Goal: Task Accomplishment & Management: Use online tool/utility

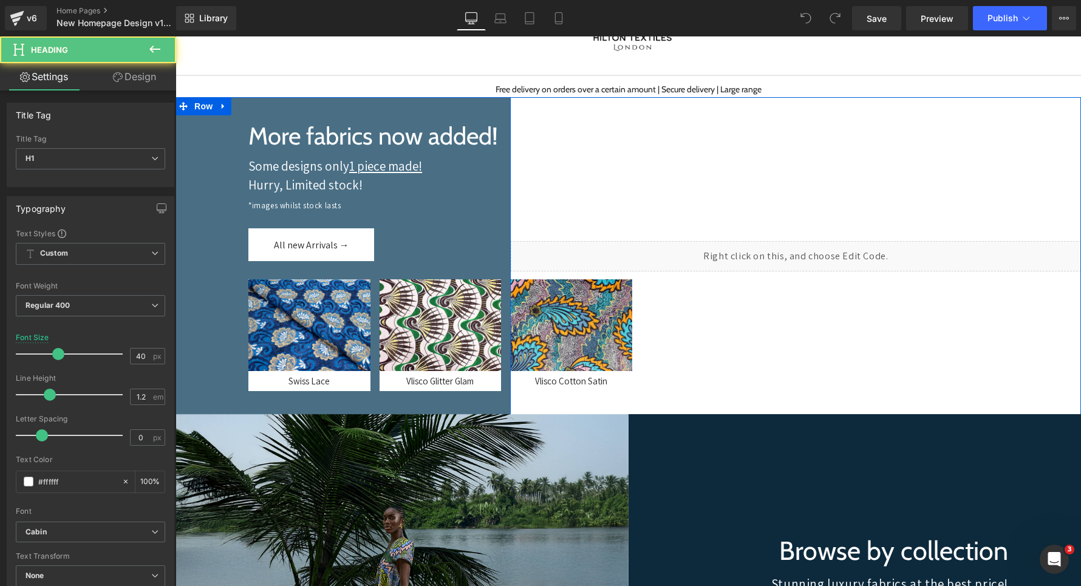
click at [200, 133] on div "More fabrics now added!" at bounding box center [342, 135] width 335 height 29
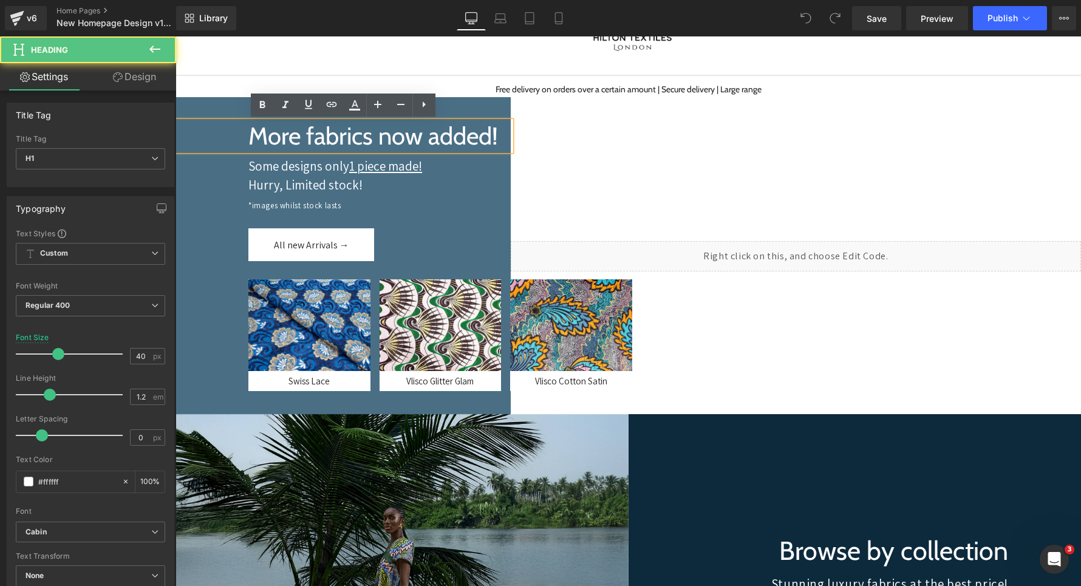
click at [189, 113] on div at bounding box center [342, 256] width 335 height 318
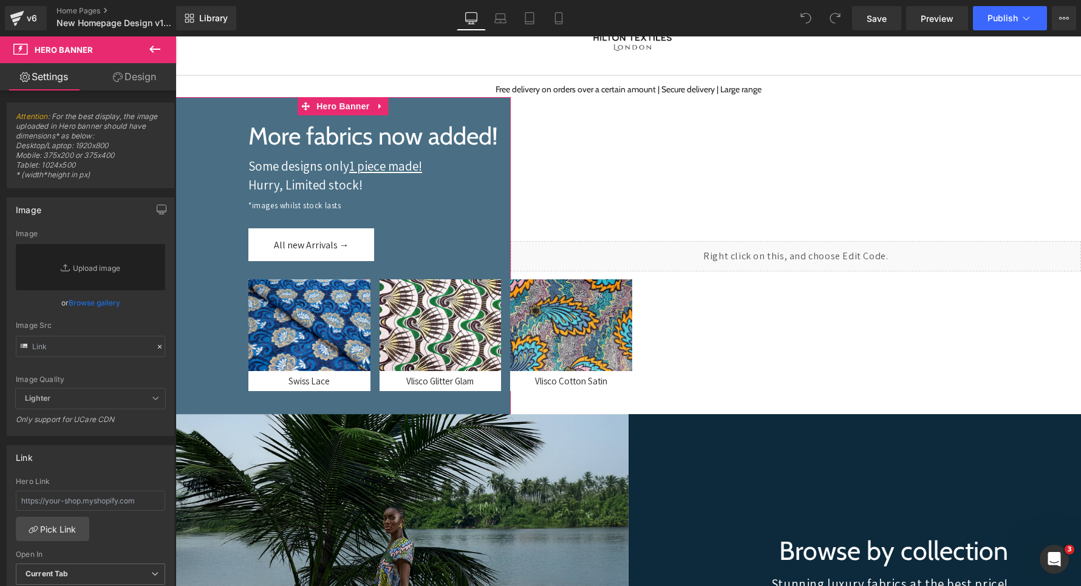
click at [134, 84] on link "Design" at bounding box center [134, 76] width 88 height 27
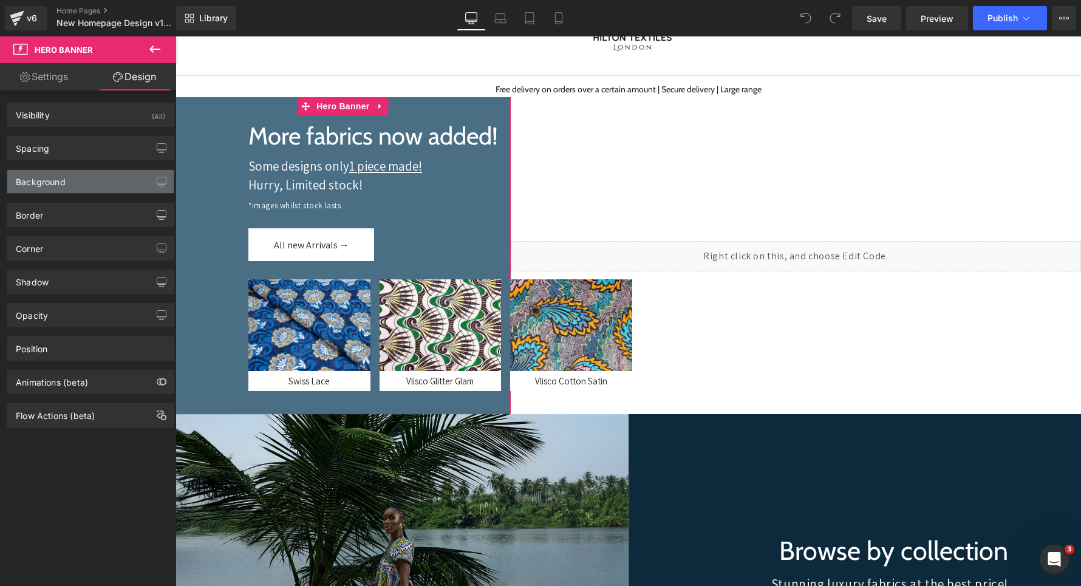
click at [106, 178] on div "Background" at bounding box center [90, 181] width 166 height 23
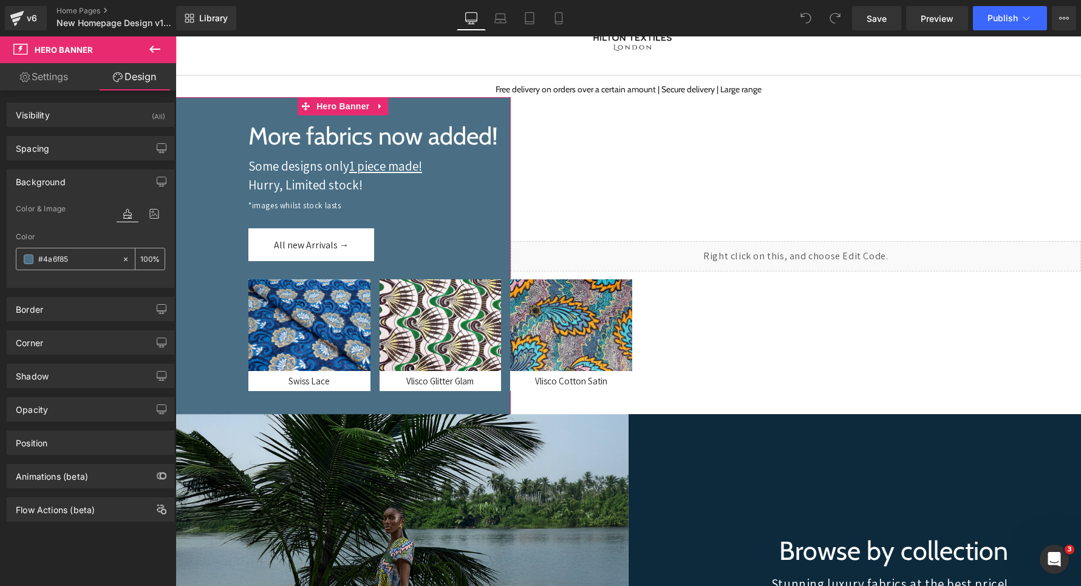
click at [55, 268] on div "#4a6f85" at bounding box center [68, 258] width 105 height 21
click at [35, 263] on div "#4a6f85" at bounding box center [68, 258] width 105 height 21
click at [31, 263] on span at bounding box center [29, 259] width 10 height 10
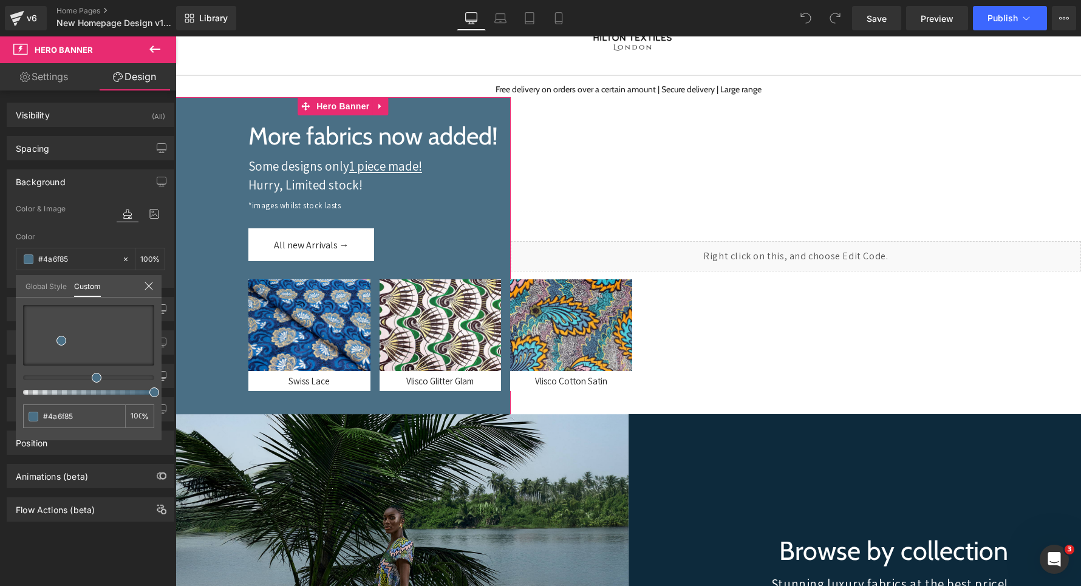
drag, startPoint x: 41, startPoint y: 381, endPoint x: 22, endPoint y: 381, distance: 18.2
click at [21, 381] on div "#4a6f85 100 %" at bounding box center [89, 372] width 146 height 135
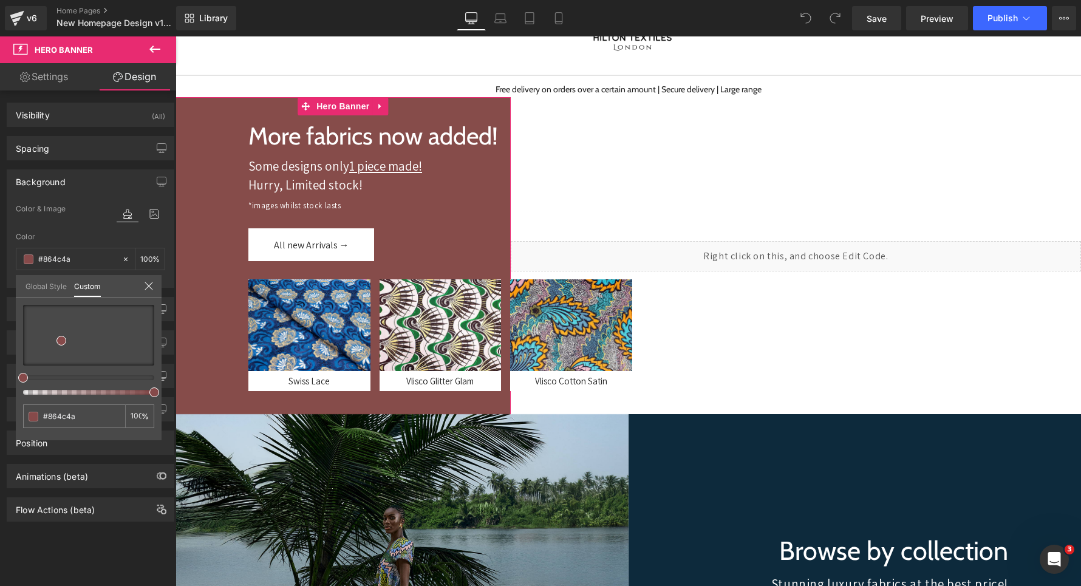
drag, startPoint x: 29, startPoint y: 379, endPoint x: 9, endPoint y: 379, distance: 20.0
click at [9, 288] on div "Background Color & Image color Color #4a6f85 100 % Image Replace Image Upload i…" at bounding box center [91, 223] width 182 height 127
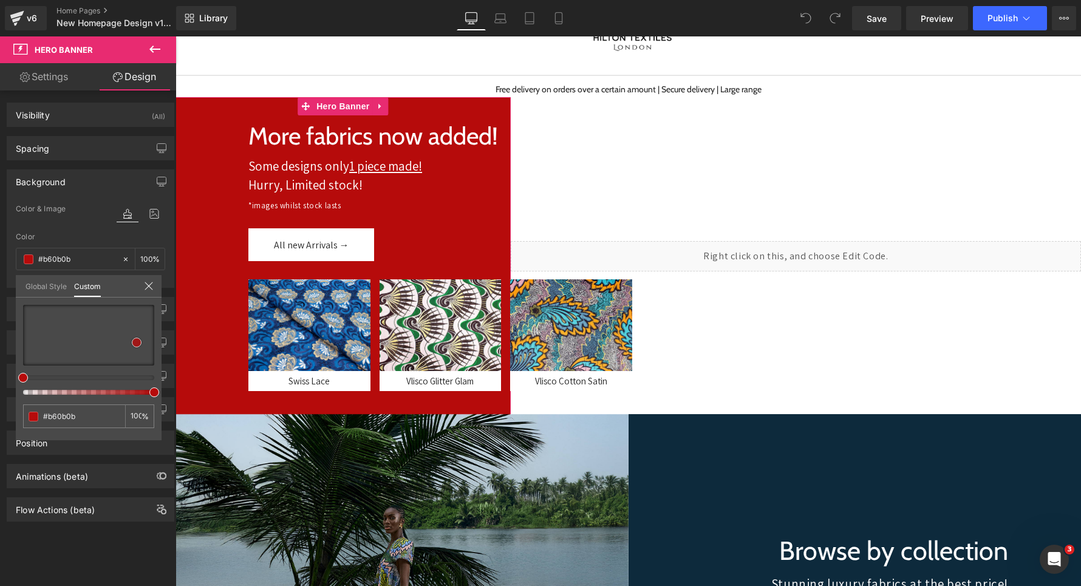
drag, startPoint x: 76, startPoint y: 338, endPoint x: 137, endPoint y: 342, distance: 60.3
click at [137, 342] on div at bounding box center [88, 335] width 131 height 61
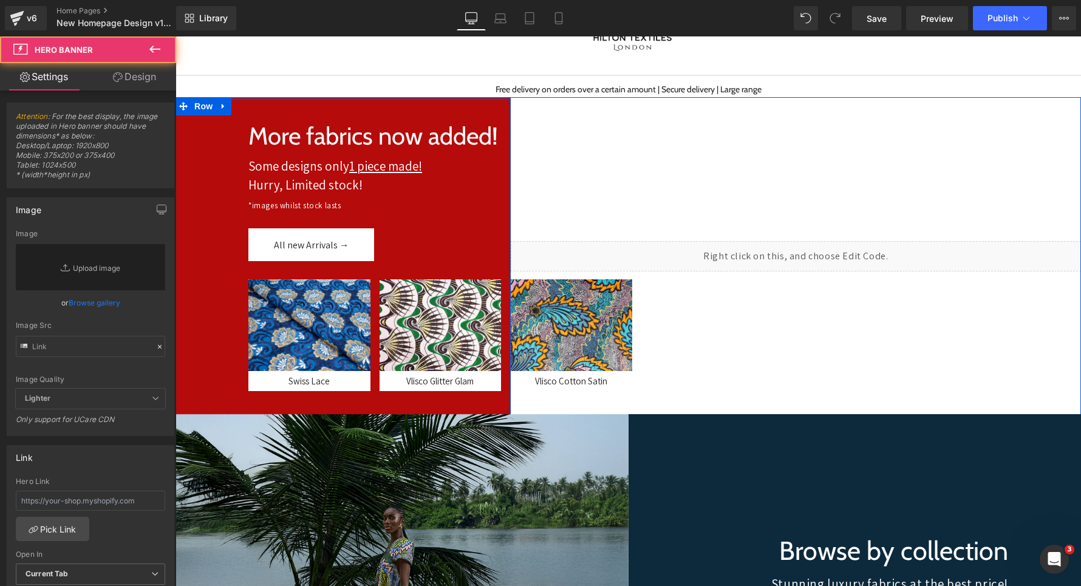
click at [475, 103] on div at bounding box center [342, 256] width 335 height 318
click at [263, 115] on div at bounding box center [342, 256] width 335 height 318
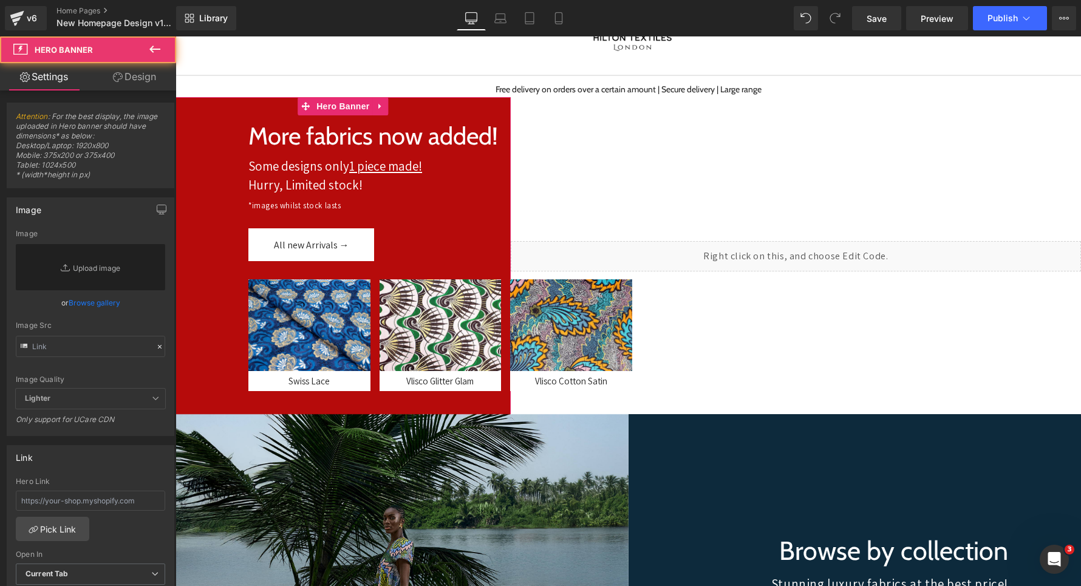
click at [116, 76] on icon at bounding box center [118, 77] width 10 height 10
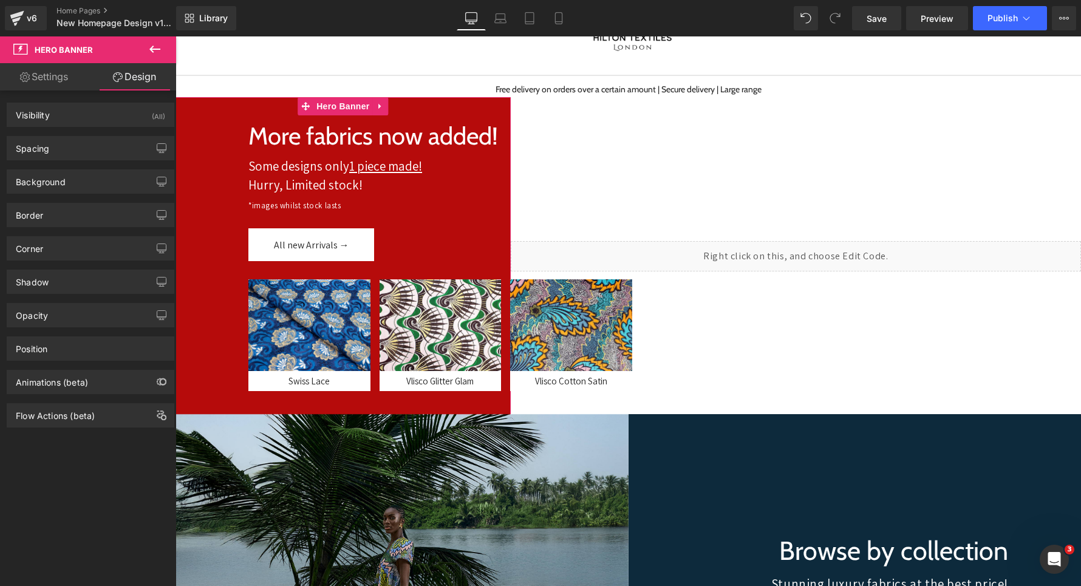
click at [104, 168] on div "Background Color & Image color Color % Image Replace Image Upload image or Brow…" at bounding box center [91, 176] width 182 height 33
click at [104, 182] on div "Background" at bounding box center [90, 181] width 166 height 23
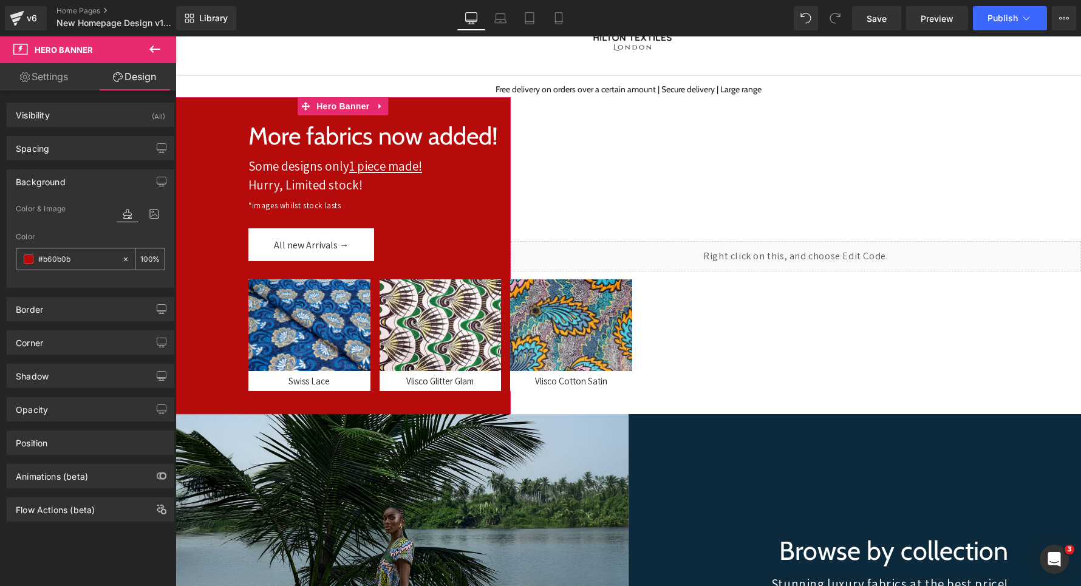
click at [90, 259] on input "text" at bounding box center [77, 259] width 78 height 13
type input "#b60b0b"
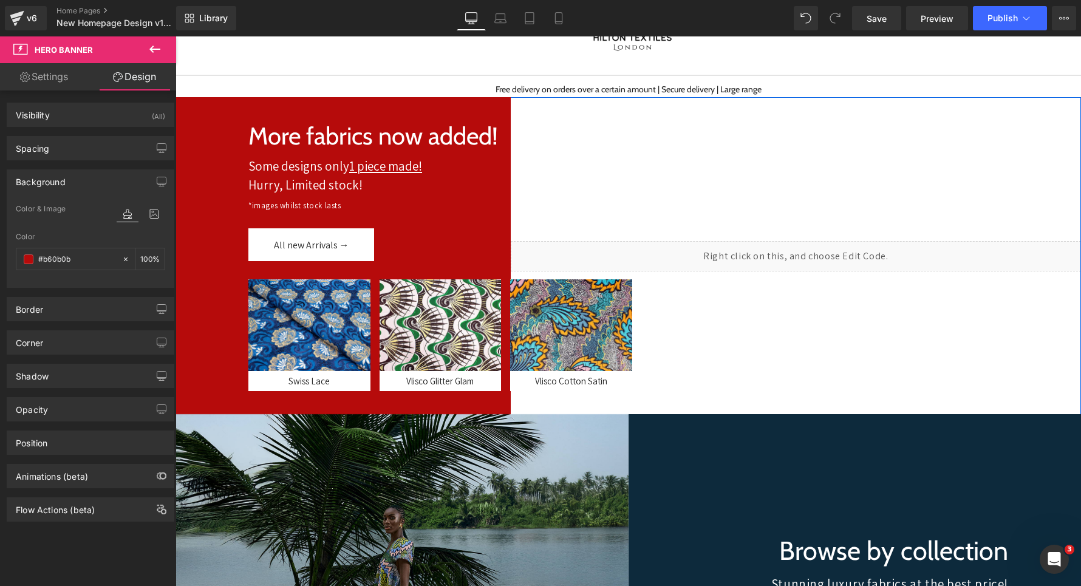
click at [599, 112] on div "Liquid" at bounding box center [796, 256] width 570 height 318
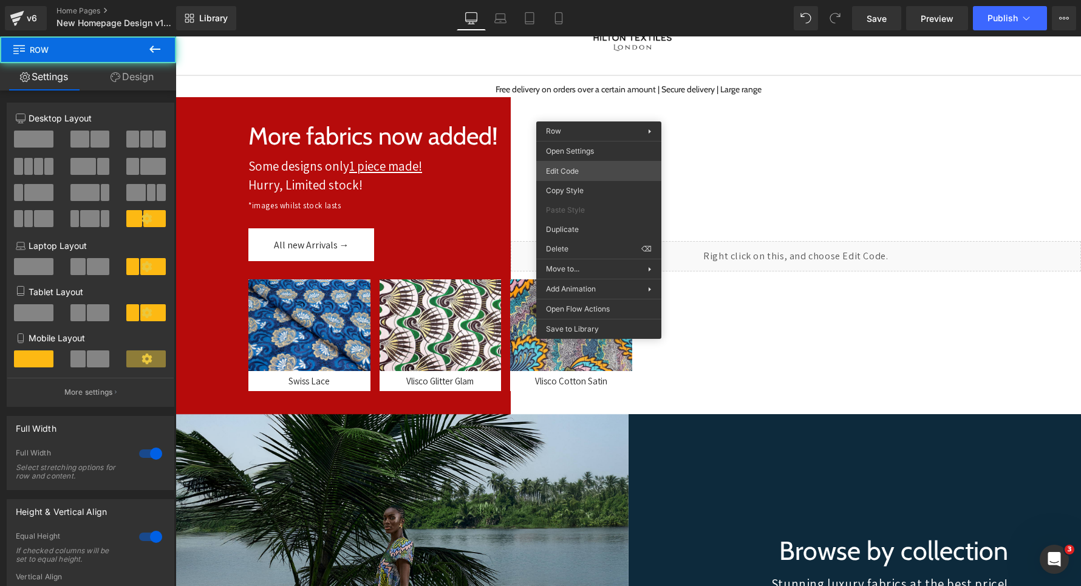
click at [579, 0] on div "You are previewing how the will restyle your page. You can not edit Elements in…" at bounding box center [540, 0] width 1081 height 0
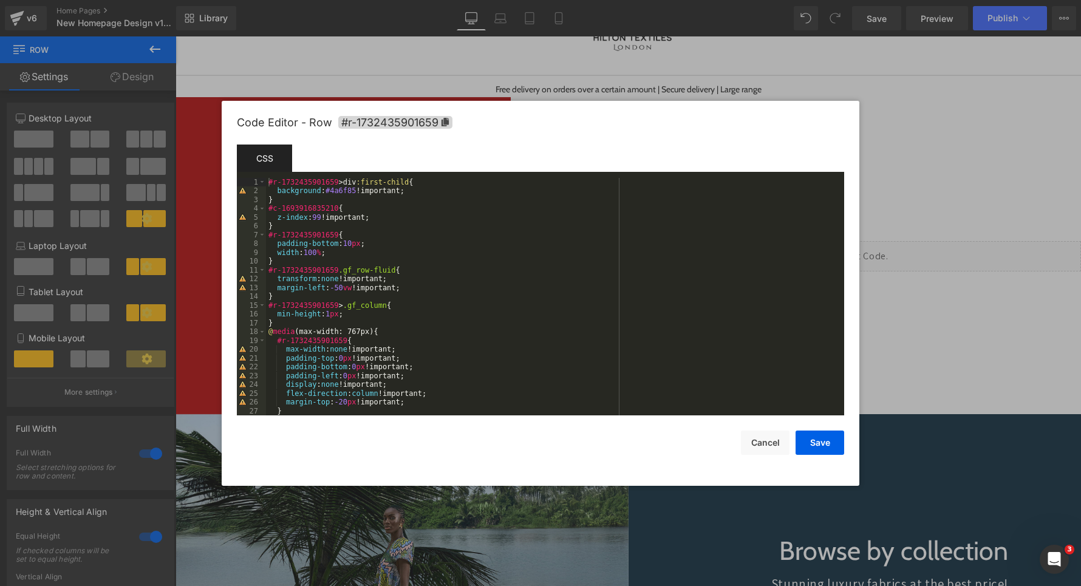
click at [361, 191] on div "#r-1732435901659 > div :first-child { background : #4a6f85 !important; } #c-169…" at bounding box center [555, 306] width 578 height 256
click at [809, 439] on button "Save" at bounding box center [819, 442] width 49 height 24
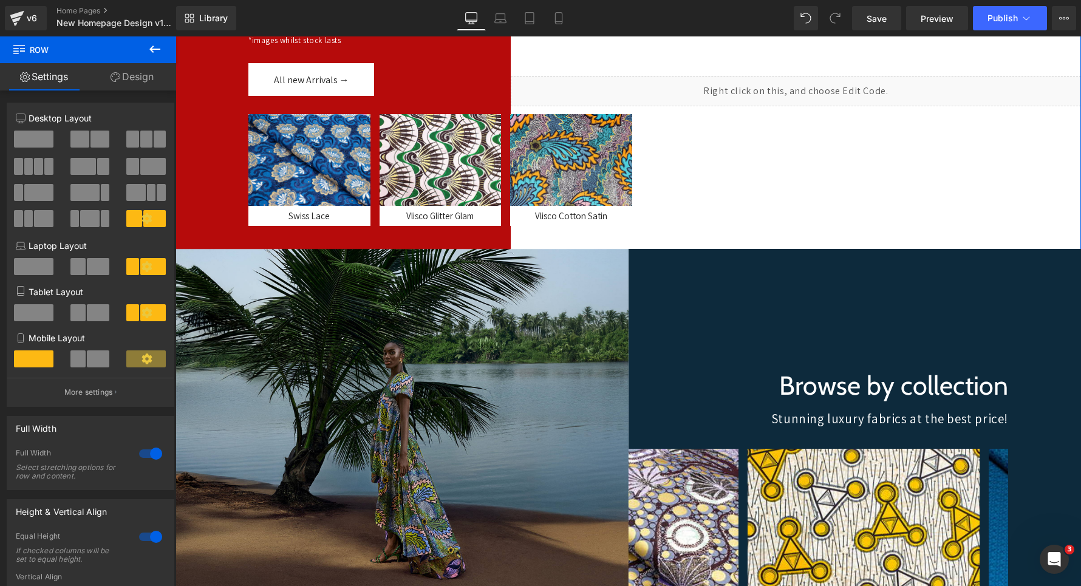
scroll to position [323, 0]
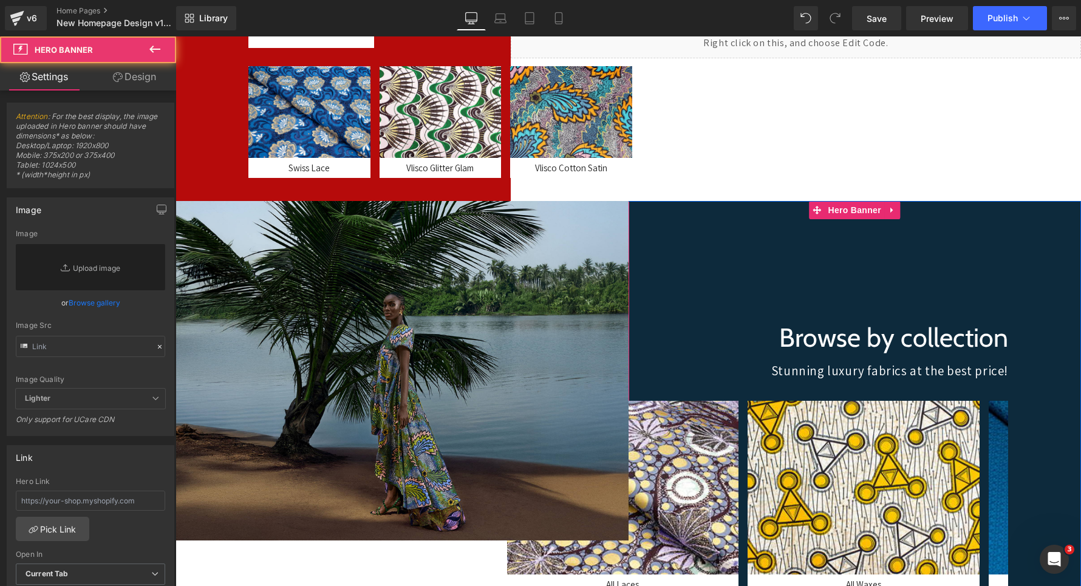
click at [668, 229] on div at bounding box center [854, 458] width 453 height 515
click at [656, 217] on div at bounding box center [854, 458] width 453 height 515
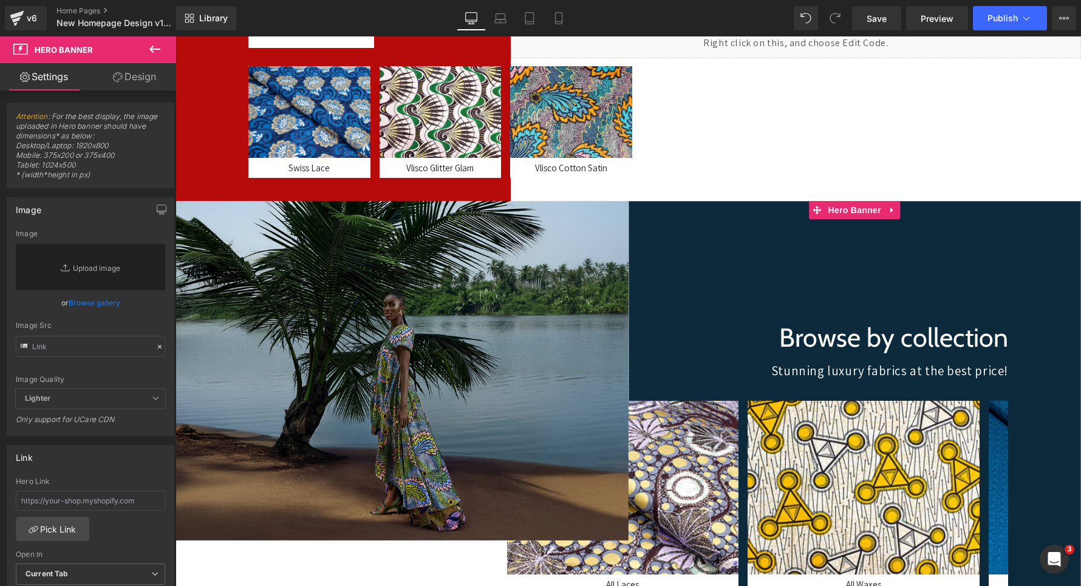
click at [136, 66] on link "Design" at bounding box center [134, 76] width 88 height 27
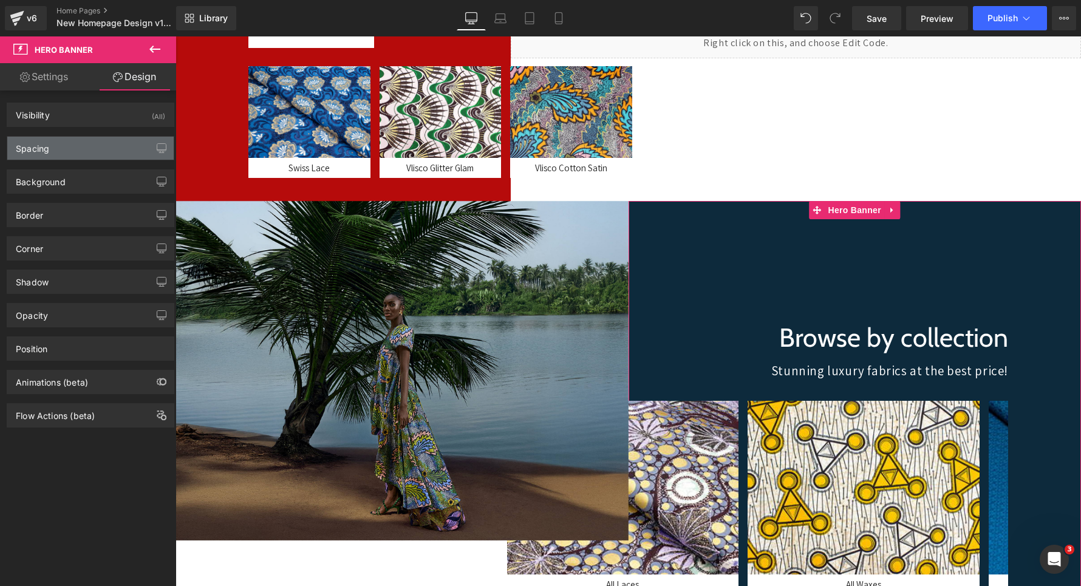
click at [118, 154] on div "Spacing" at bounding box center [90, 148] width 166 height 23
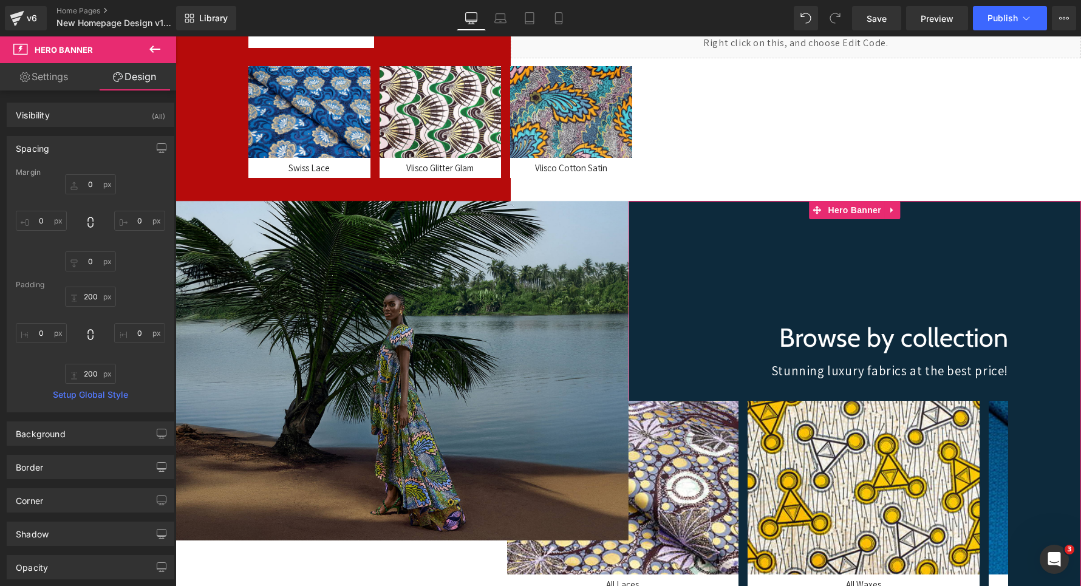
click at [104, 149] on div "Spacing" at bounding box center [90, 148] width 166 height 23
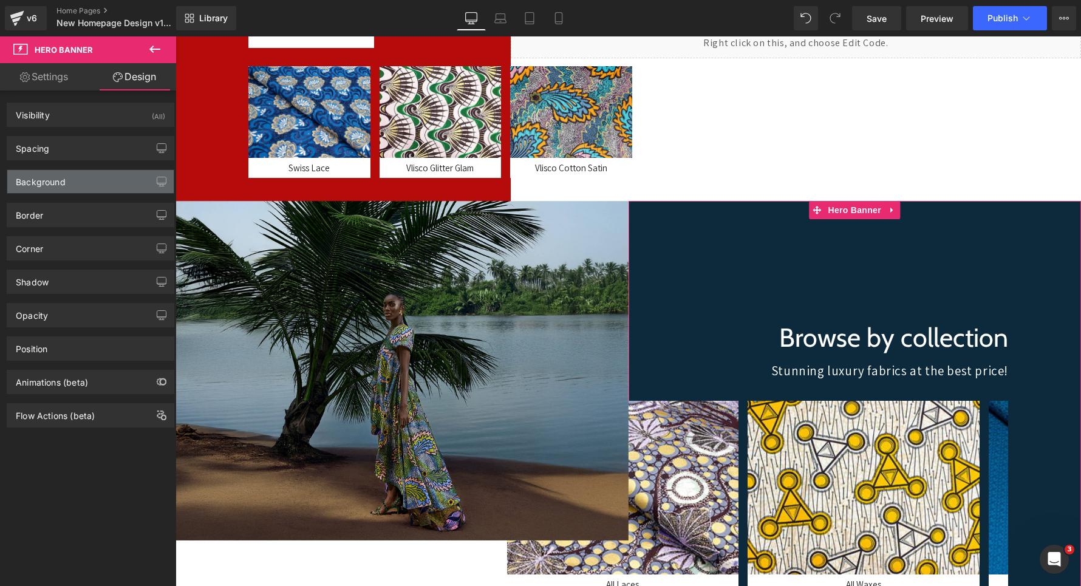
click at [98, 191] on div "Background" at bounding box center [90, 181] width 166 height 23
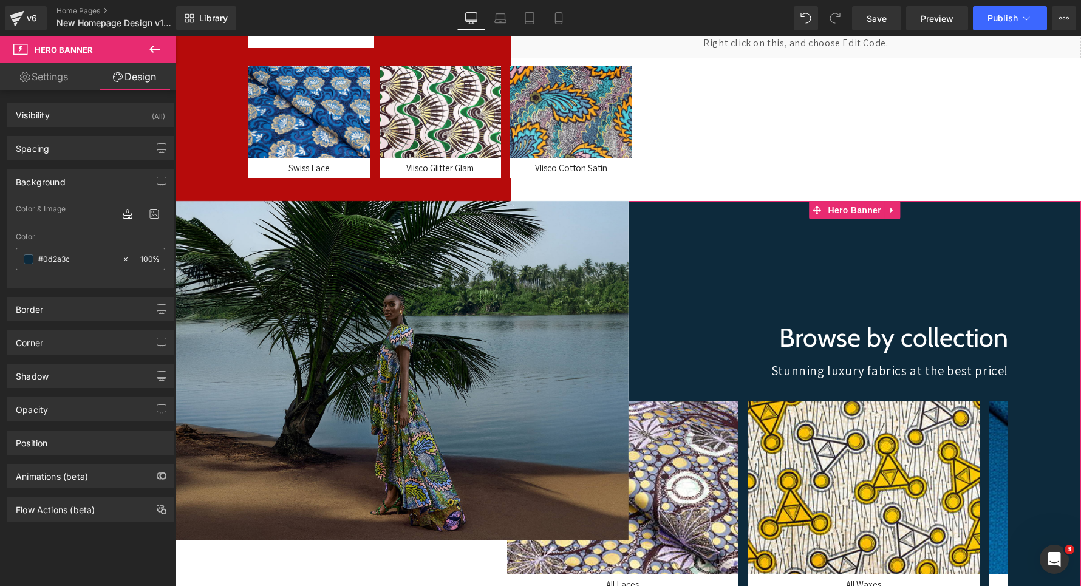
click at [29, 262] on span at bounding box center [29, 259] width 10 height 10
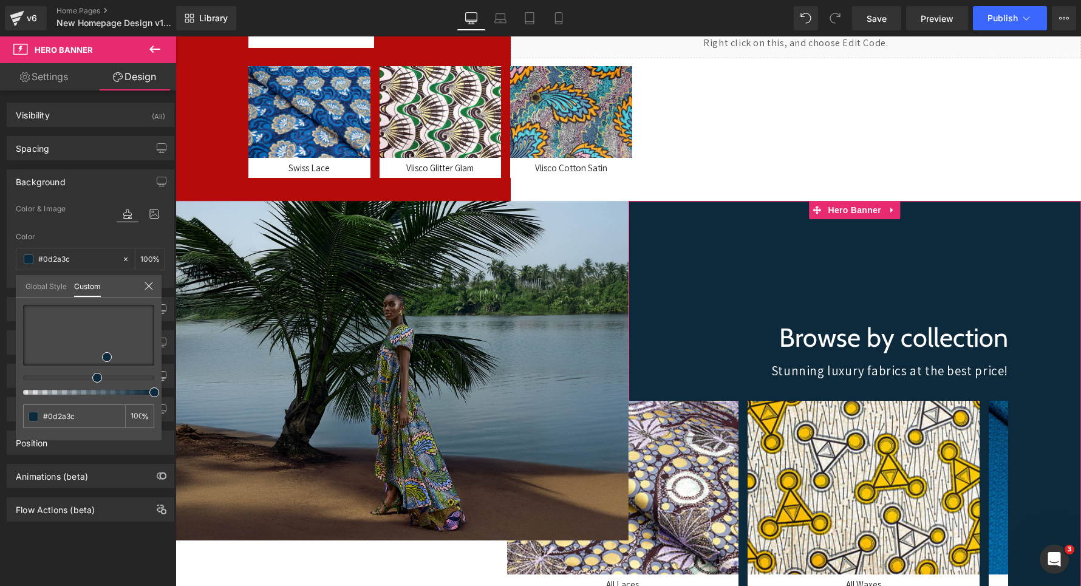
click at [66, 378] on div at bounding box center [83, 377] width 131 height 5
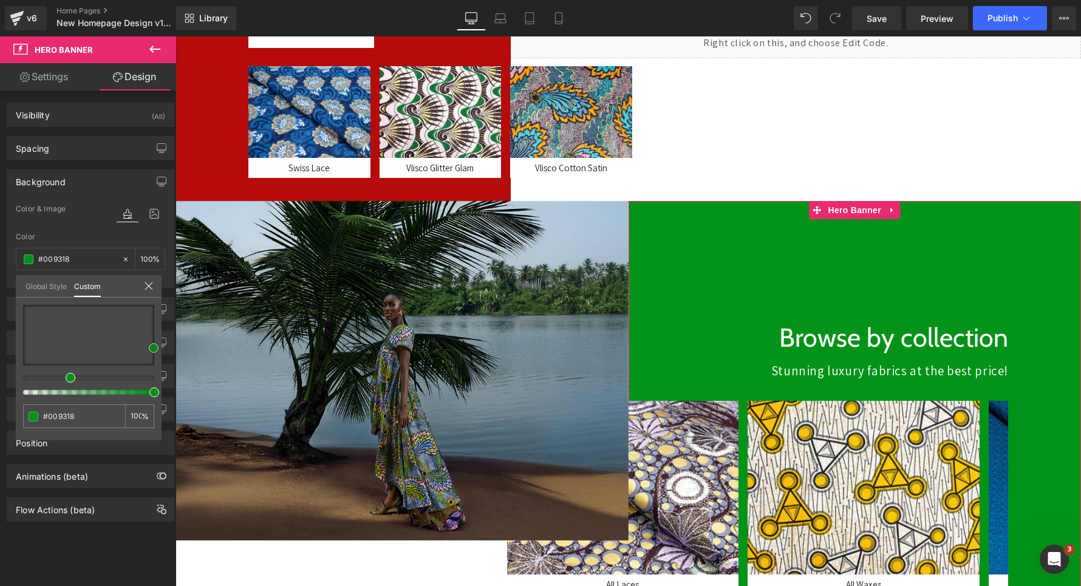
drag, startPoint x: 115, startPoint y: 336, endPoint x: 173, endPoint y: 348, distance: 58.8
click at [173, 288] on div "Background Color & Image color Color % Image Replace Image Upload image or Brow…" at bounding box center [91, 223] width 182 height 127
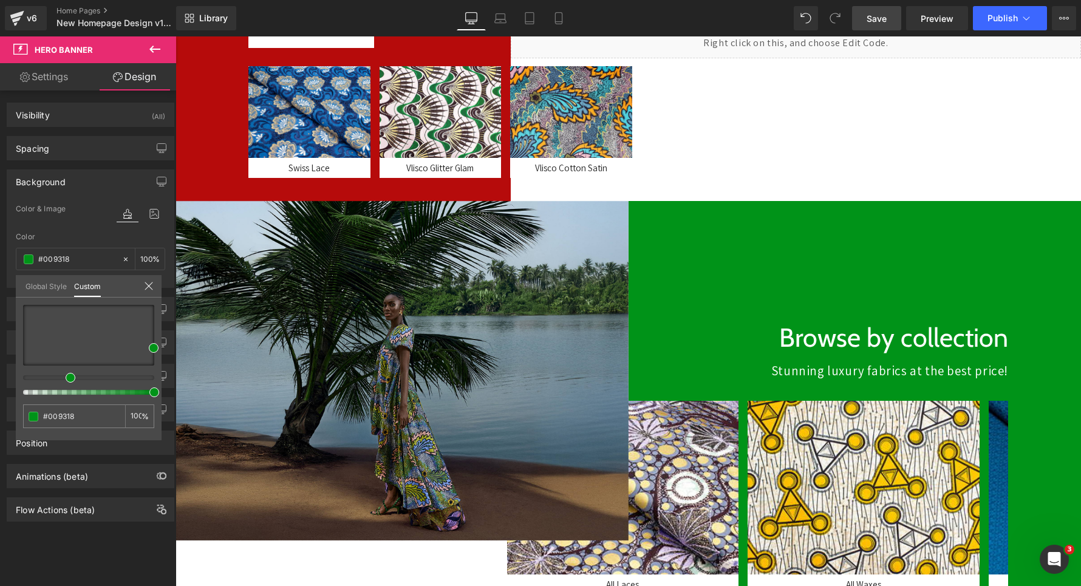
click at [877, 29] on link "Save" at bounding box center [876, 18] width 49 height 24
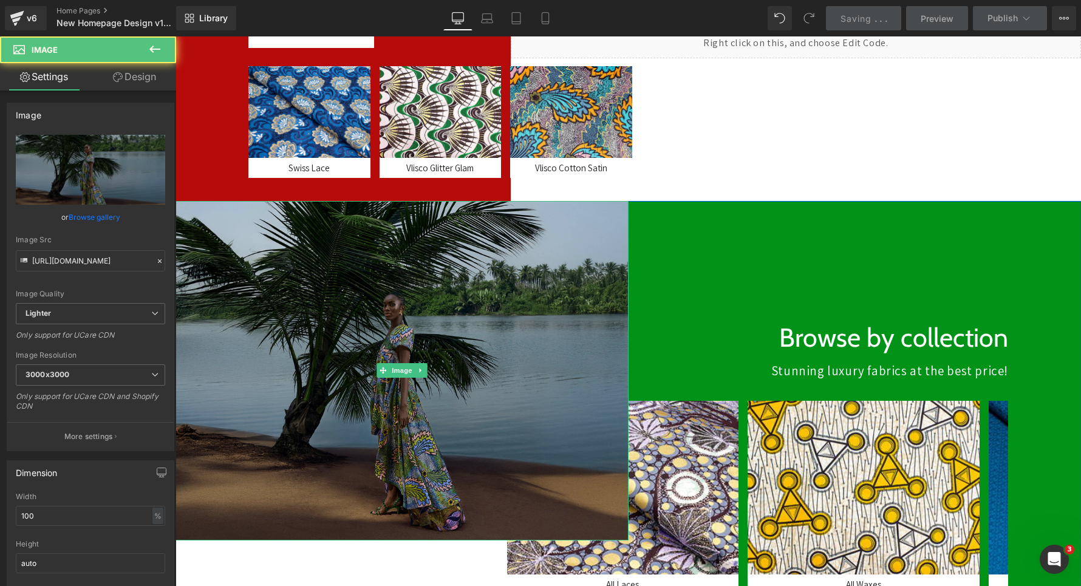
click at [431, 254] on img at bounding box center [401, 370] width 453 height 339
click at [337, 258] on img at bounding box center [401, 370] width 453 height 339
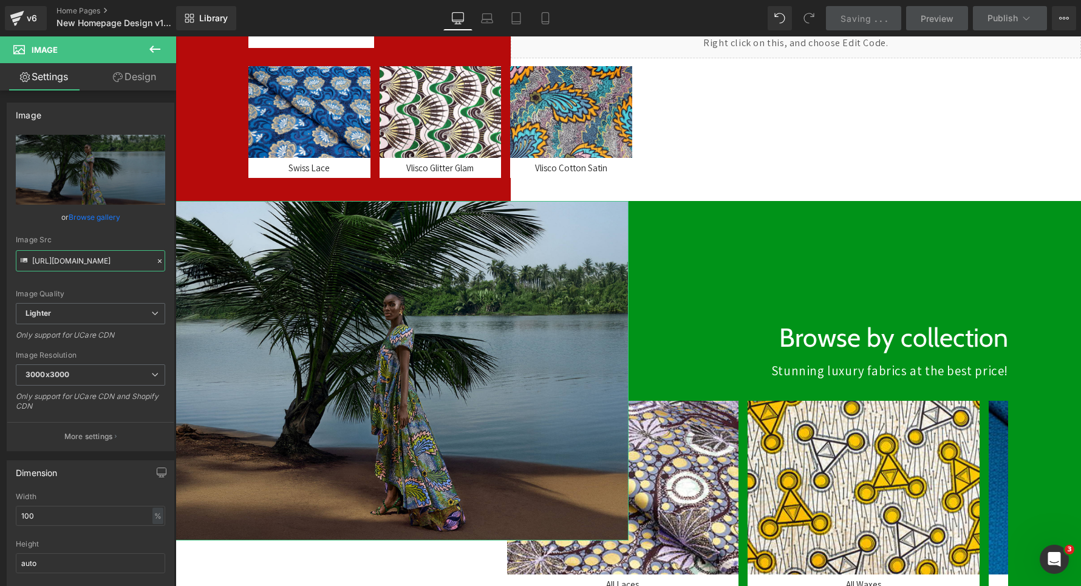
click at [66, 255] on input "https://ucarecdn.com/1c4dc6bd-d033-40d3-beb3-622acc7a4067/-/format/auto/-/previ…" at bounding box center [90, 260] width 149 height 21
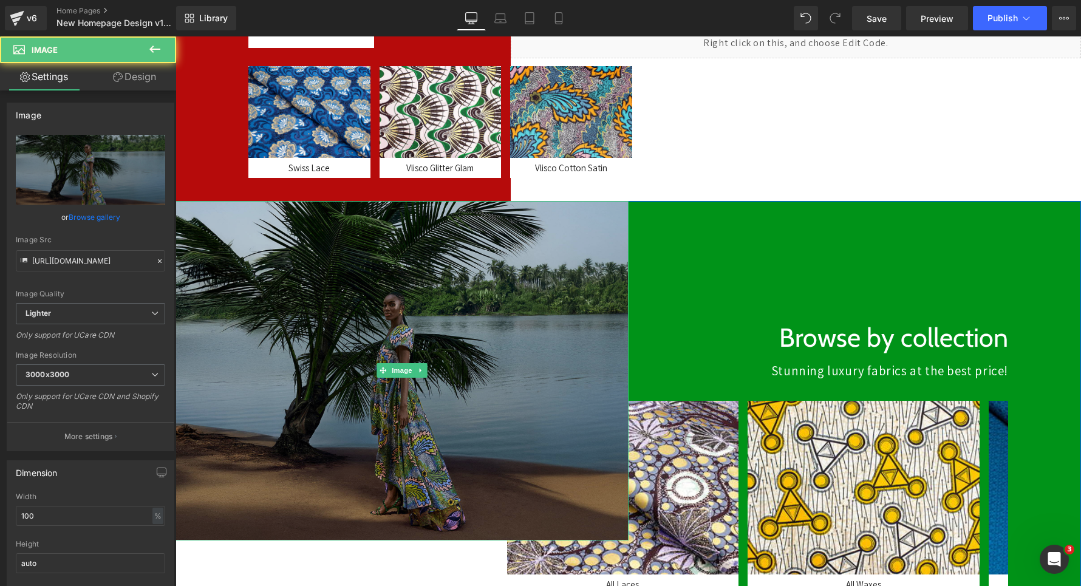
click at [328, 350] on img at bounding box center [401, 370] width 453 height 339
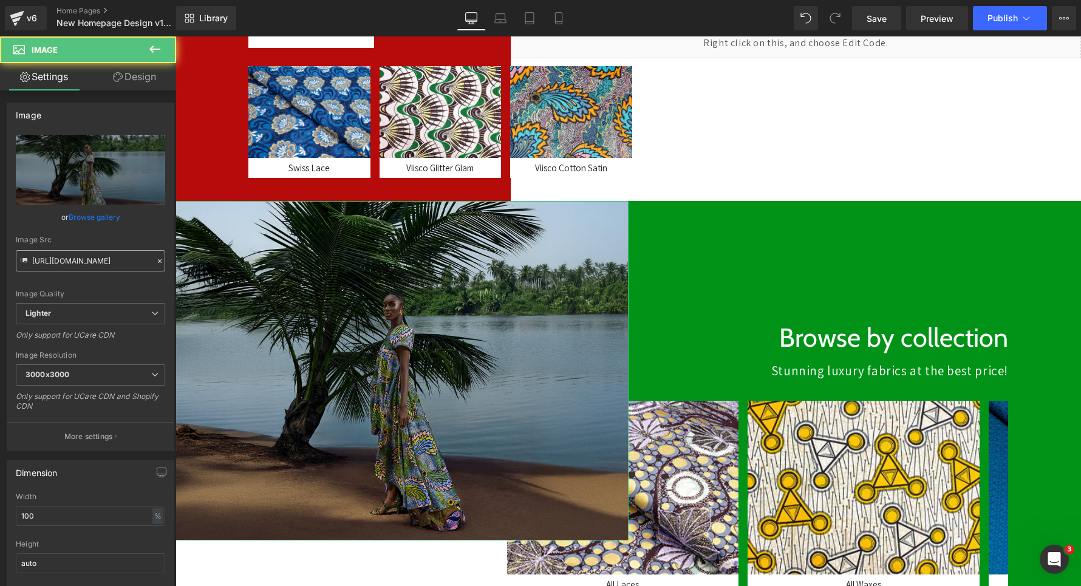
click at [69, 256] on input "https://ucarecdn.com/1c4dc6bd-d033-40d3-beb3-622acc7a4067/-/format/auto/-/previ…" at bounding box center [90, 260] width 149 height 21
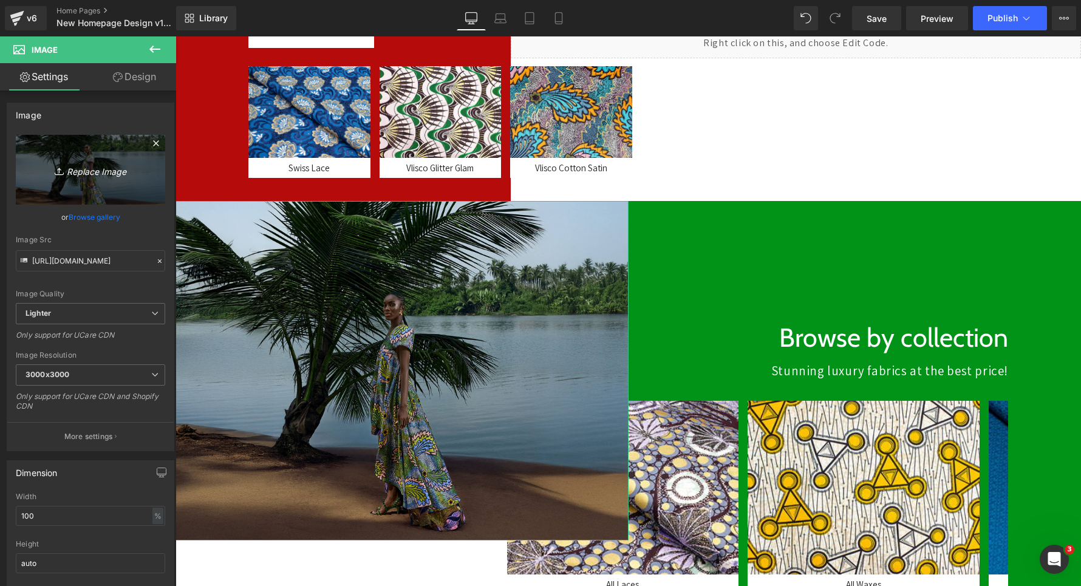
click at [90, 185] on link "Replace Image" at bounding box center [90, 170] width 149 height 70
type input "C:\fakepath\ .png"
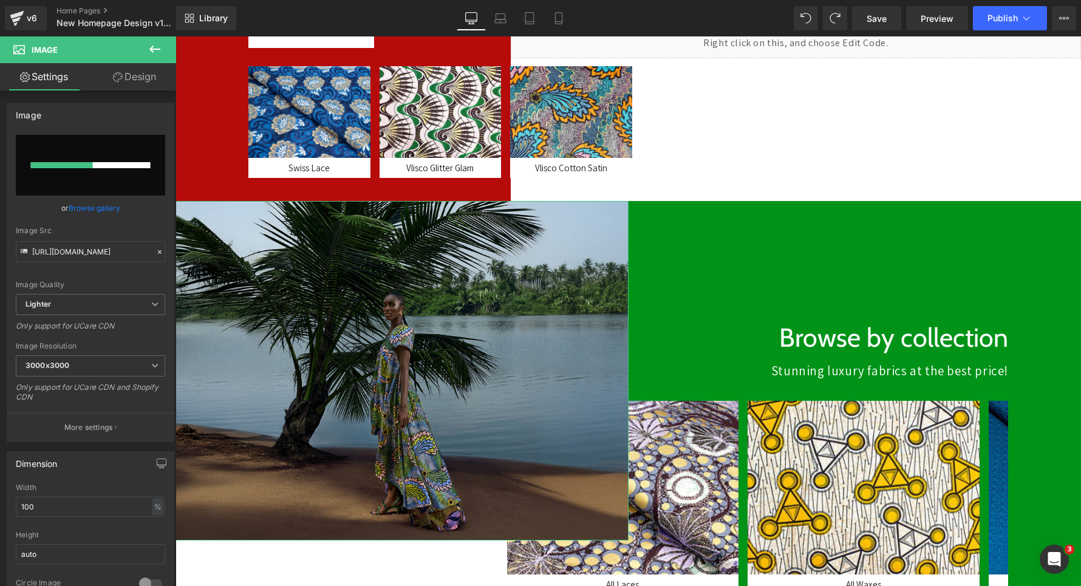
click at [120, 171] on input "file" at bounding box center [90, 165] width 149 height 61
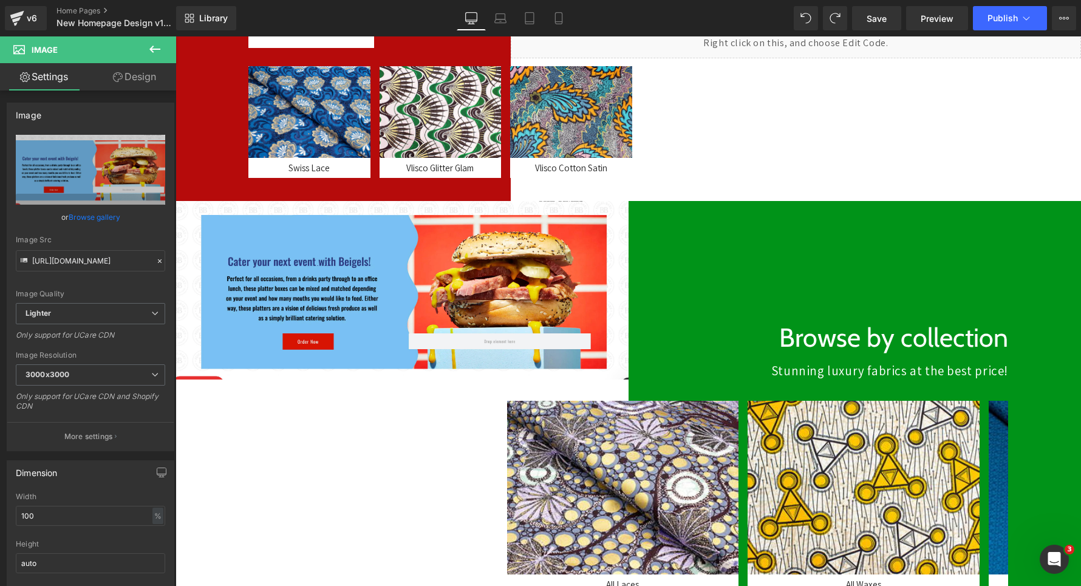
scroll to position [0, 323]
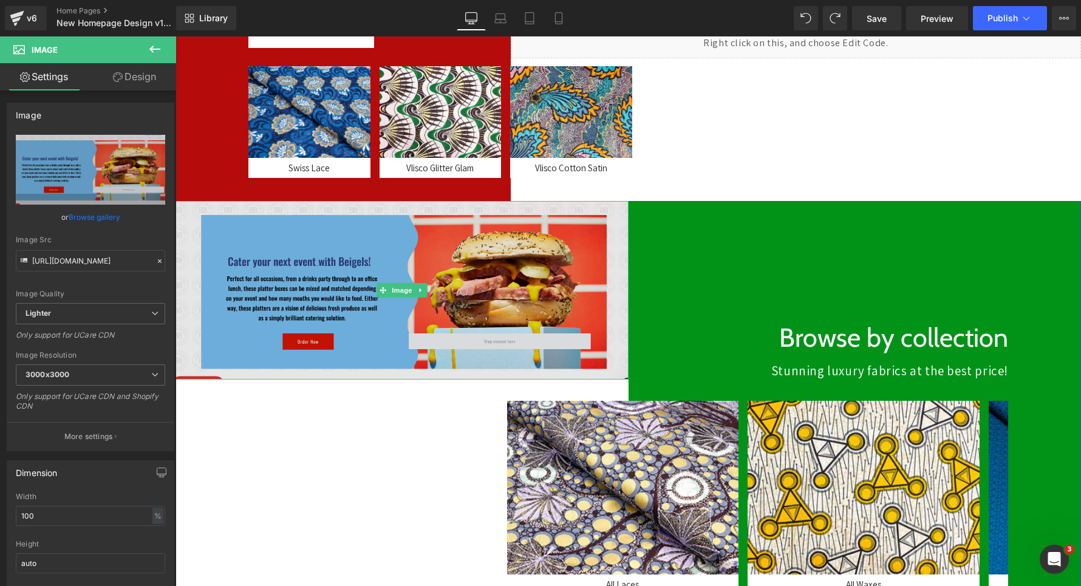
click at [353, 293] on img at bounding box center [401, 290] width 453 height 178
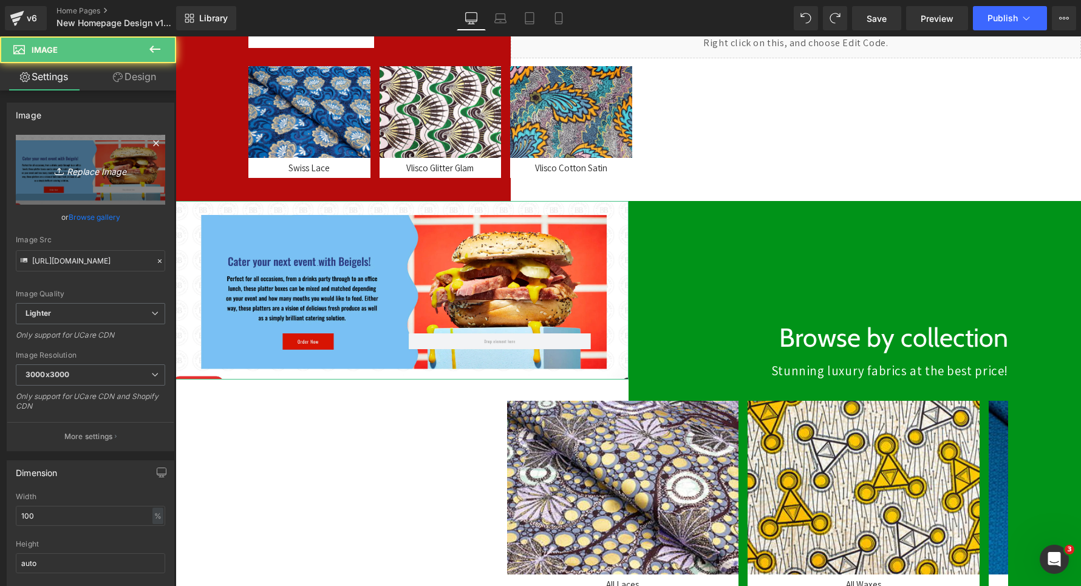
click at [67, 160] on link "Replace Image" at bounding box center [90, 170] width 149 height 70
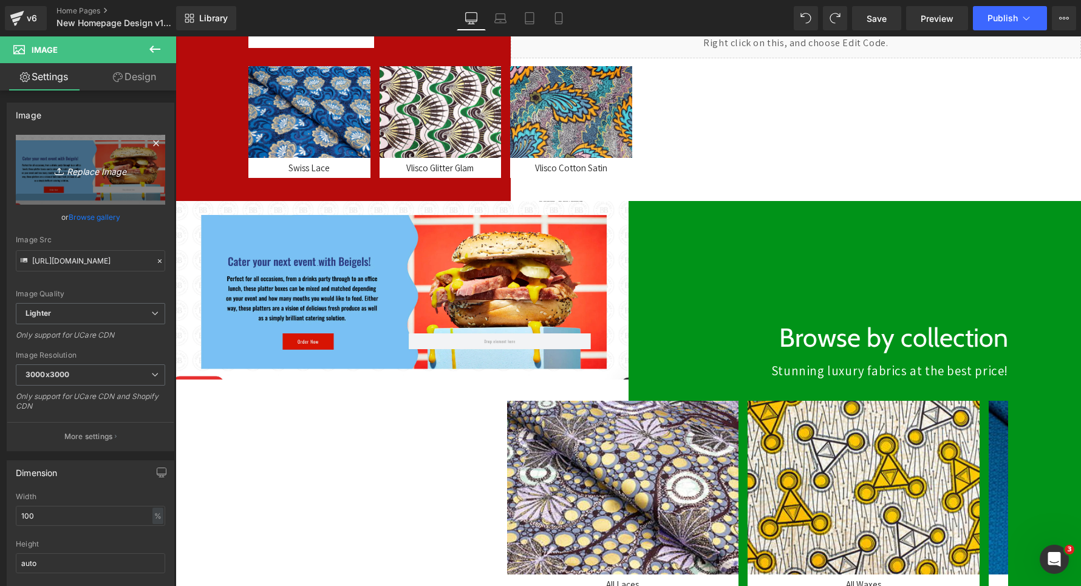
type input "C:\fakepath\cdscsdcsd.jpg"
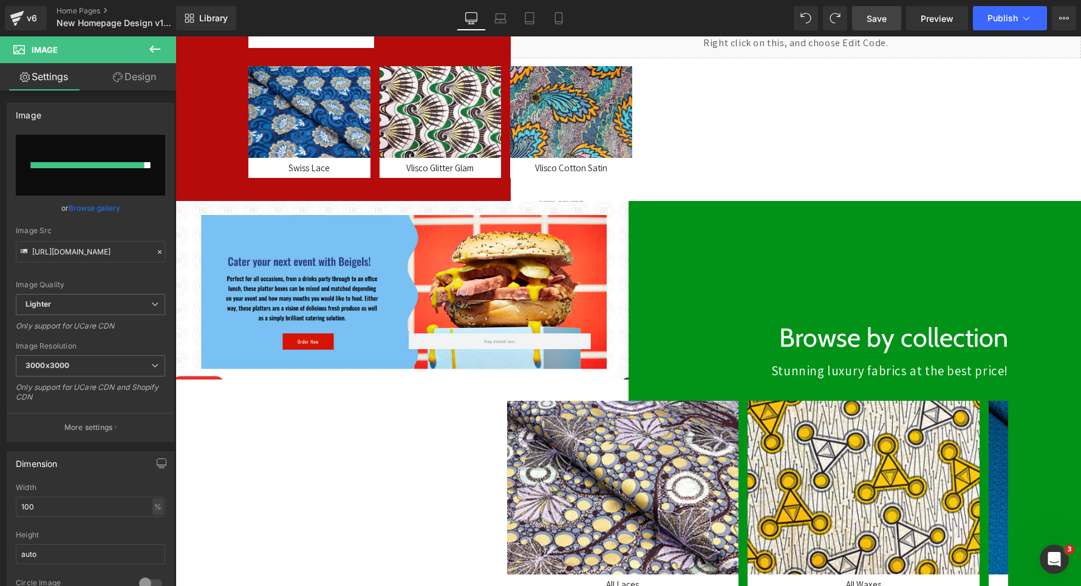
click at [879, 16] on span "Save" at bounding box center [876, 18] width 20 height 13
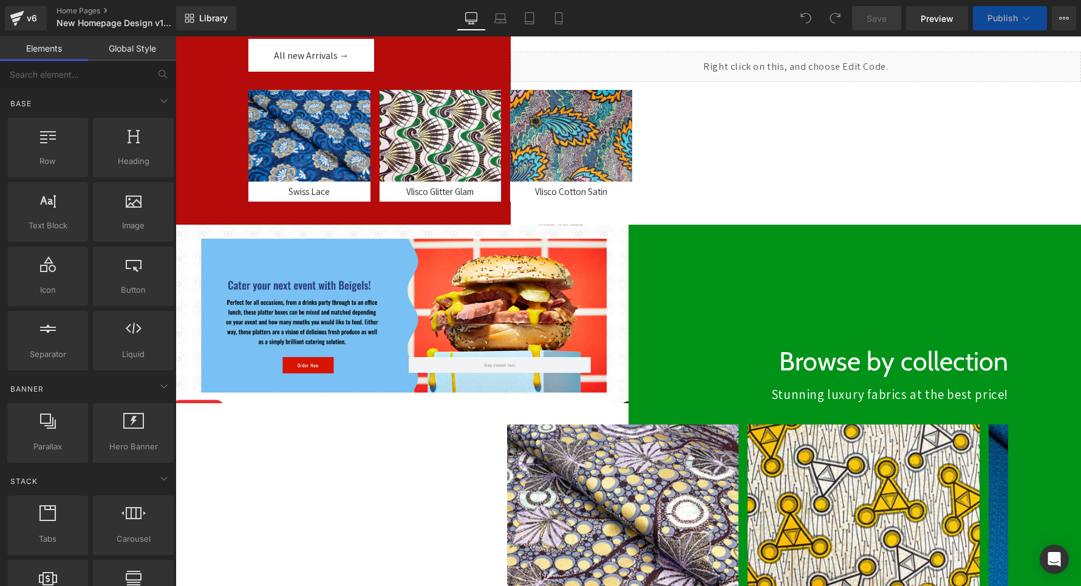
scroll to position [373, 0]
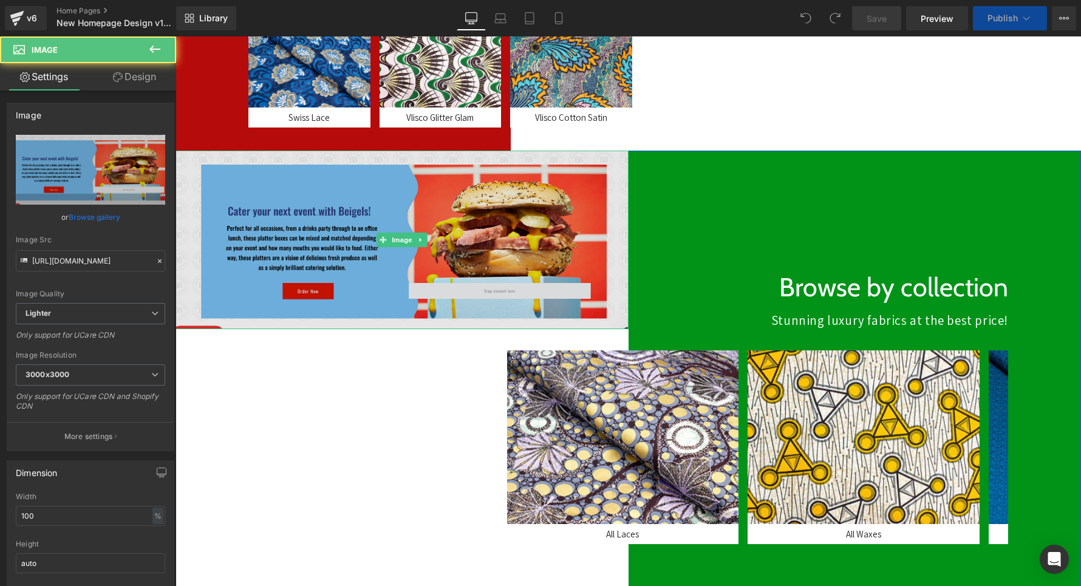
click at [355, 252] on img at bounding box center [401, 240] width 453 height 178
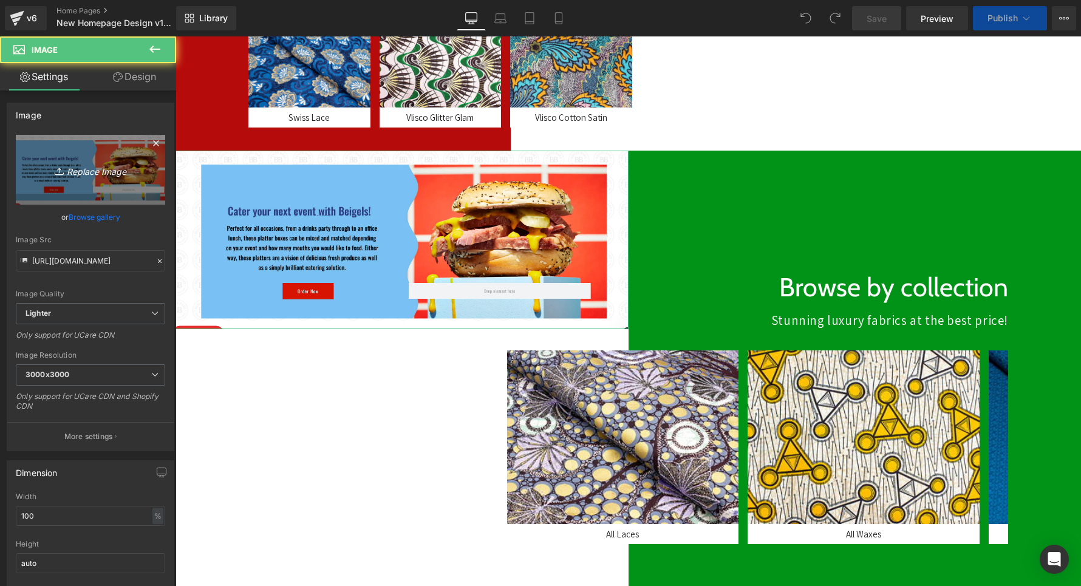
click at [66, 148] on link "Replace Image" at bounding box center [90, 170] width 149 height 70
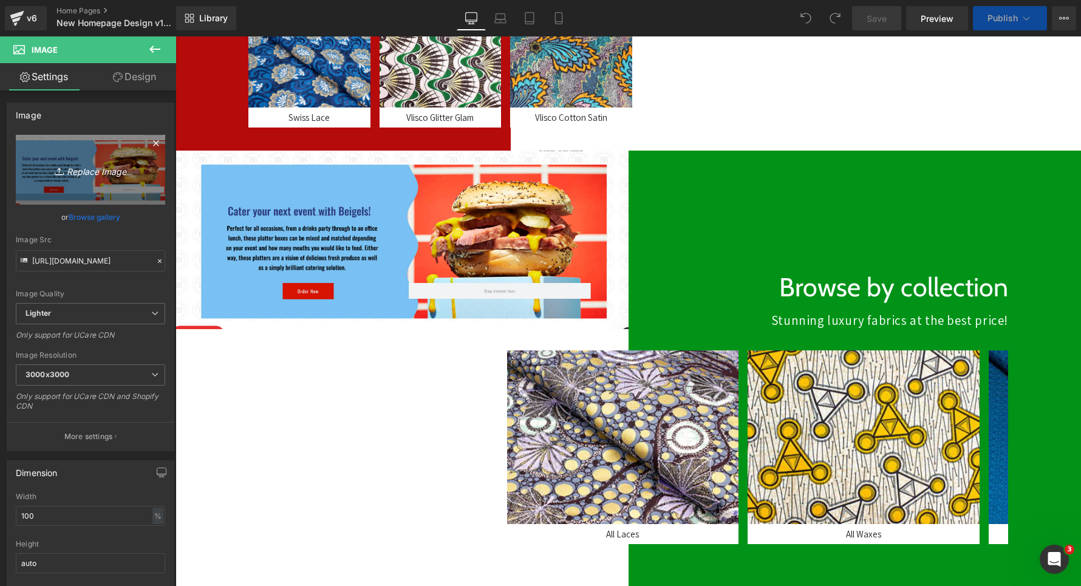
scroll to position [0, 0]
type input "C:\fakepath\cdscsdcsd.jpg"
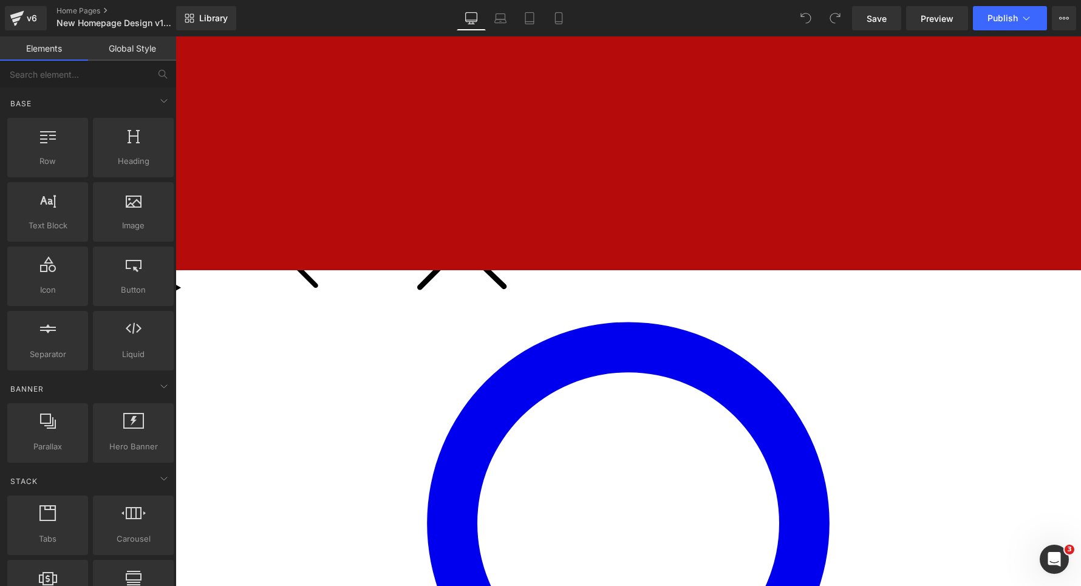
scroll to position [454, 0]
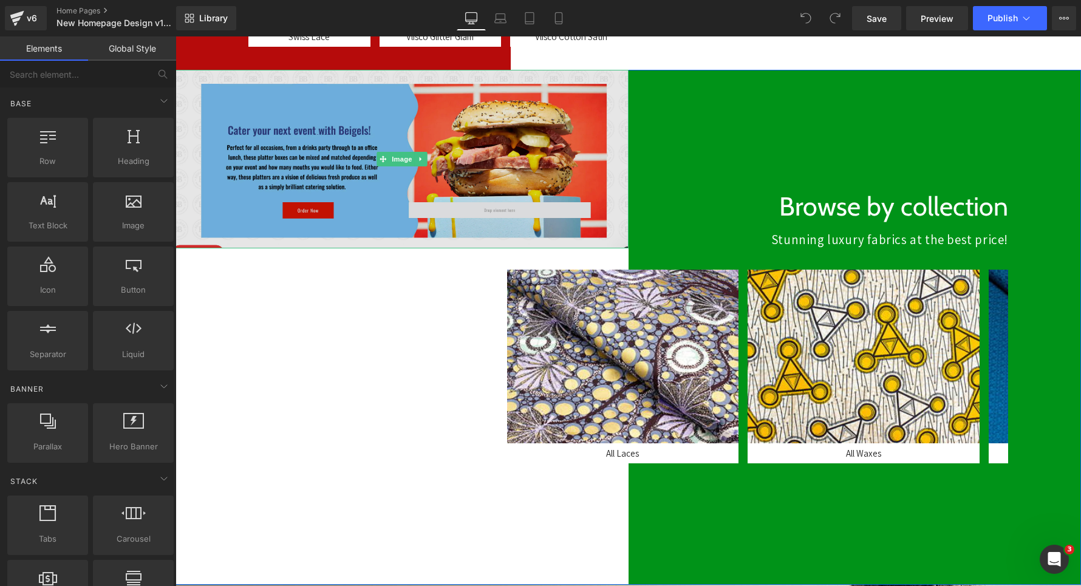
click at [389, 176] on img at bounding box center [401, 159] width 453 height 178
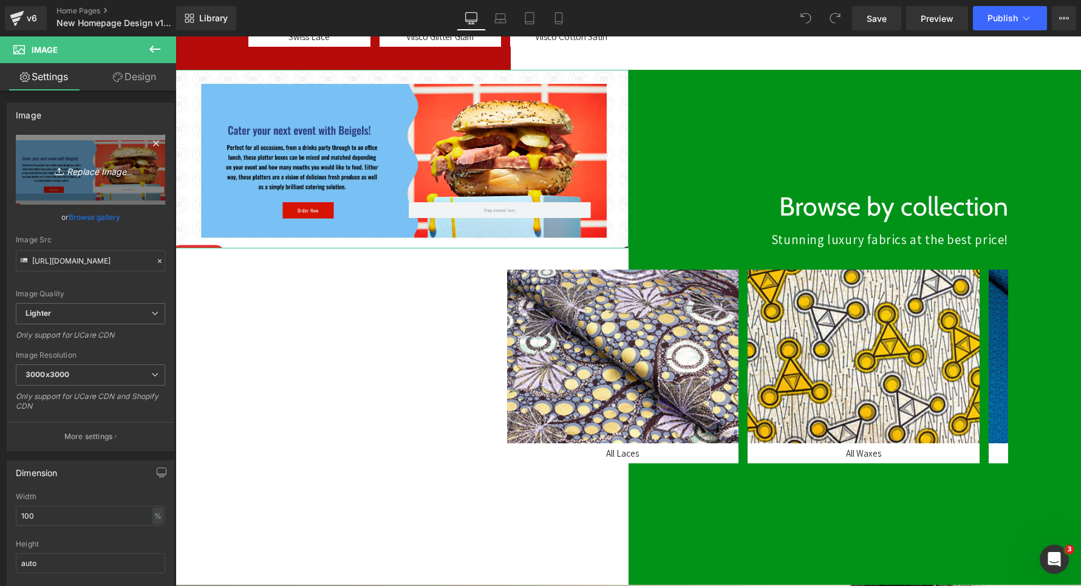
click at [115, 149] on link "Replace Image" at bounding box center [90, 170] width 149 height 70
type input "C:\fakepath\cdscsdcsd.jpg"
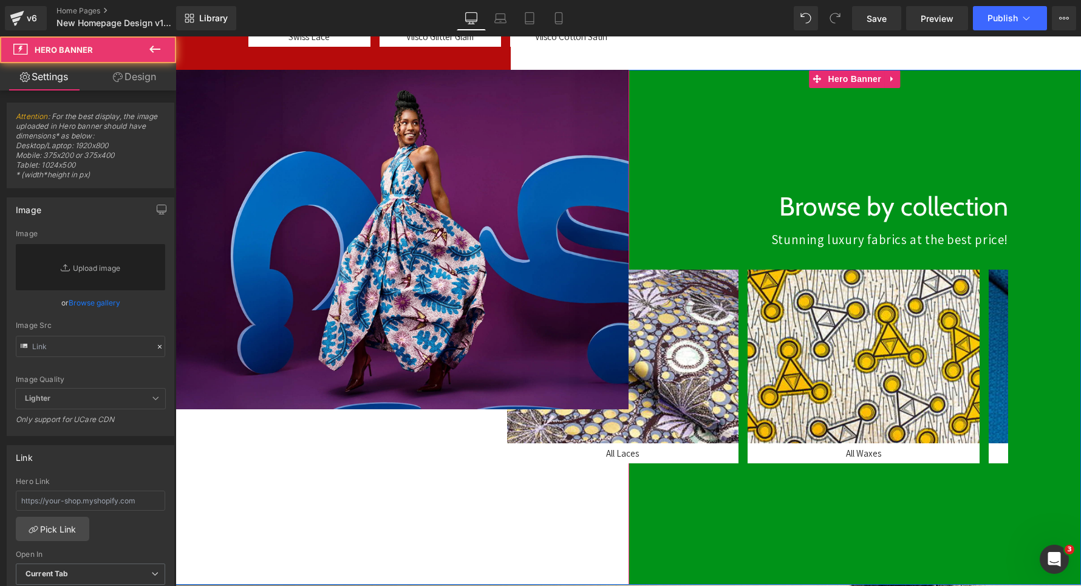
click at [733, 90] on div at bounding box center [854, 327] width 453 height 515
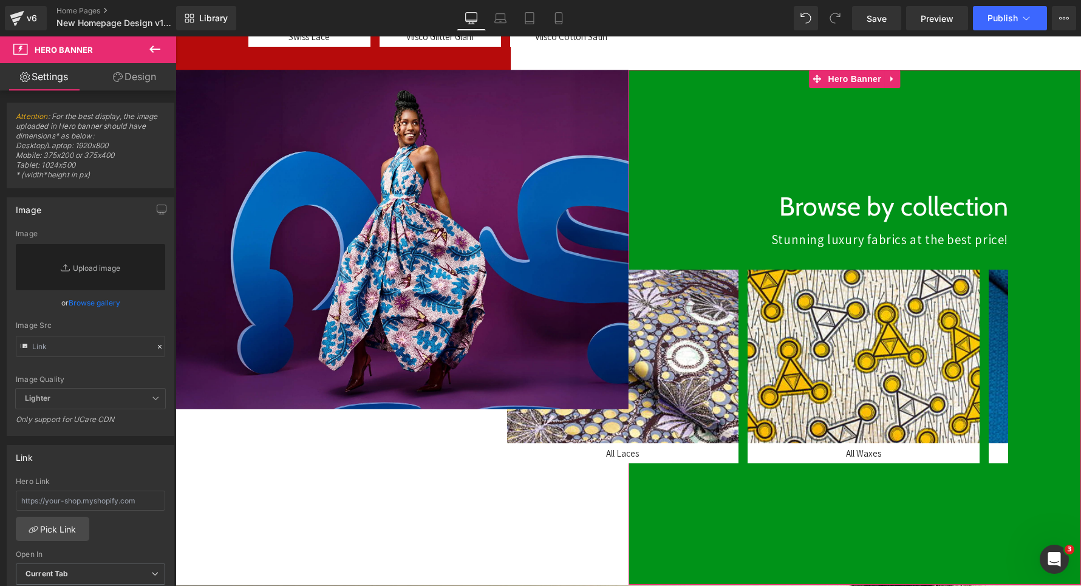
click at [143, 84] on link "Design" at bounding box center [134, 76] width 88 height 27
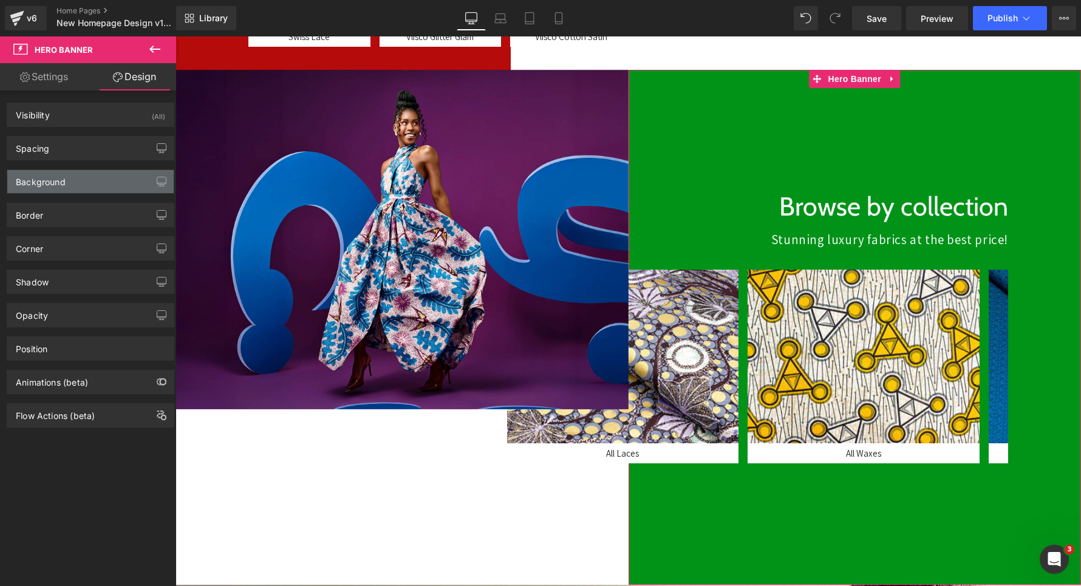
click at [58, 175] on div "Background" at bounding box center [41, 178] width 50 height 17
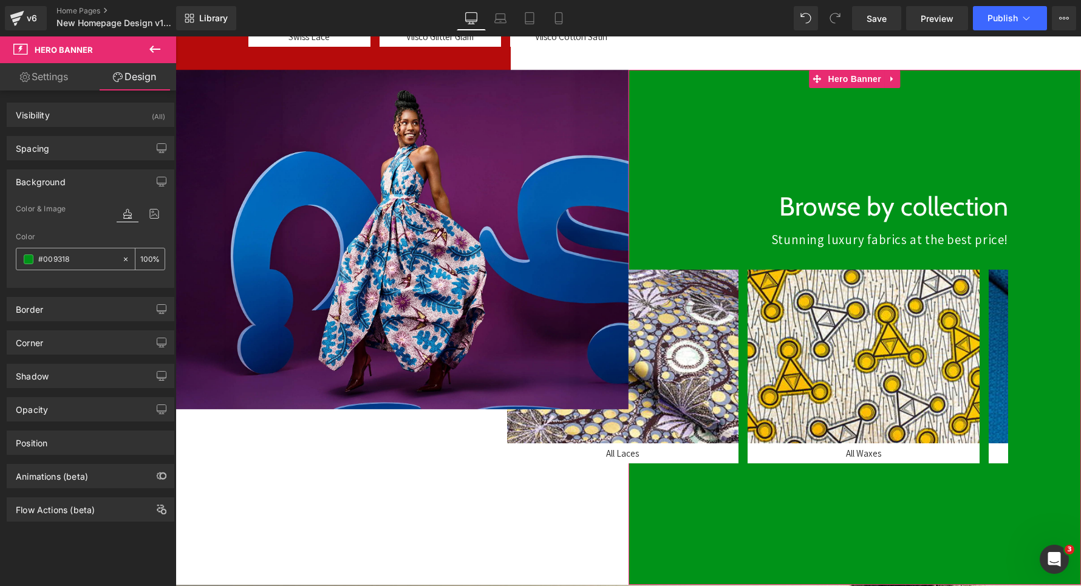
click at [21, 263] on div "#009318" at bounding box center [68, 258] width 105 height 21
click at [26, 260] on span at bounding box center [29, 259] width 10 height 10
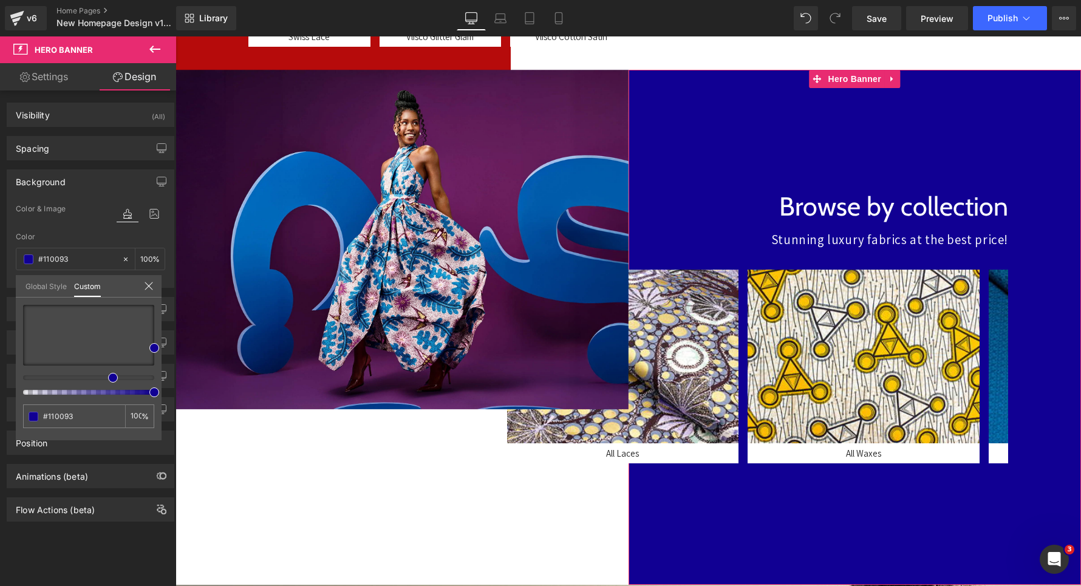
drag, startPoint x: 74, startPoint y: 379, endPoint x: 112, endPoint y: 381, distance: 38.3
click at [112, 381] on span at bounding box center [113, 378] width 10 height 10
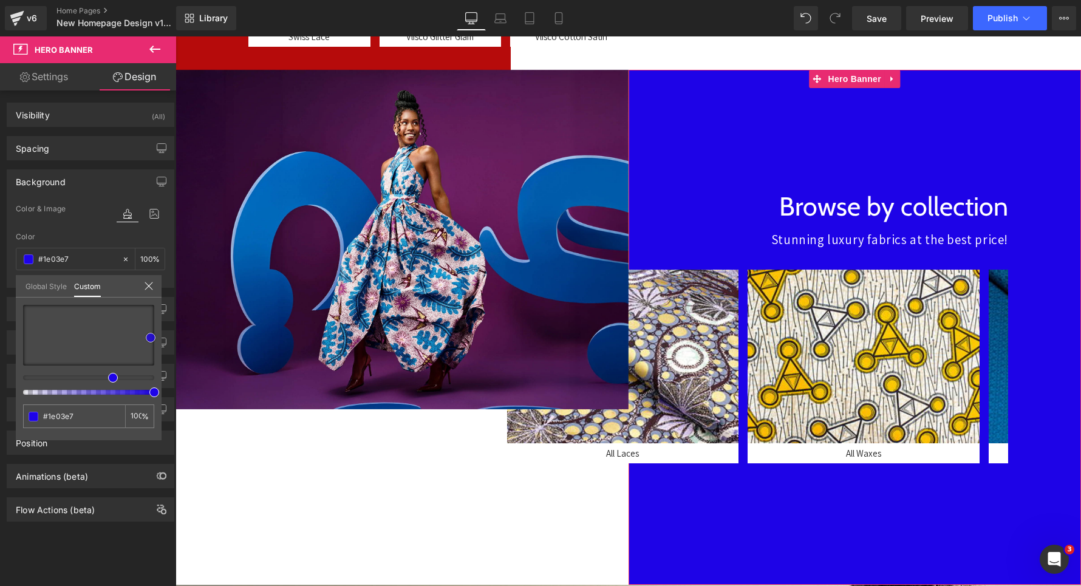
drag, startPoint x: 140, startPoint y: 341, endPoint x: 149, endPoint y: 338, distance: 10.2
click at [150, 338] on div at bounding box center [88, 335] width 131 height 61
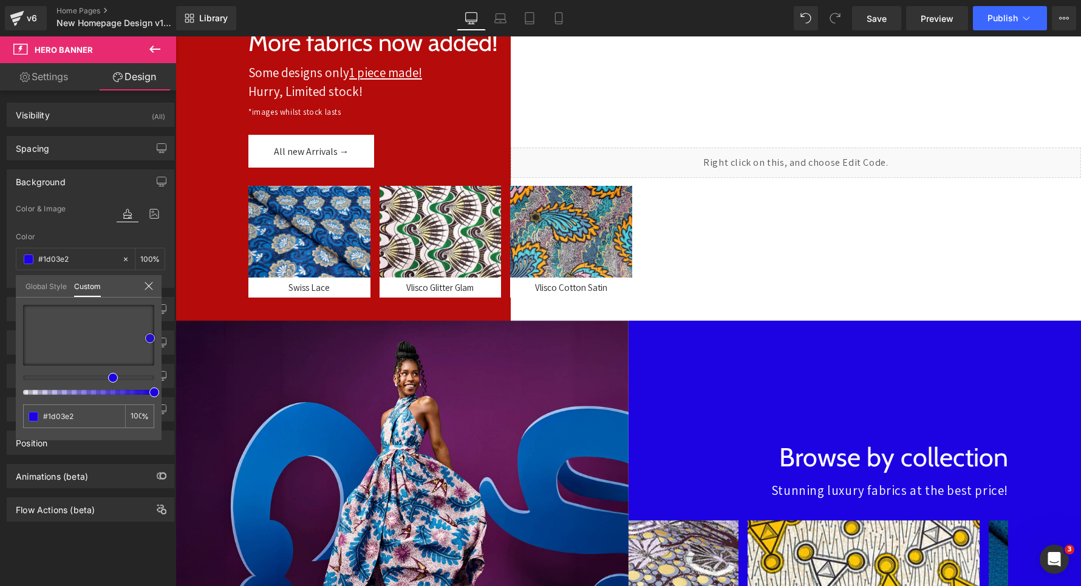
scroll to position [0, 0]
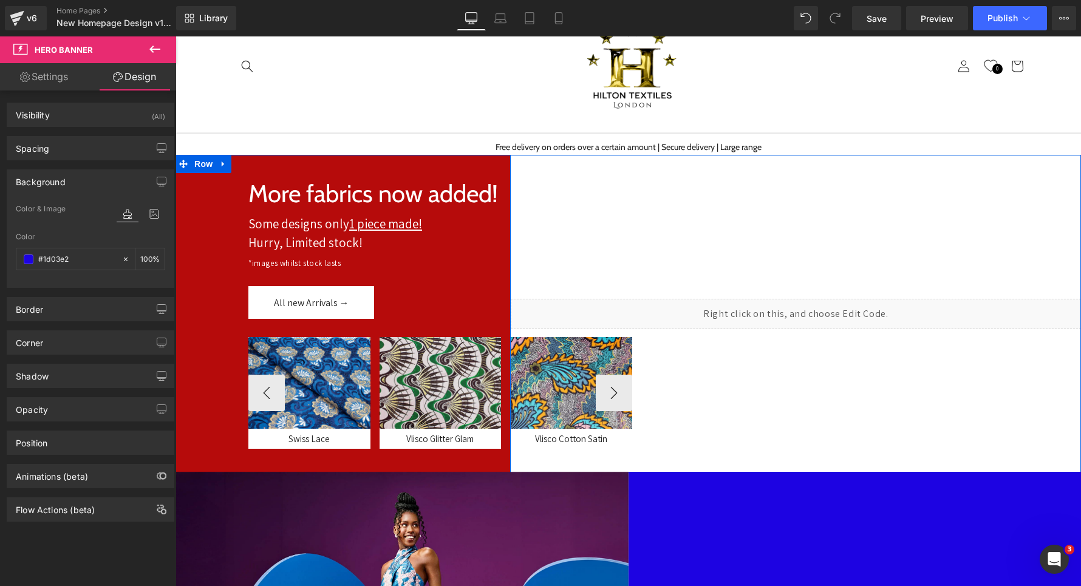
scroll to position [53, 0]
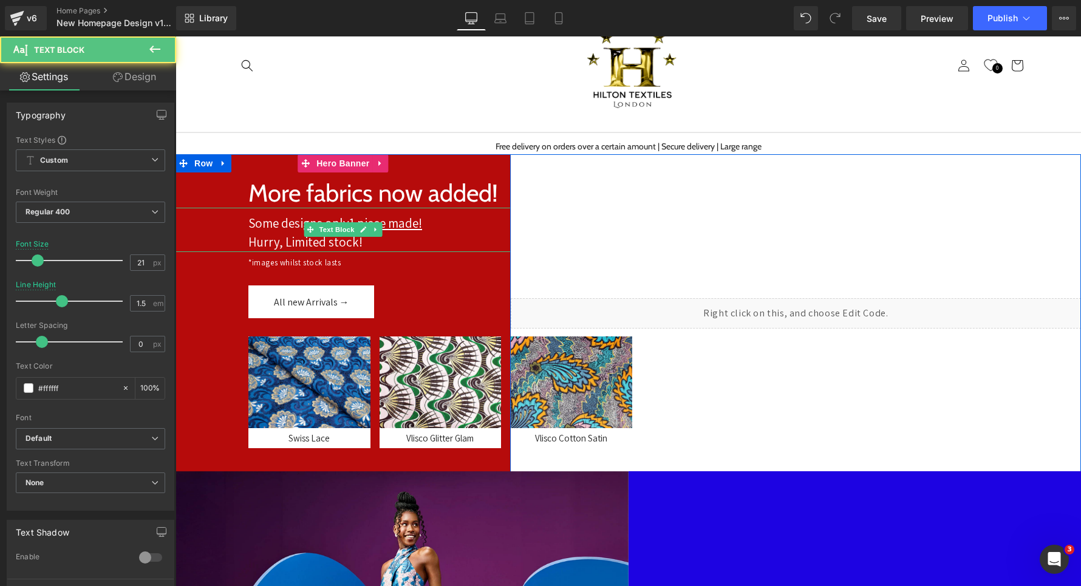
click at [270, 239] on div "Hurry, Limited stock!" at bounding box center [379, 242] width 262 height 19
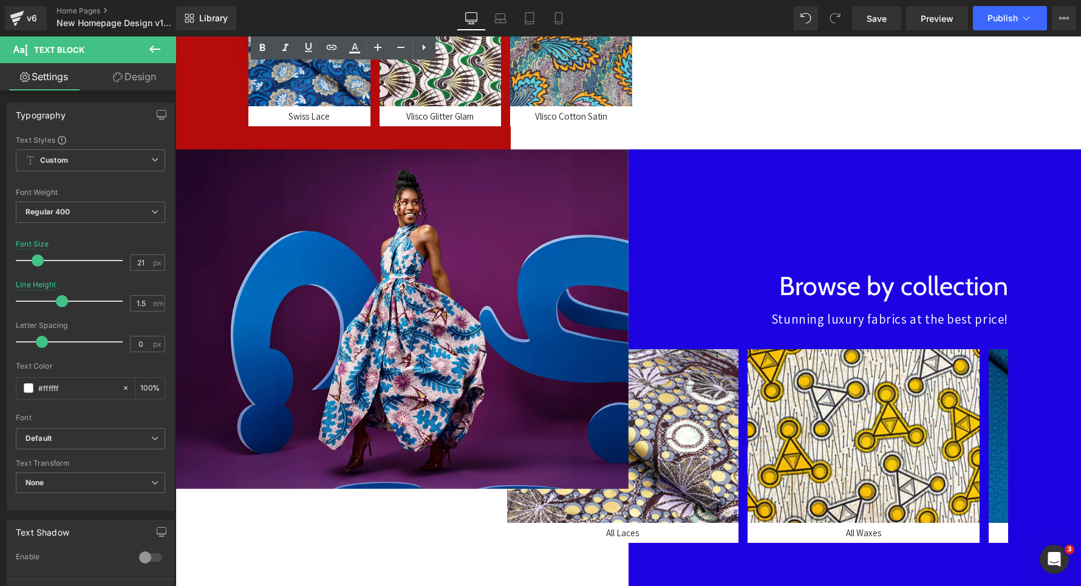
scroll to position [0, 0]
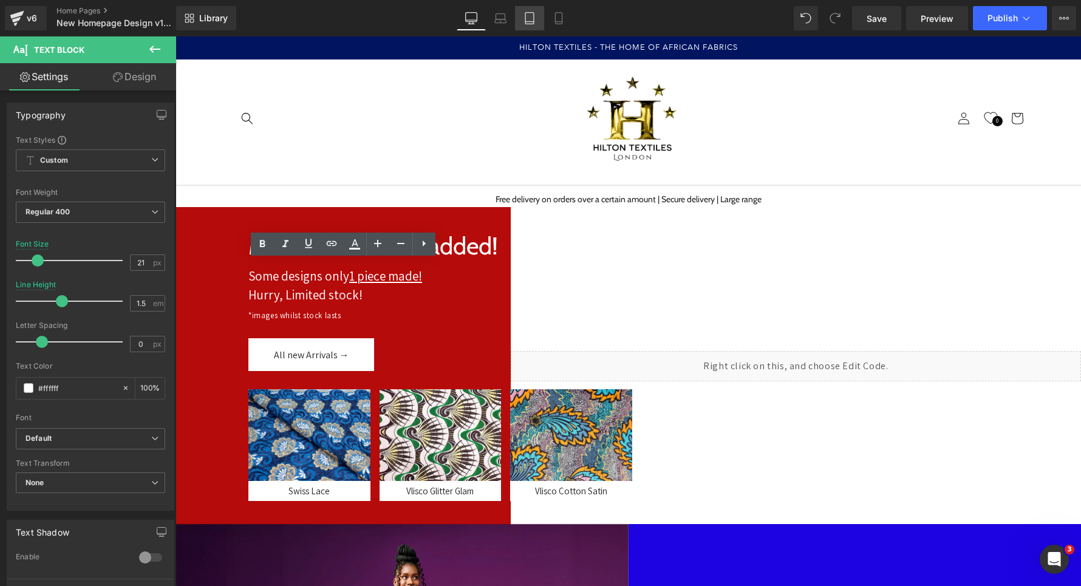
click at [529, 17] on icon at bounding box center [529, 18] width 12 height 12
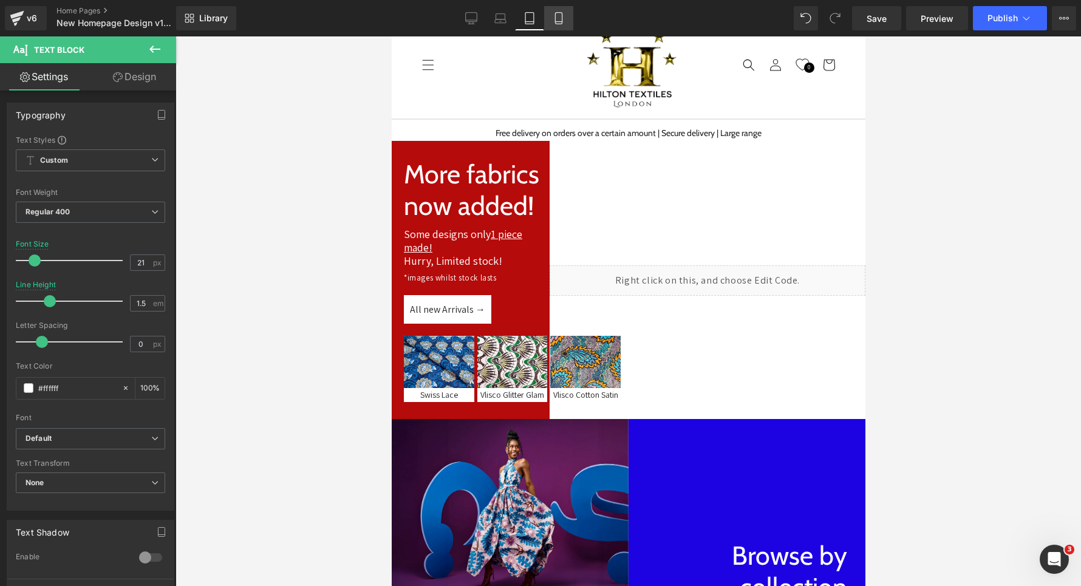
click at [557, 18] on icon at bounding box center [558, 18] width 12 height 12
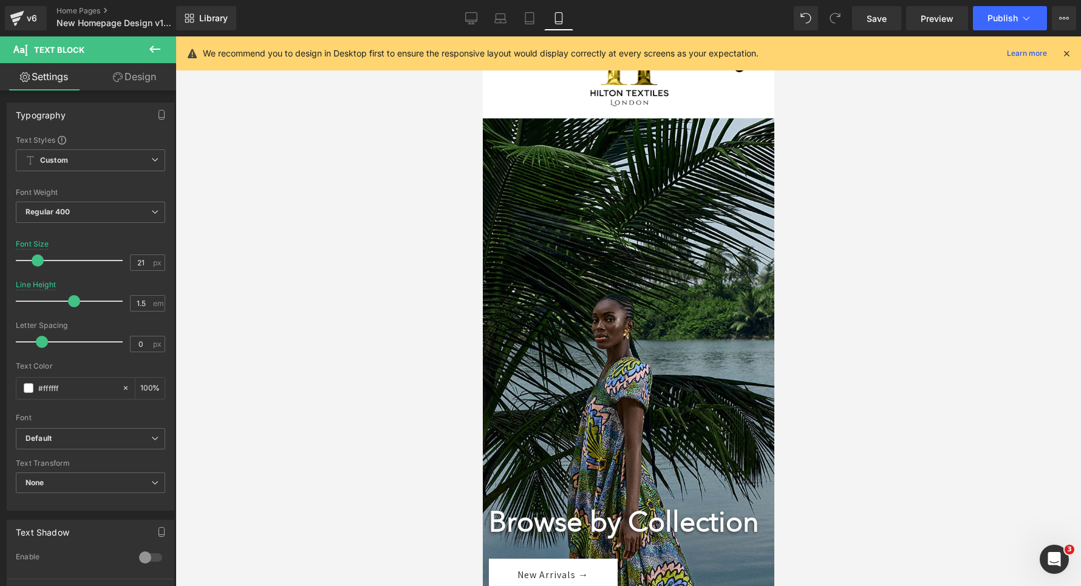
scroll to position [0, 0]
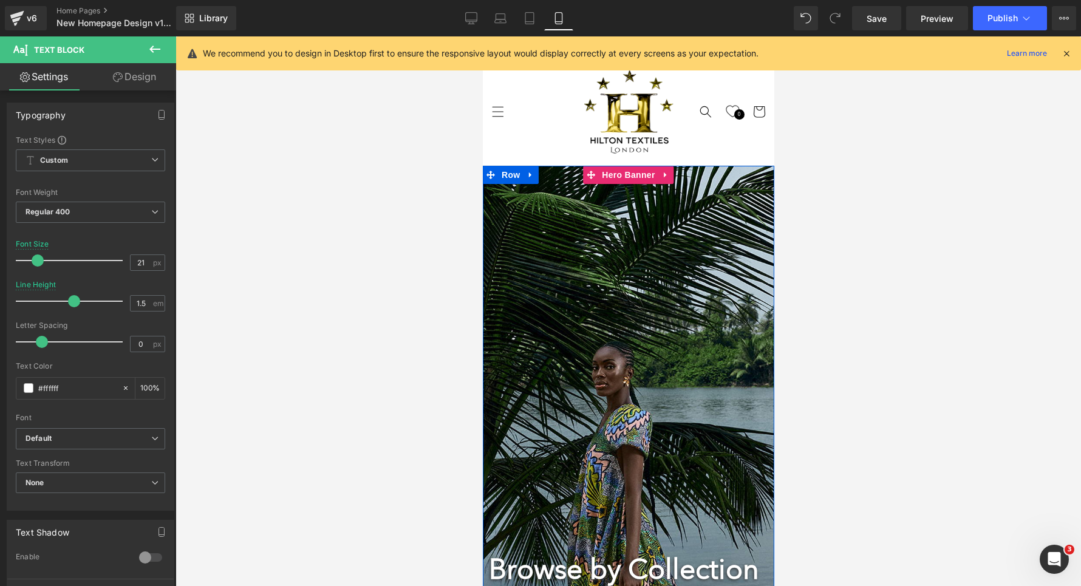
drag, startPoint x: 594, startPoint y: 338, endPoint x: 594, endPoint y: 348, distance: 10.3
click at [594, 348] on div at bounding box center [627, 494] width 291 height 656
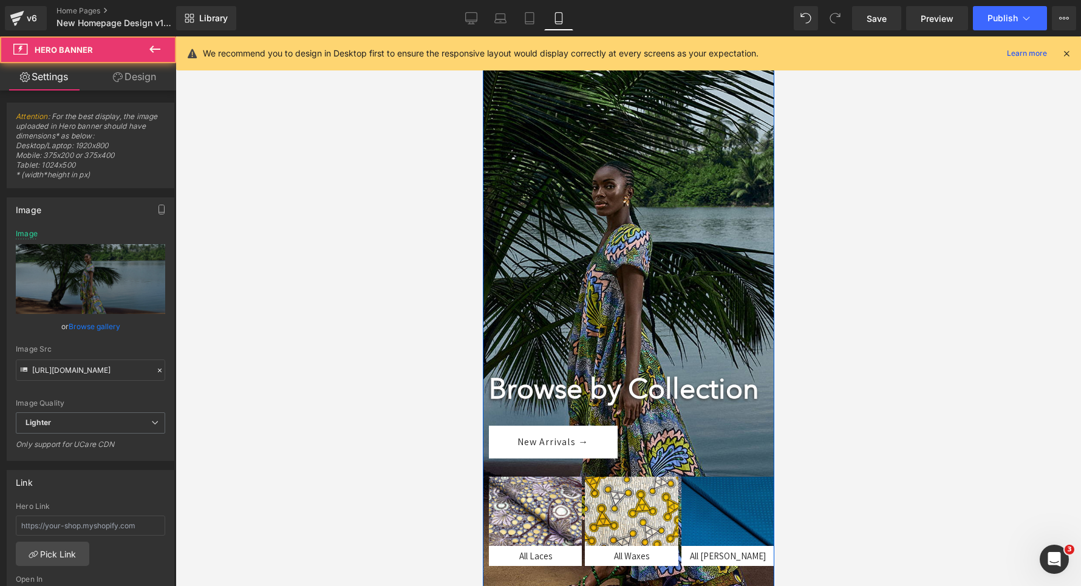
scroll to position [252, 0]
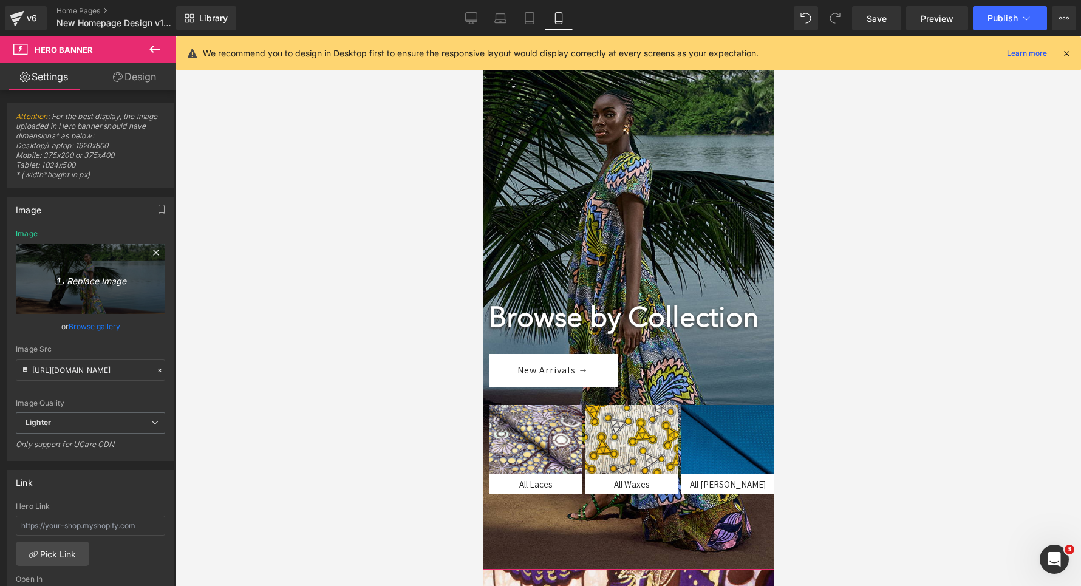
click at [87, 267] on link "Replace Image" at bounding box center [90, 279] width 149 height 70
type input "C:\fakepath\cdscsdcsd.jpg"
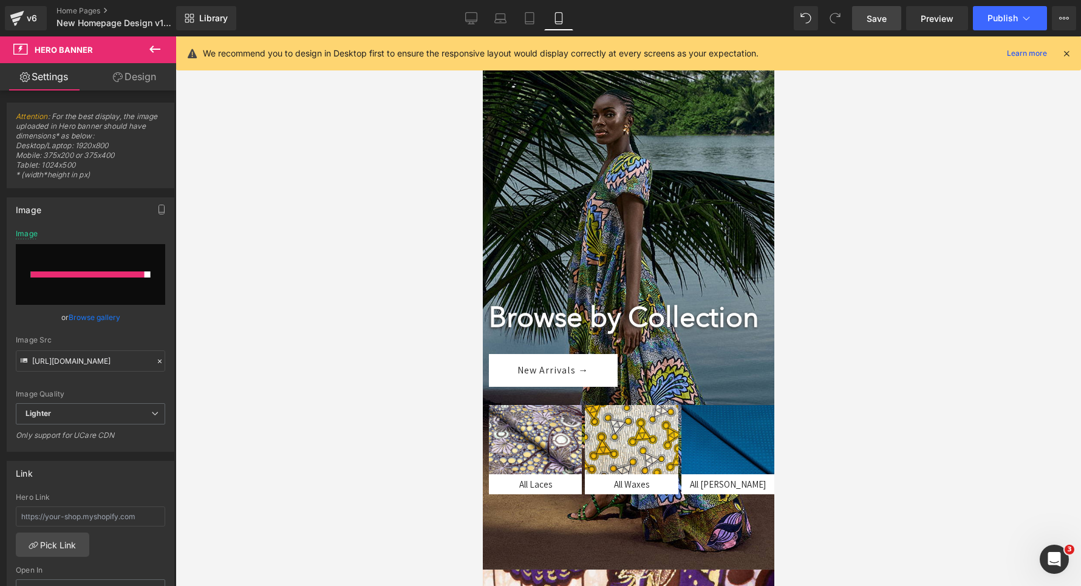
click at [895, 18] on link "Save" at bounding box center [876, 18] width 49 height 24
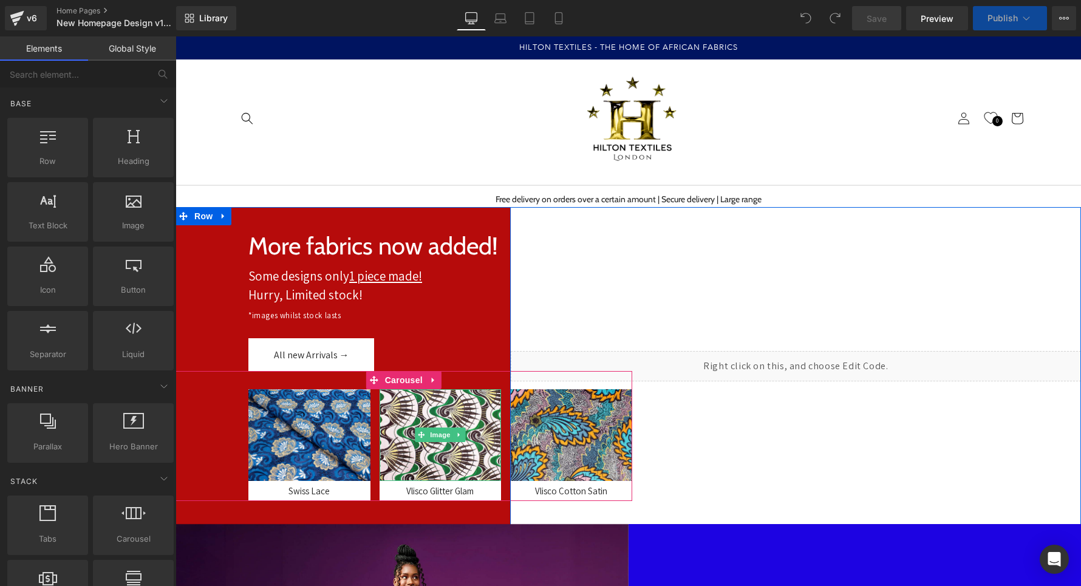
click at [494, 366] on div "All new Arrivals →" at bounding box center [379, 354] width 262 height 33
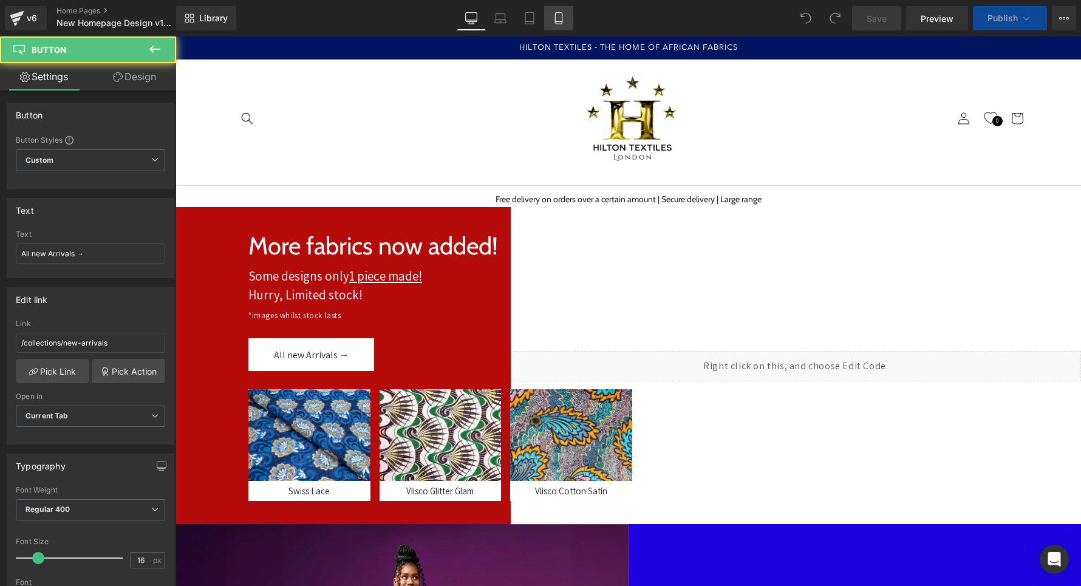
click at [553, 16] on icon at bounding box center [558, 18] width 12 height 12
type input "100"
type input "40"
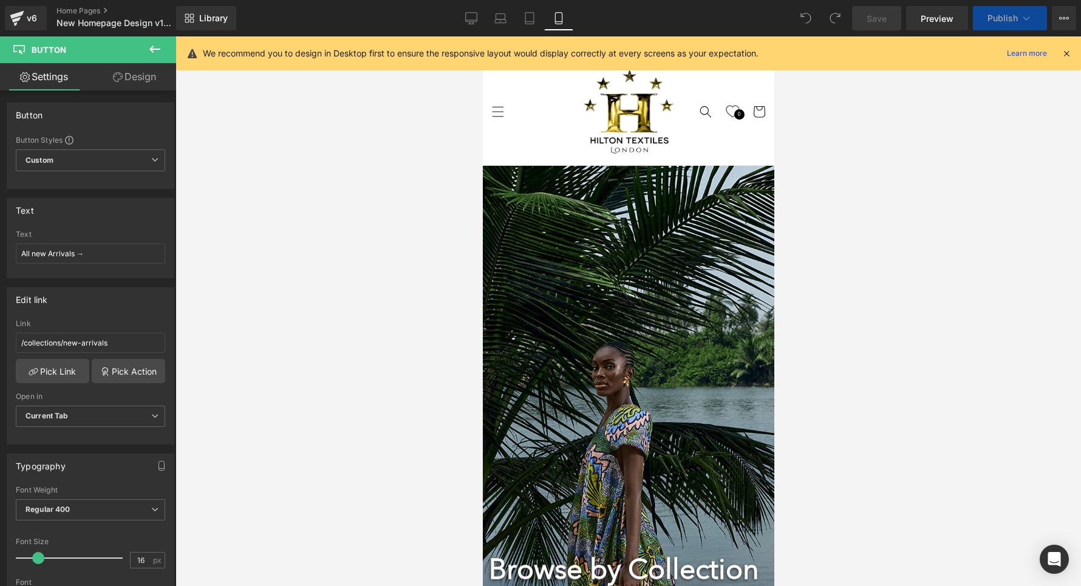
click at [617, 216] on div at bounding box center [627, 494] width 291 height 656
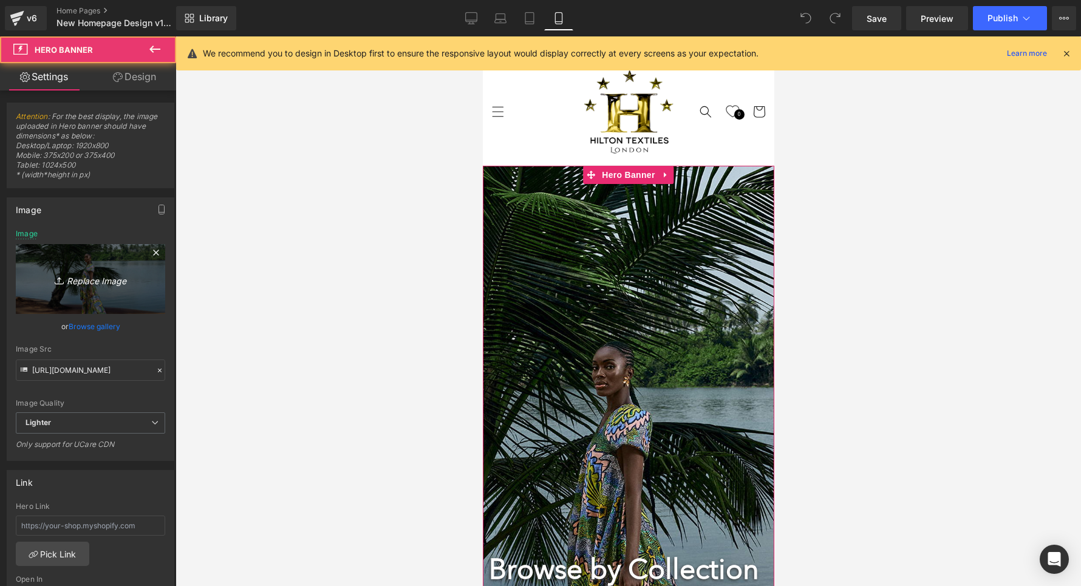
click at [117, 259] on link "Replace Image" at bounding box center [90, 279] width 149 height 70
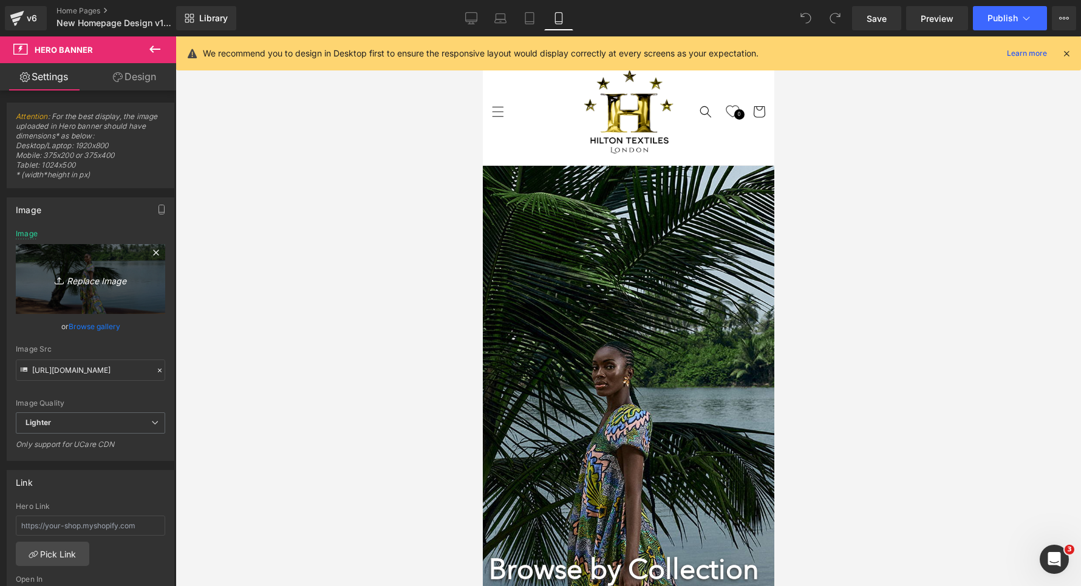
type input "C:\fakepath\cdscsdcsd.jpg"
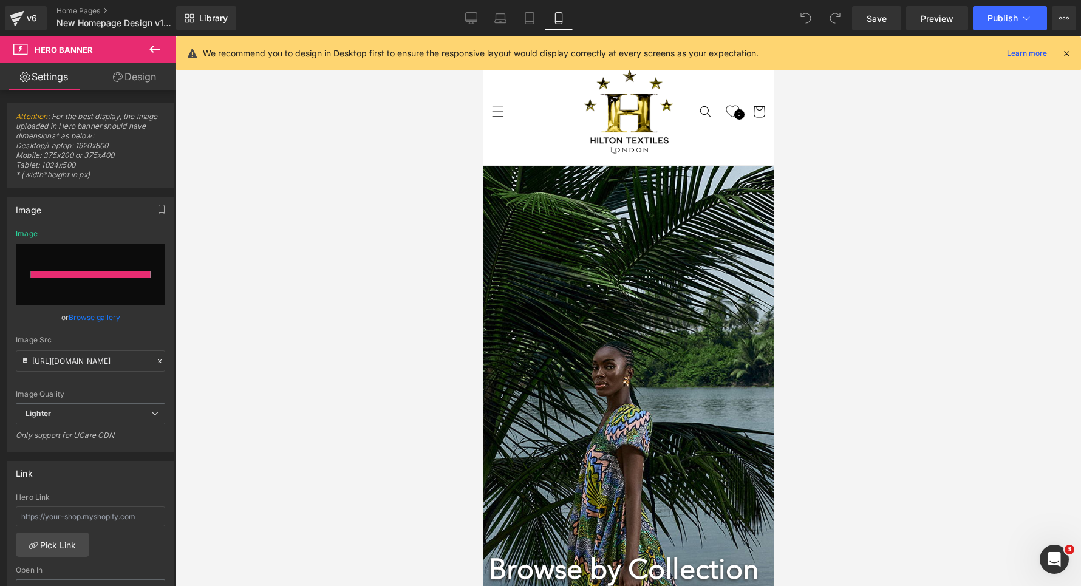
type input "[URL][DOMAIN_NAME]"
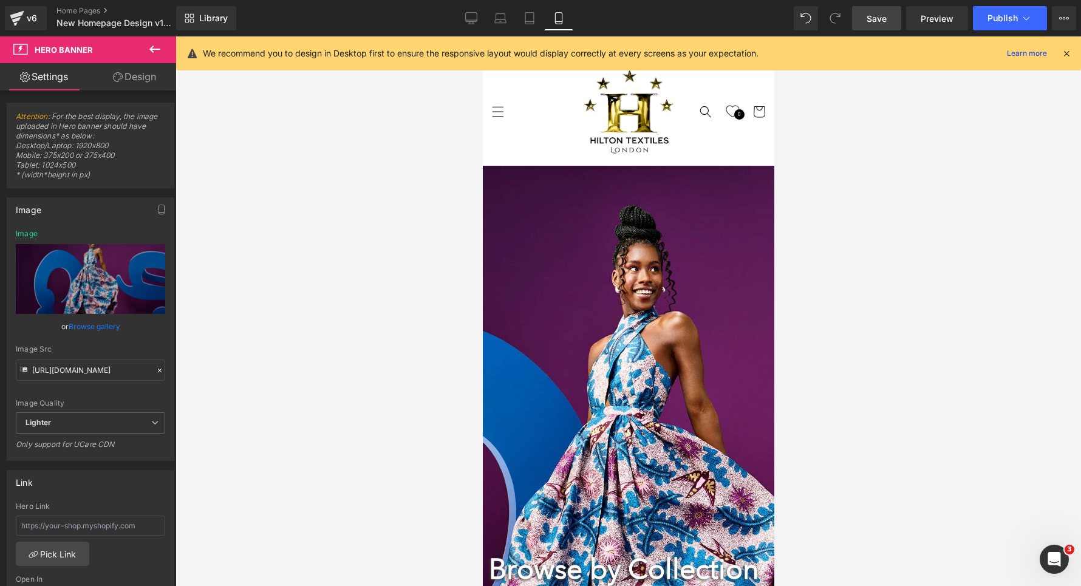
click at [867, 15] on link "Save" at bounding box center [876, 18] width 49 height 24
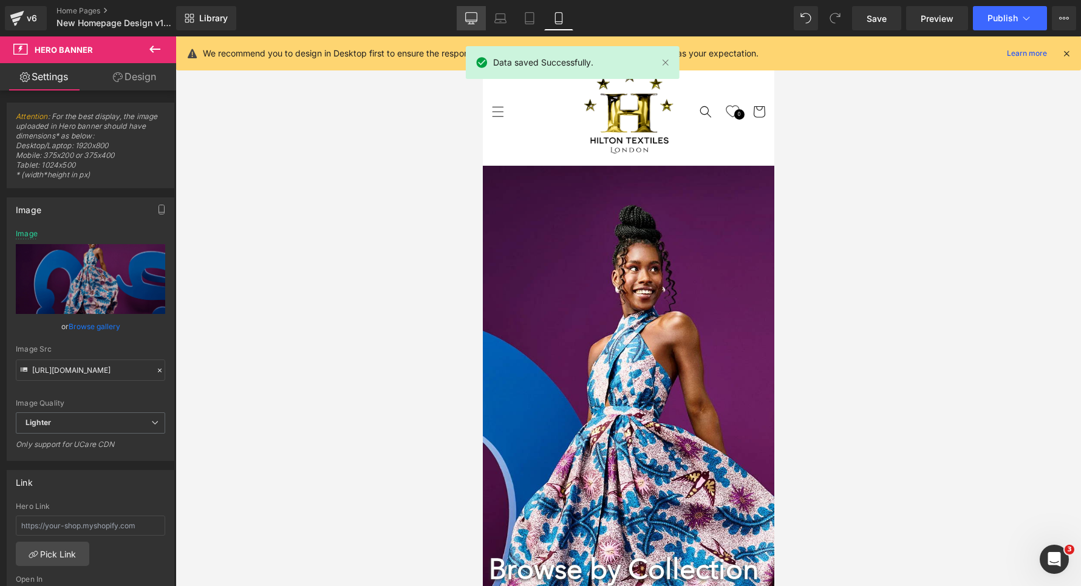
click at [461, 15] on link "Desktop" at bounding box center [471, 18] width 29 height 24
type input "[URL][DOMAIN_NAME]"
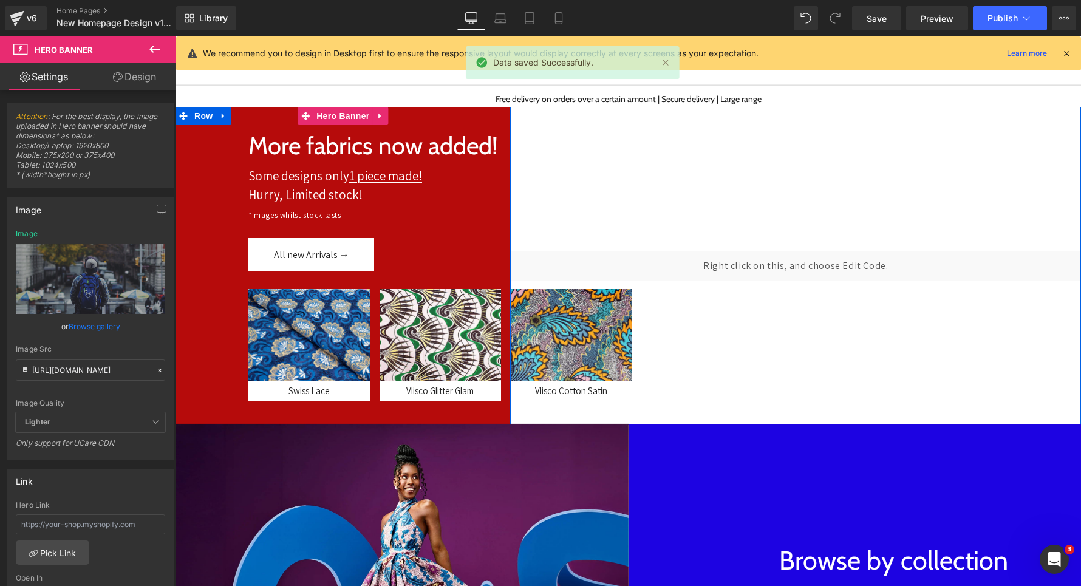
scroll to position [321, 0]
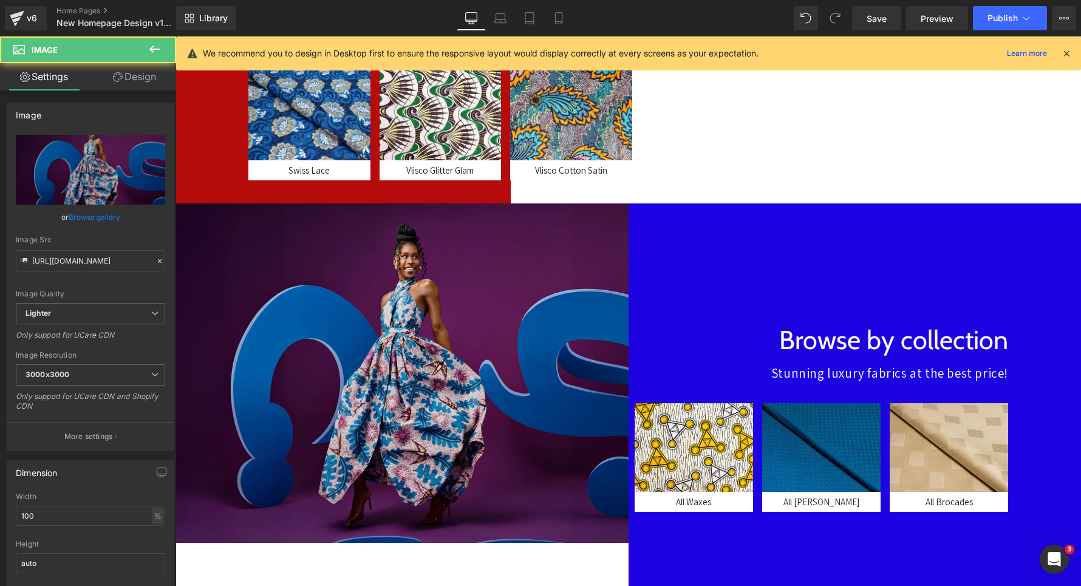
click at [395, 308] on img at bounding box center [401, 372] width 453 height 339
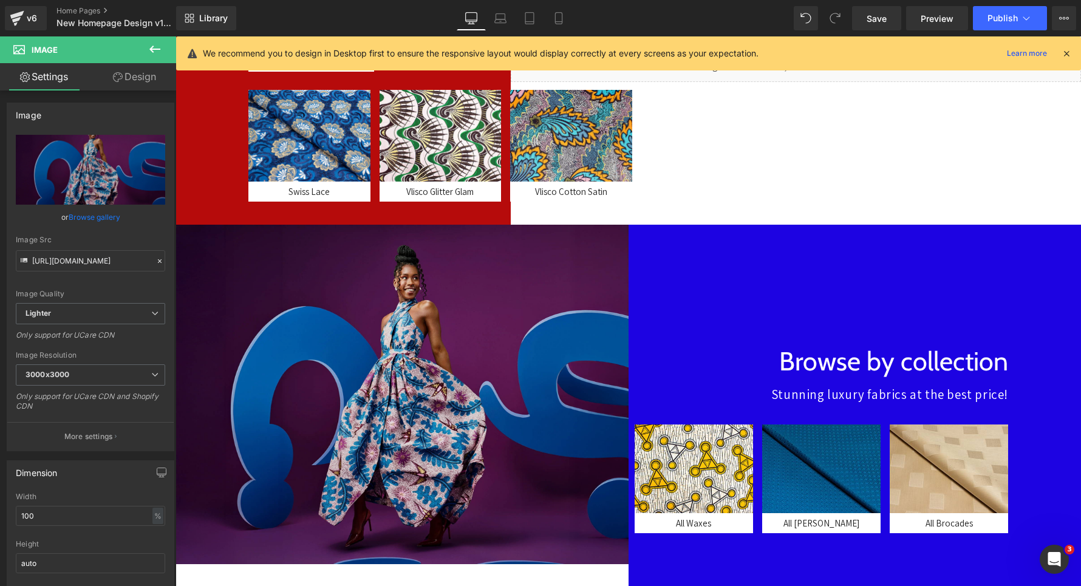
scroll to position [375, 0]
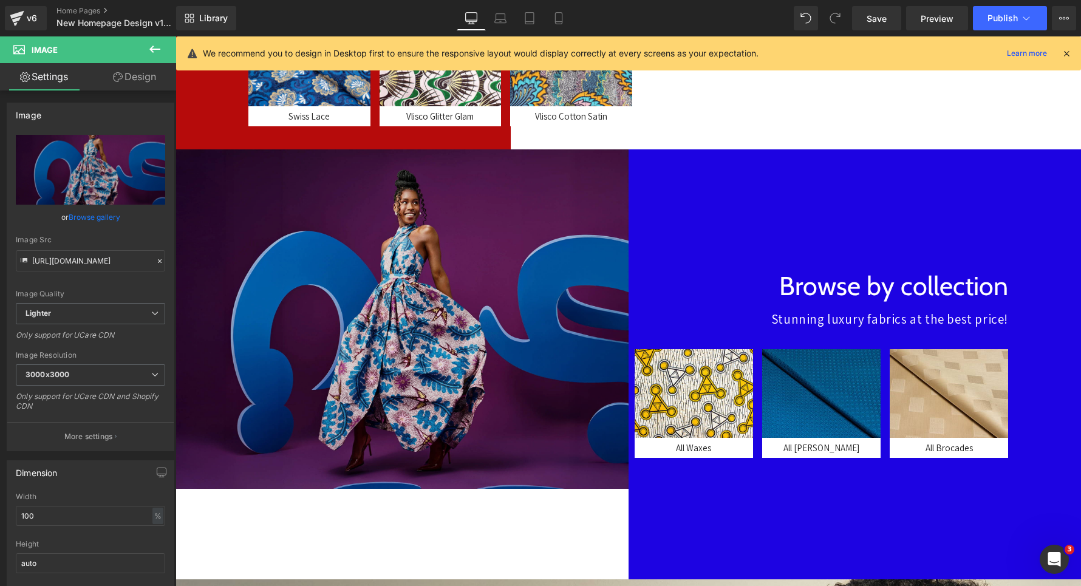
click at [395, 308] on img at bounding box center [401, 318] width 453 height 339
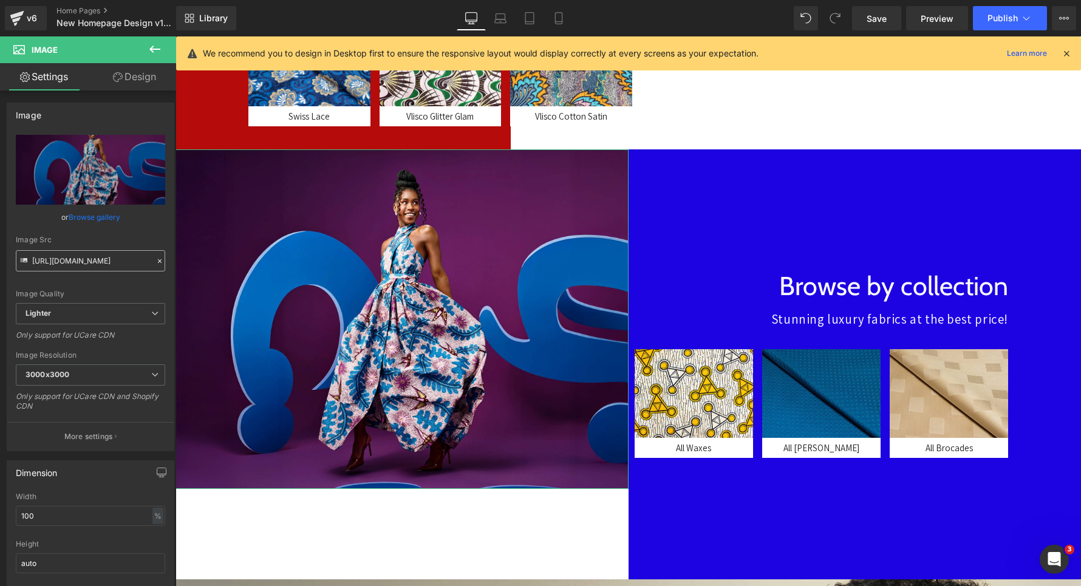
click at [89, 264] on input "[URL][DOMAIN_NAME]" at bounding box center [90, 260] width 149 height 21
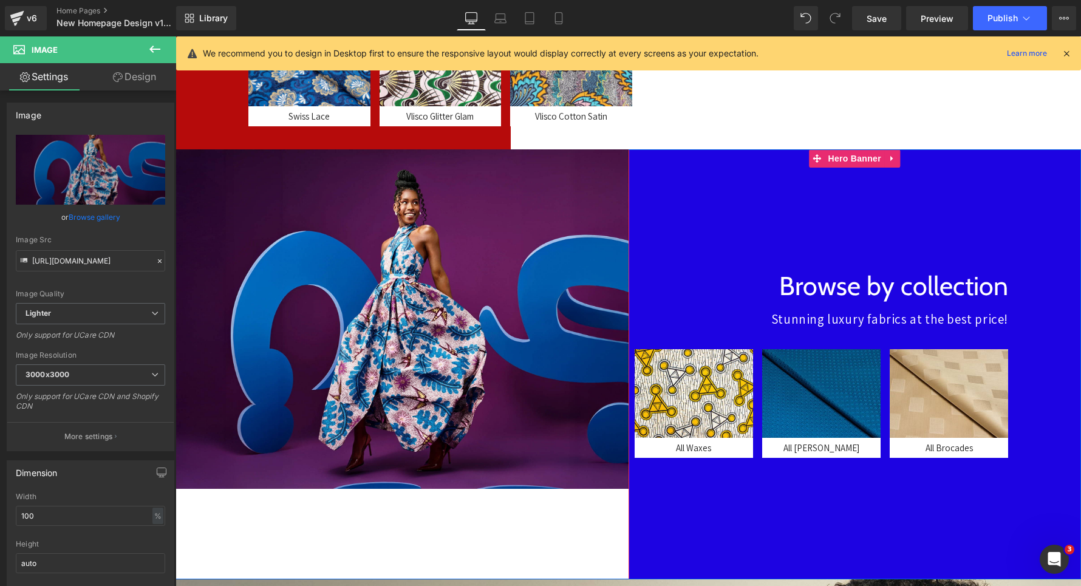
click at [693, 220] on div at bounding box center [854, 364] width 453 height 430
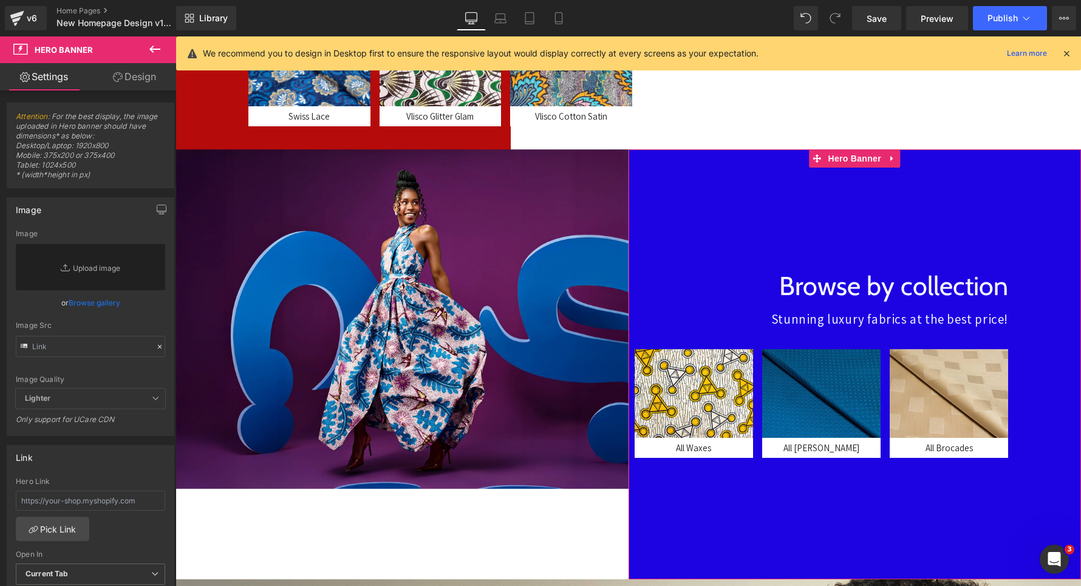
click at [141, 77] on link "Design" at bounding box center [134, 76] width 88 height 27
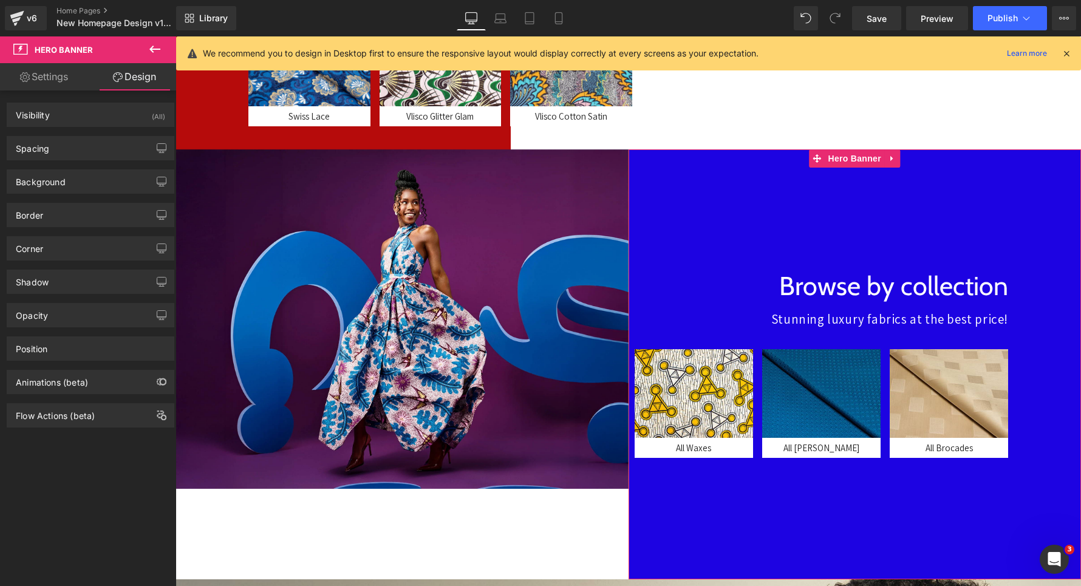
click at [76, 166] on div "Background Color & Image color rgba(29, 3, 226, 1) Color #1d03e2 100 % Image Re…" at bounding box center [91, 176] width 182 height 33
click at [58, 192] on div "Background" at bounding box center [90, 181] width 166 height 23
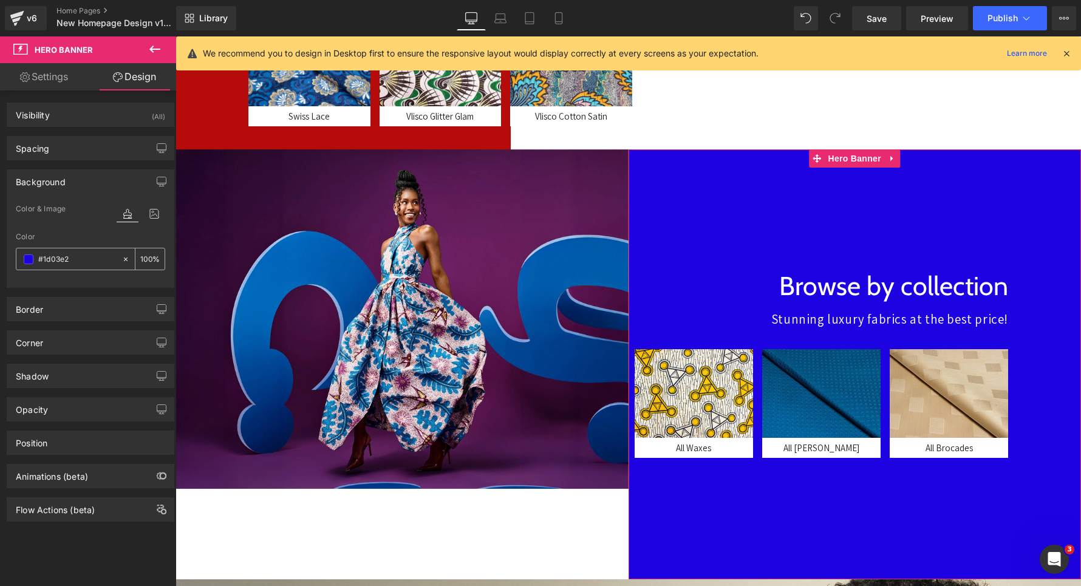
click at [27, 265] on div "#1d03e2" at bounding box center [68, 258] width 105 height 21
click at [30, 260] on span at bounding box center [29, 259] width 10 height 10
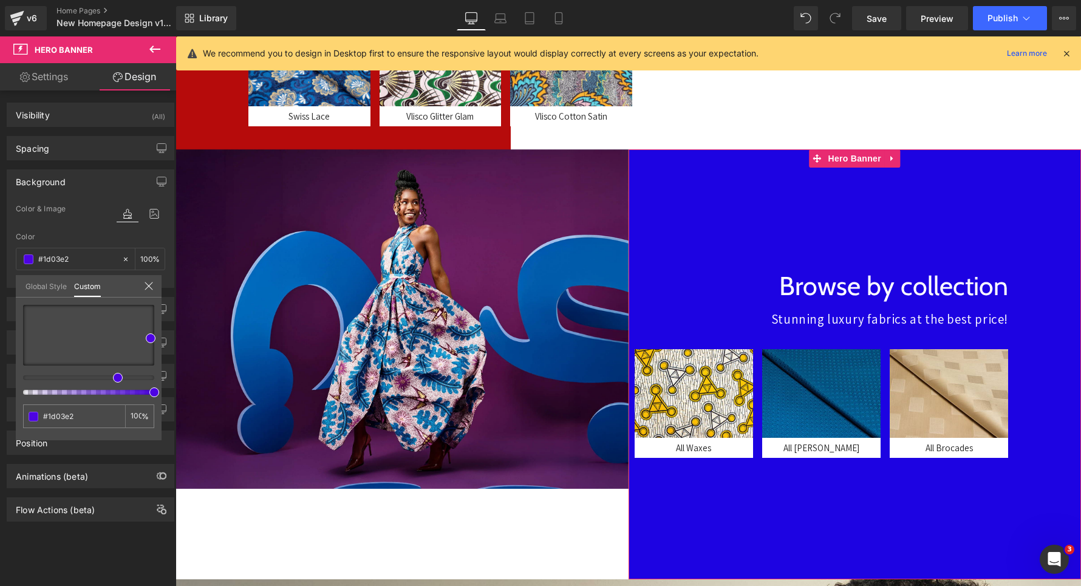
type input "#4d03e2"
type input "#5c03e2"
type input "#8103e2"
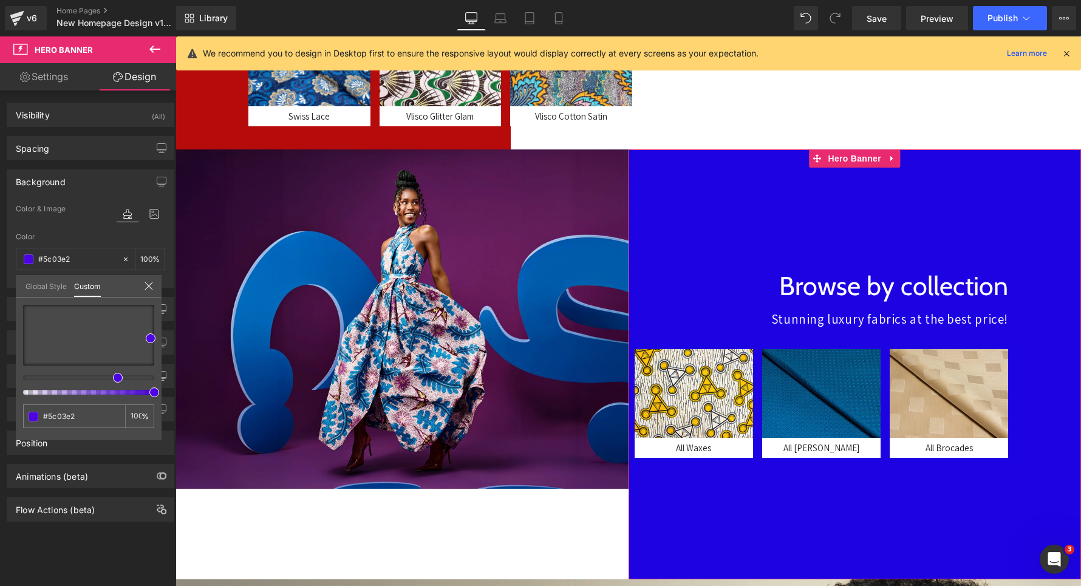
type input "#8103e2"
type input "#8c03e2"
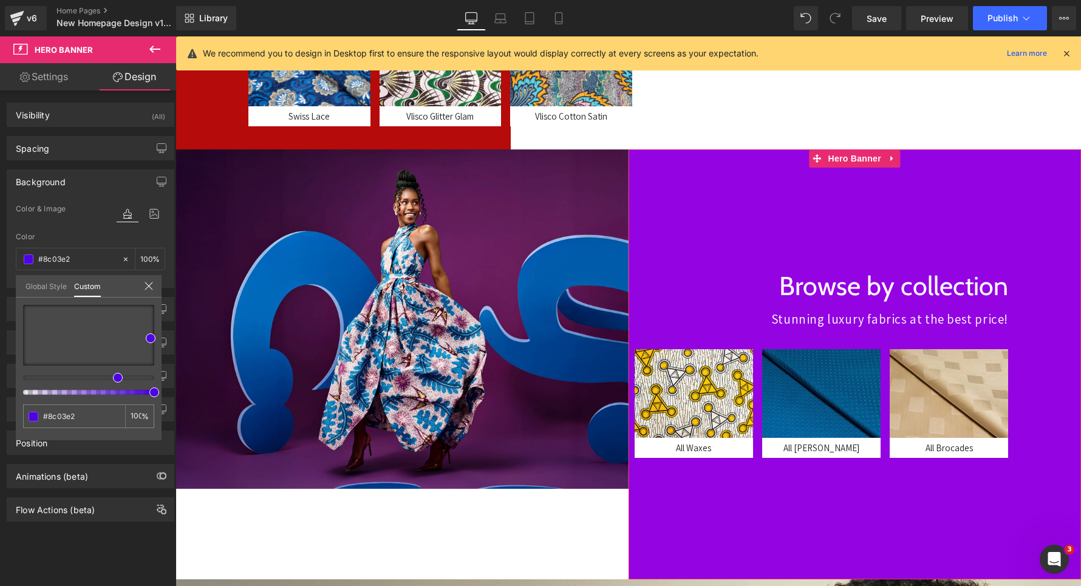
type input "#9403e2"
type input "#9703e2"
type input "#9f03e2"
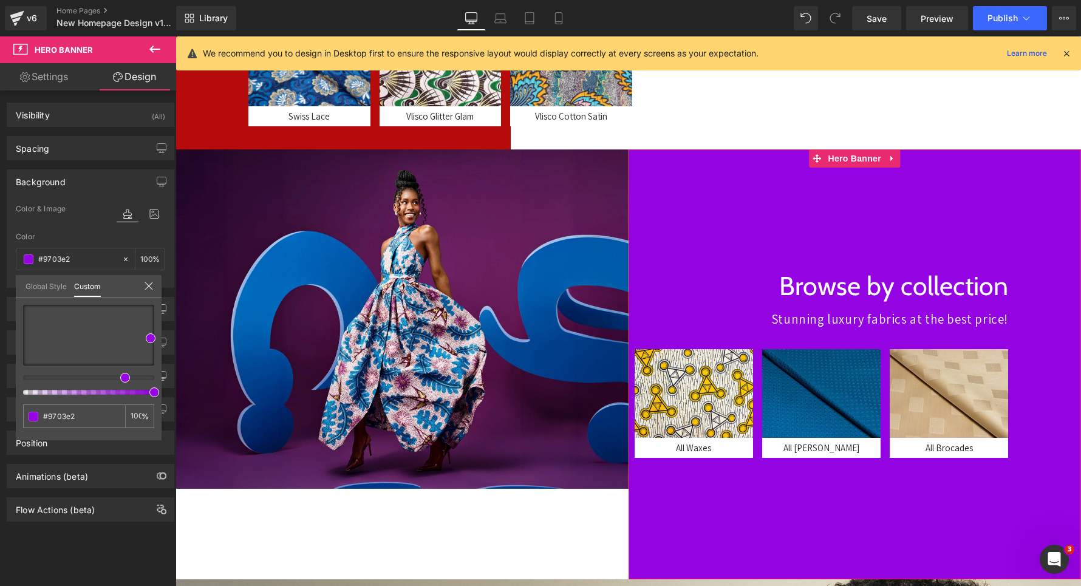
type input "#9f03e2"
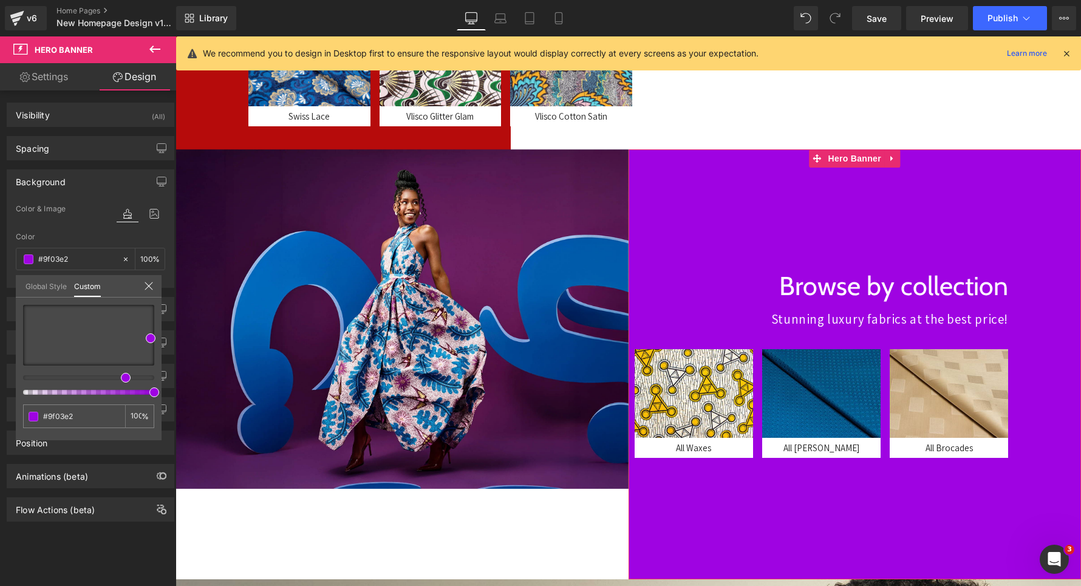
type input "#a603e2"
type input "#9f03e2"
drag, startPoint x: 113, startPoint y: 378, endPoint x: 121, endPoint y: 378, distance: 8.5
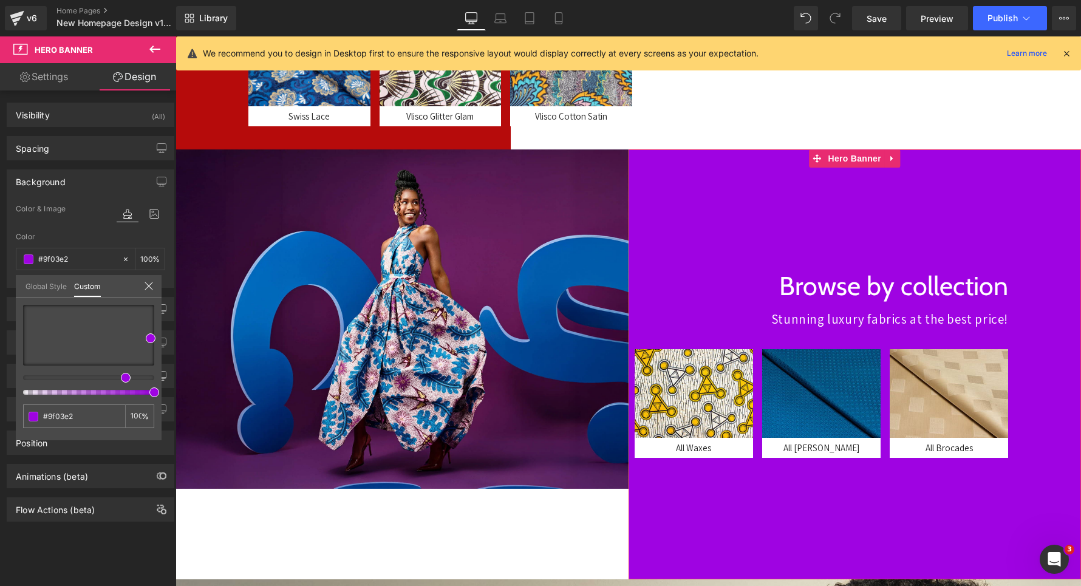
click at [121, 378] on span at bounding box center [126, 378] width 10 height 10
type input "#970dd2"
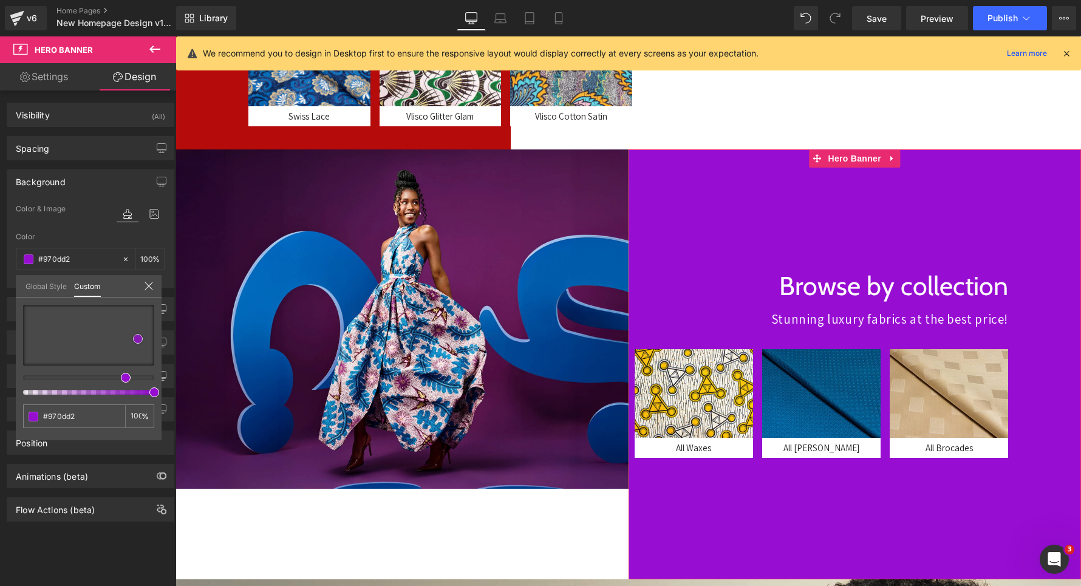
type input "#9209cc"
type input "#8e09c7"
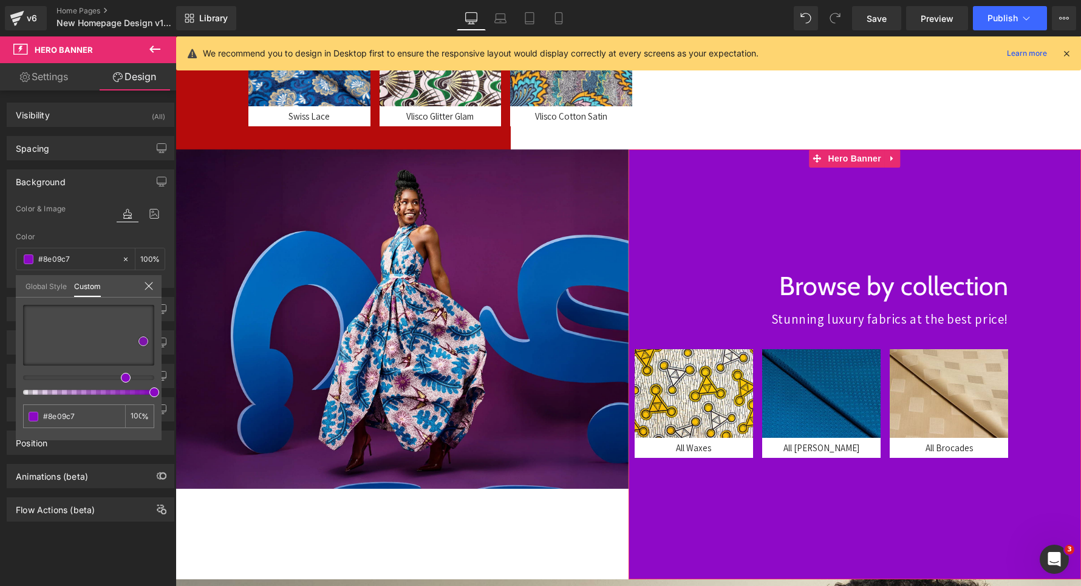
type input "#8b08c3"
type input "#8805c0"
type input "#8202b9"
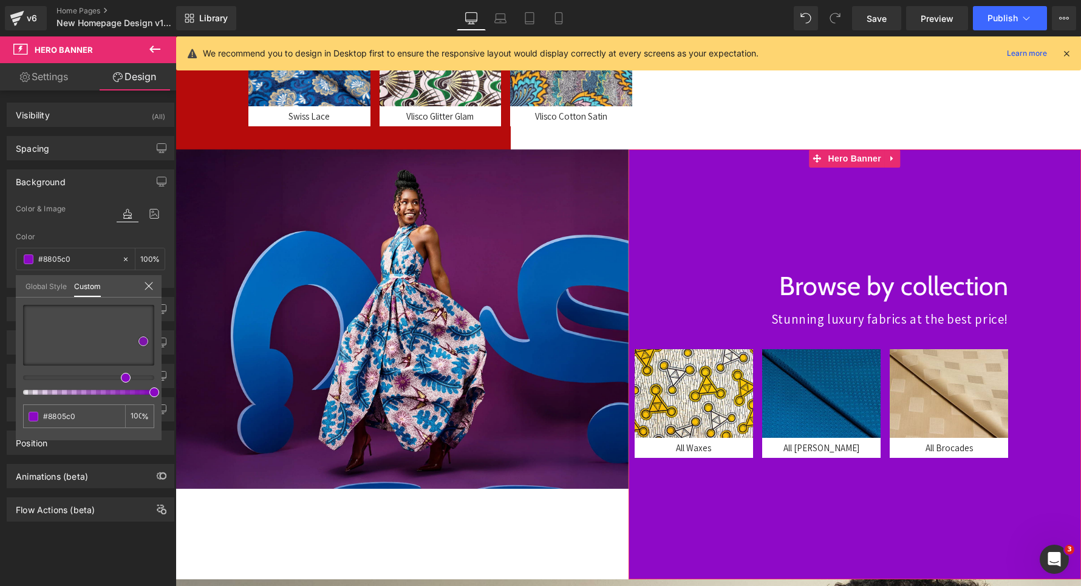
type input "#8202b9"
type input "#7c00b1"
type input "#7c00b2"
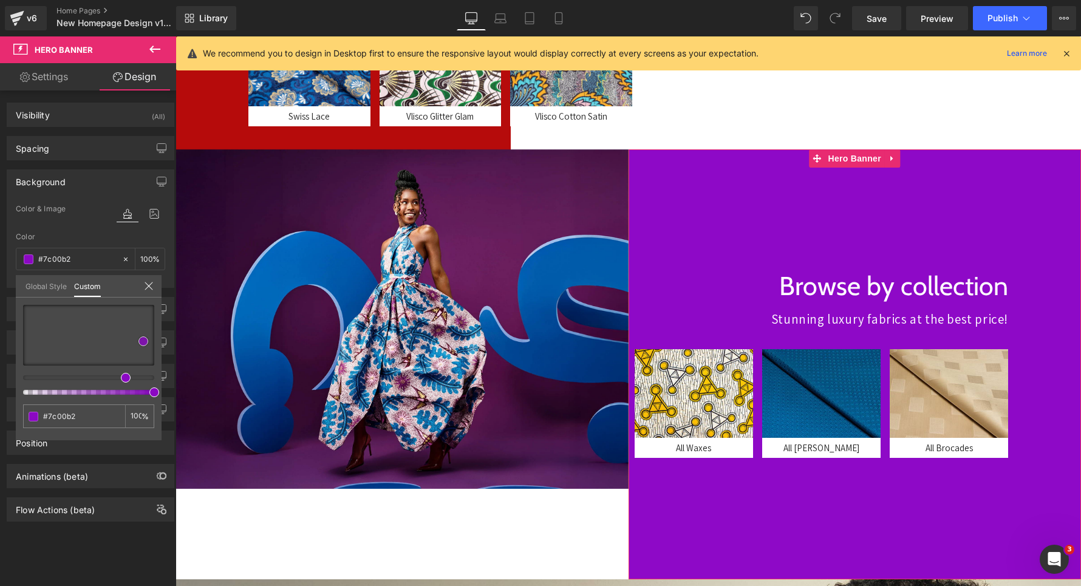
type input "#7900ad"
type input "#7500a8"
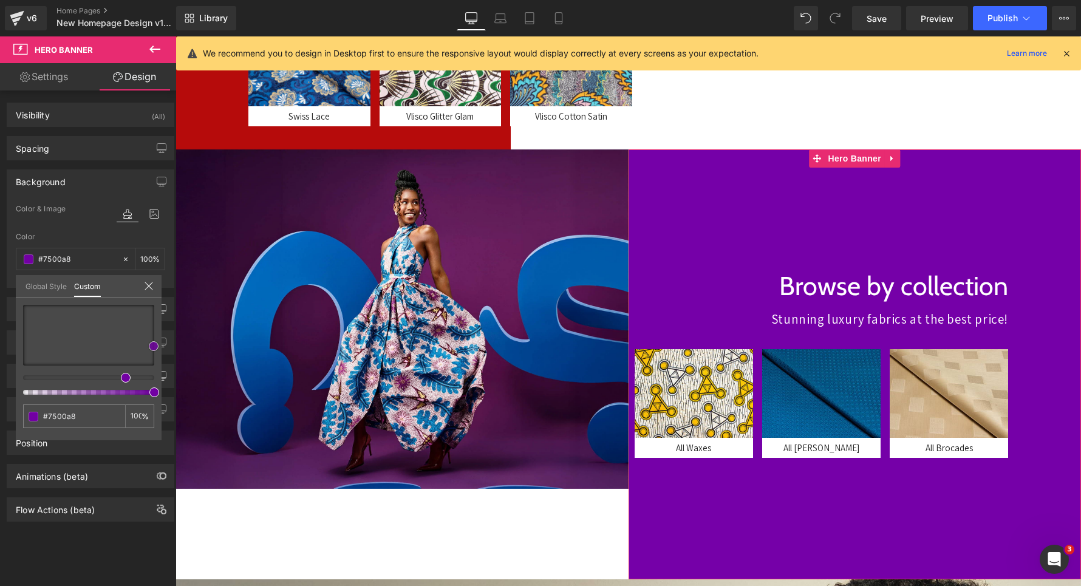
type input "#7200a3"
type input "#6e009e"
type input "#63008e"
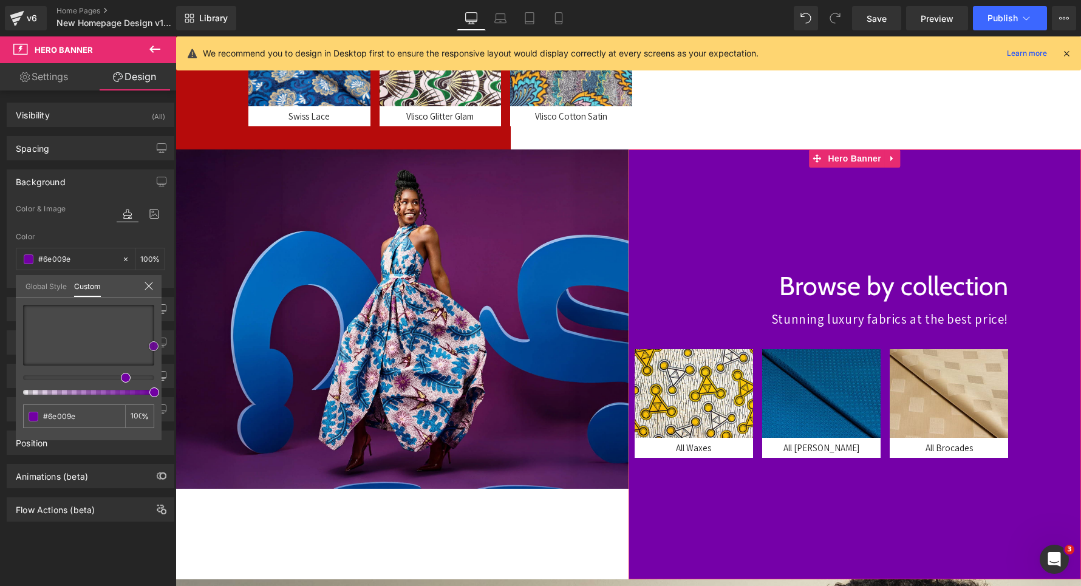
type input "#63008e"
type input "#5c0084"
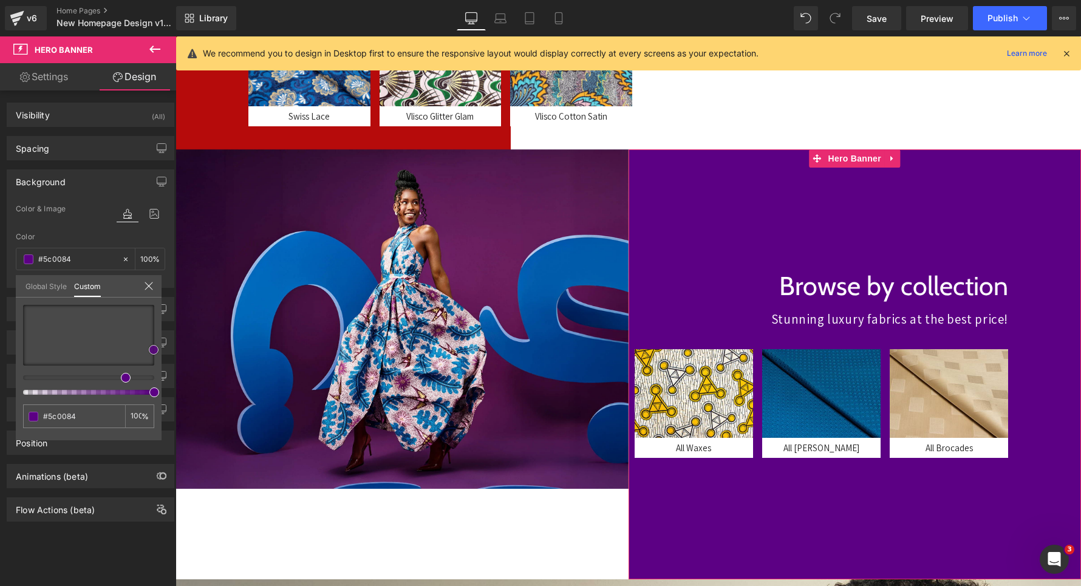
type input "#59007f"
type input "#470066"
type input "#40005b"
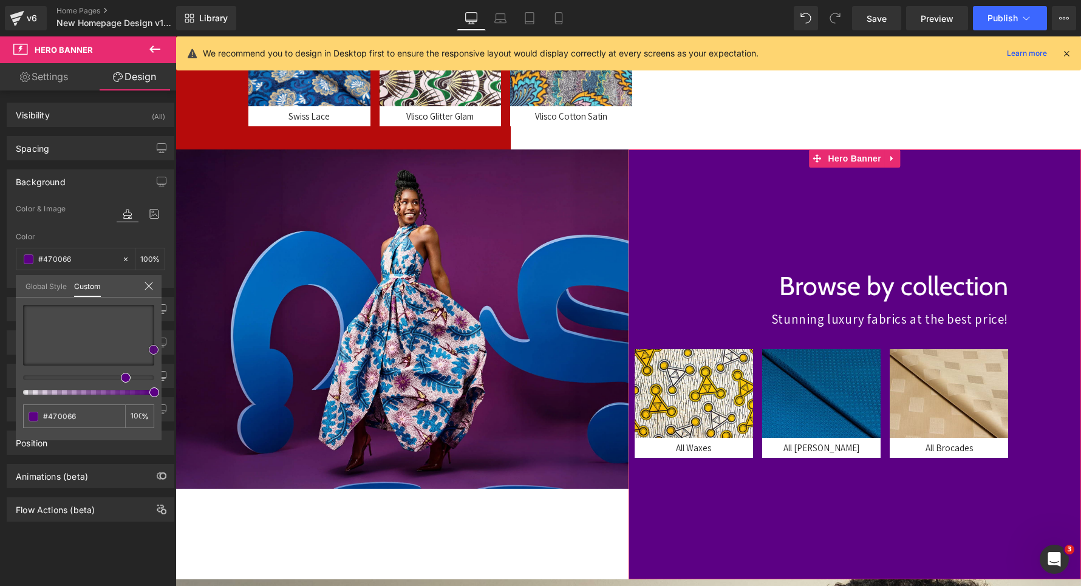
type input "#40005b"
type input "#3c0056"
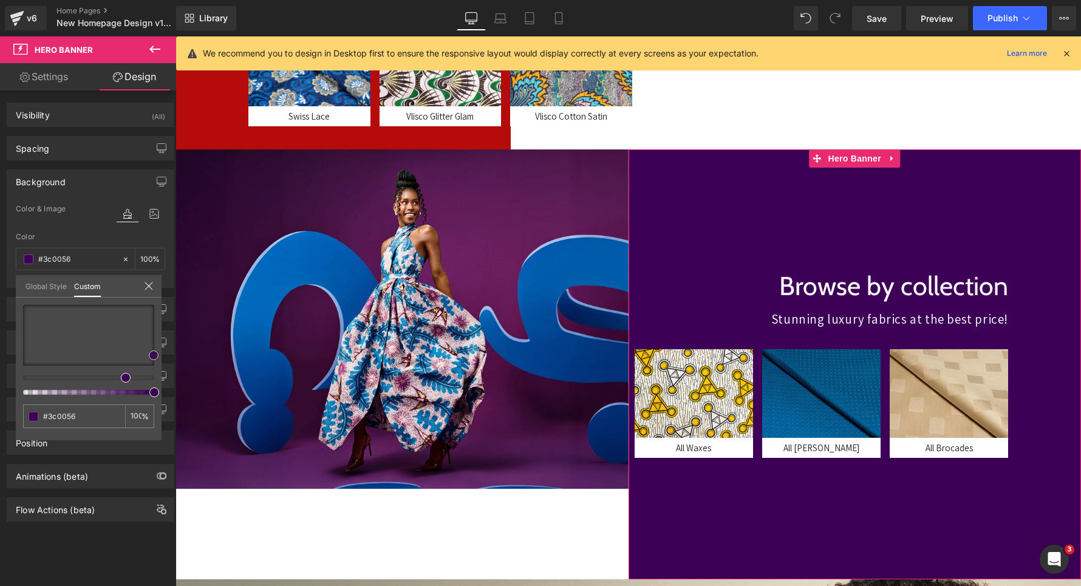
type input "#390051"
type input "#35004c"
type input "#310047"
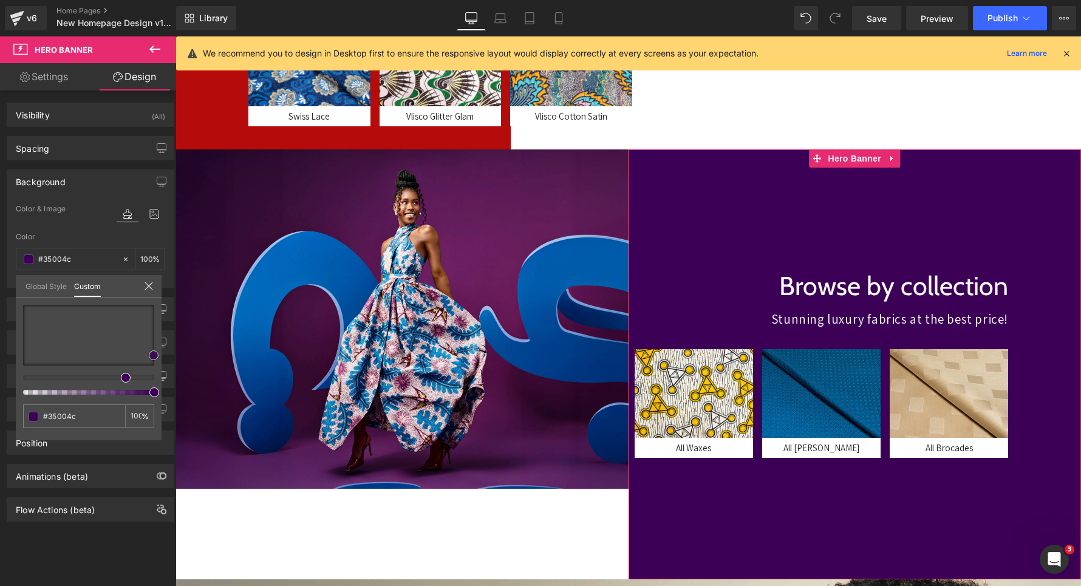
type input "#310047"
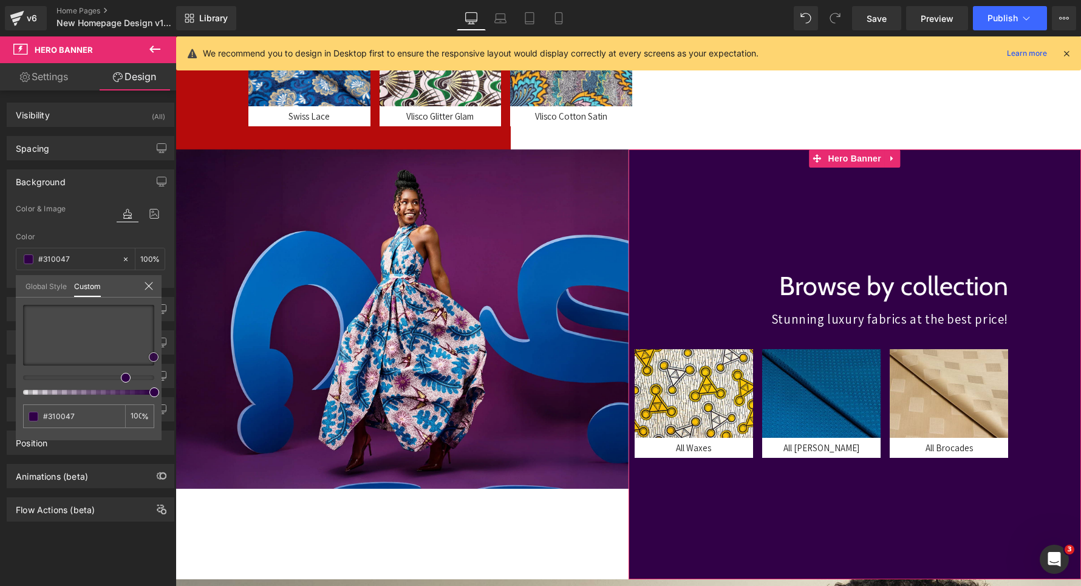
type input "#300047"
type input "#34004c"
type input "#370051"
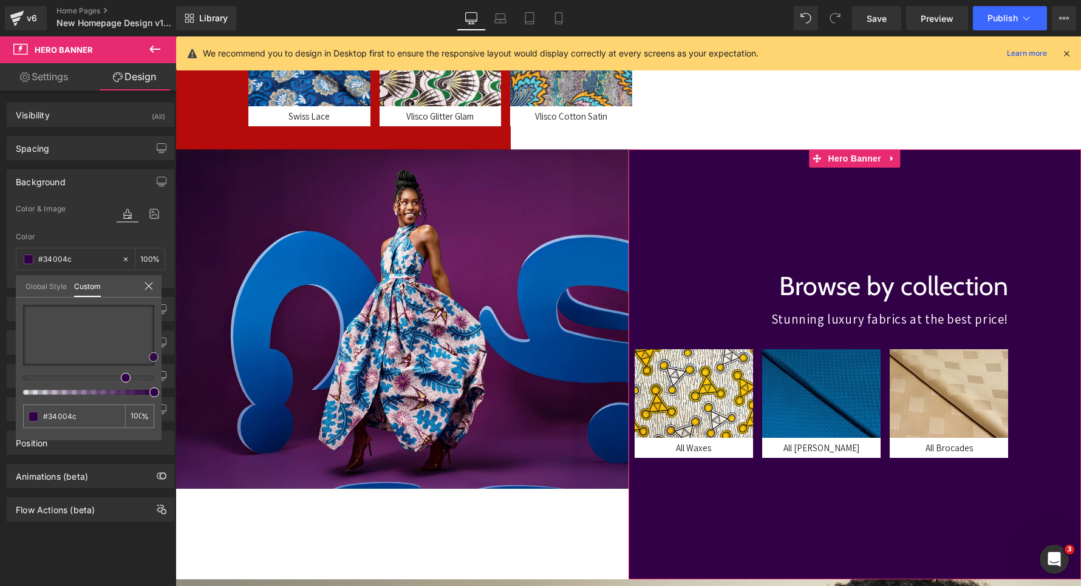
type input "#370051"
type input "#3b0056"
type input "#3e005b"
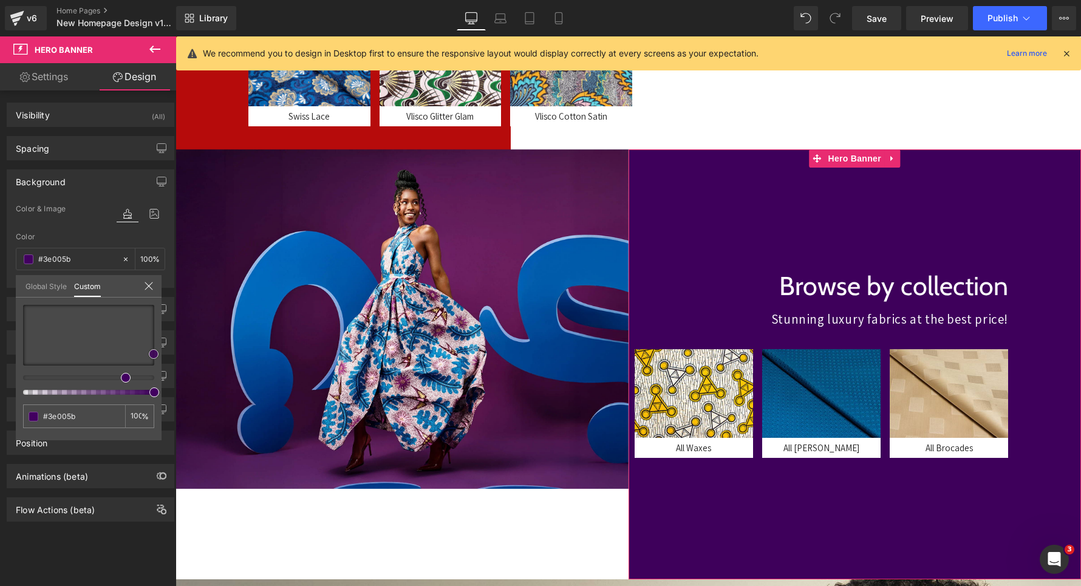
type input "#420060"
type input "#450066"
type input "#49006b"
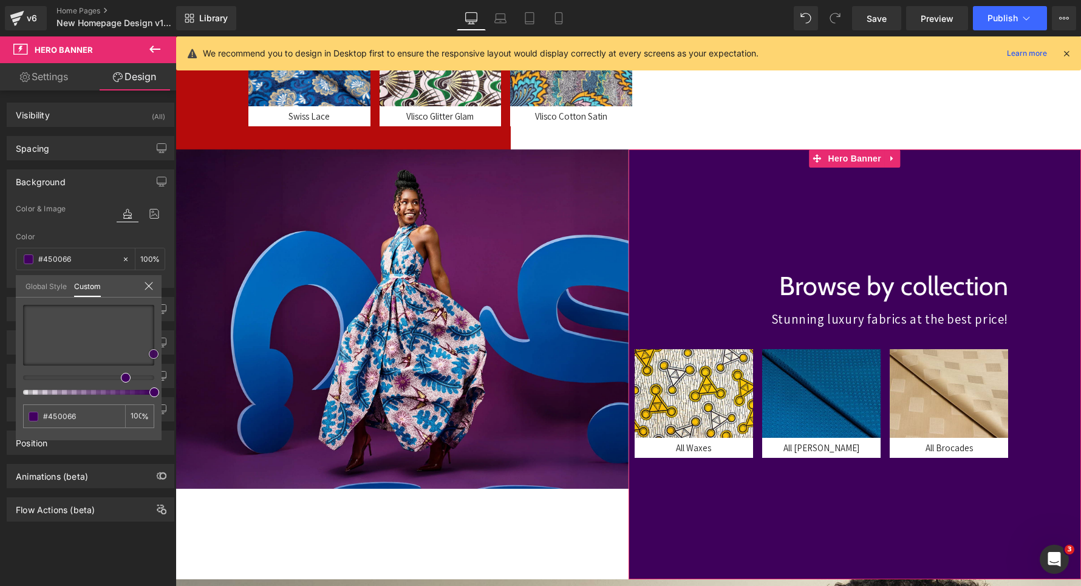
type input "#49006b"
type input "#4c0070"
type input "#57007f"
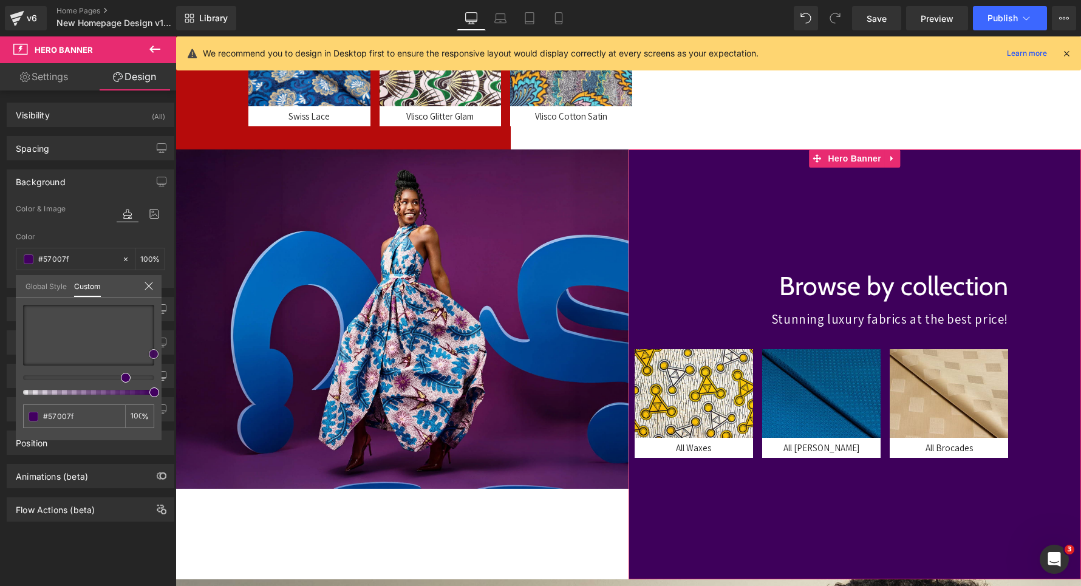
type input "#5a0084"
type input "#5e0089"
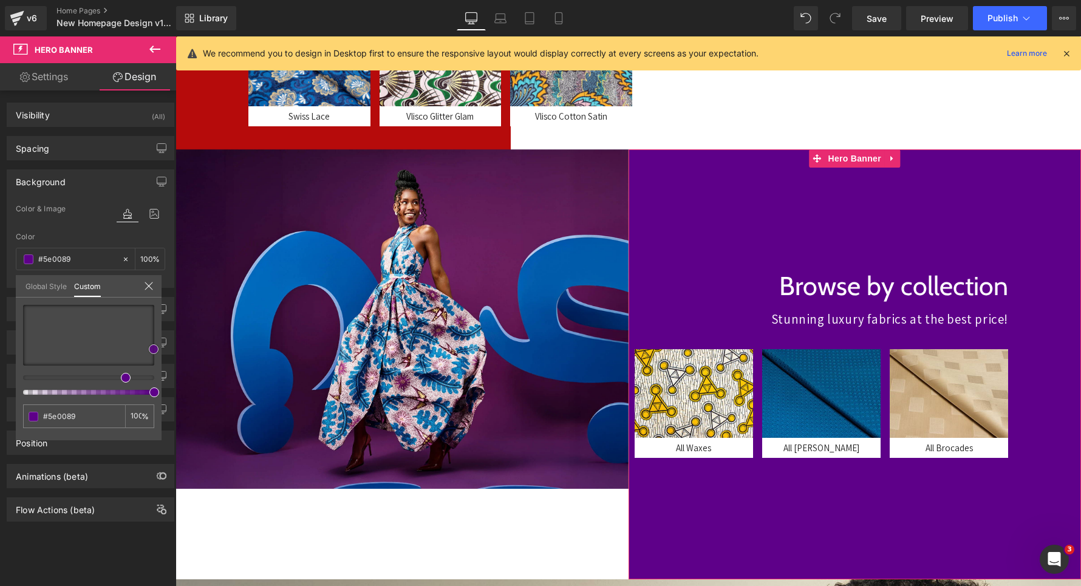
type input "#650093"
type input "#6f00a3"
type input "#7900b2"
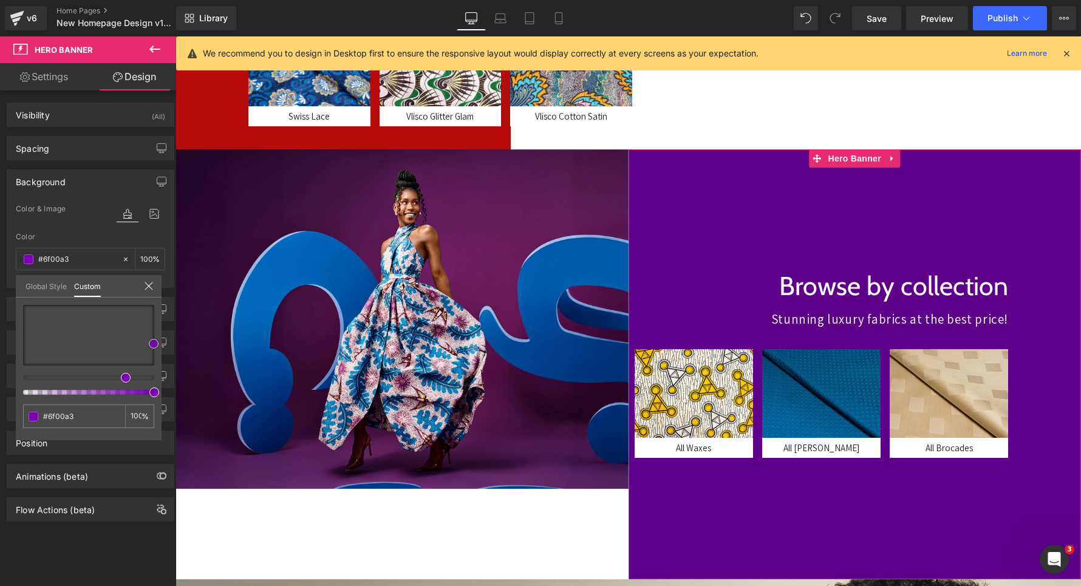
type input "#7900b2"
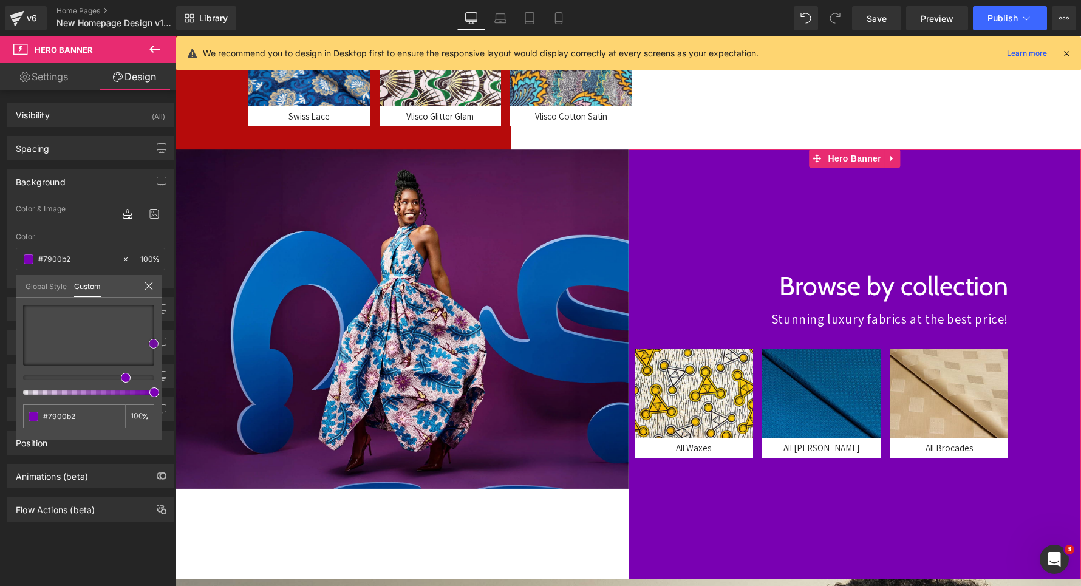
type input "#8000bc"
type input "#8400c1"
type input "#8e00d1"
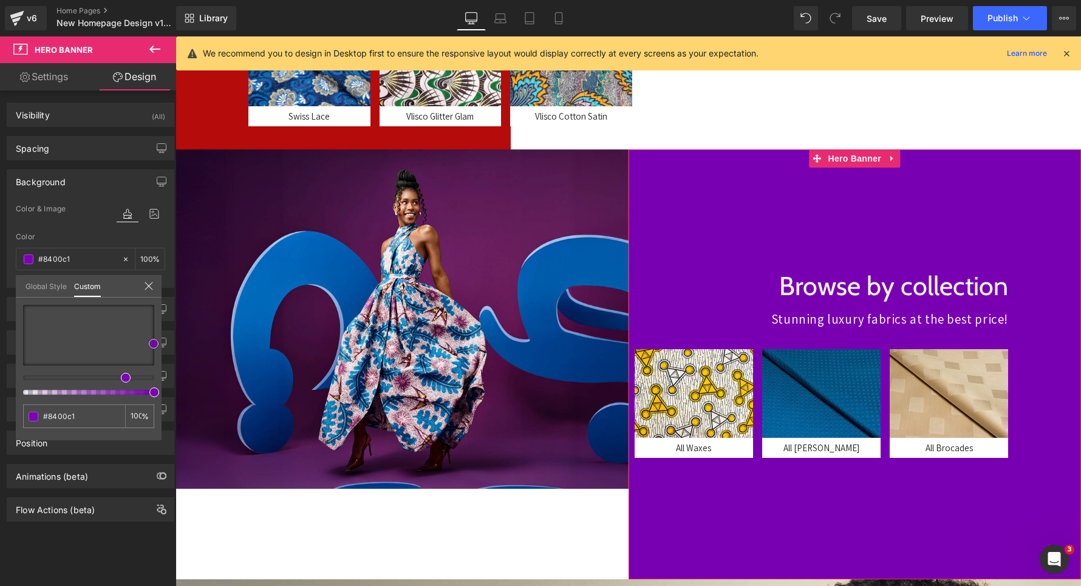
type input "#8e00d1"
type input "#9200d6"
type input "#9500db"
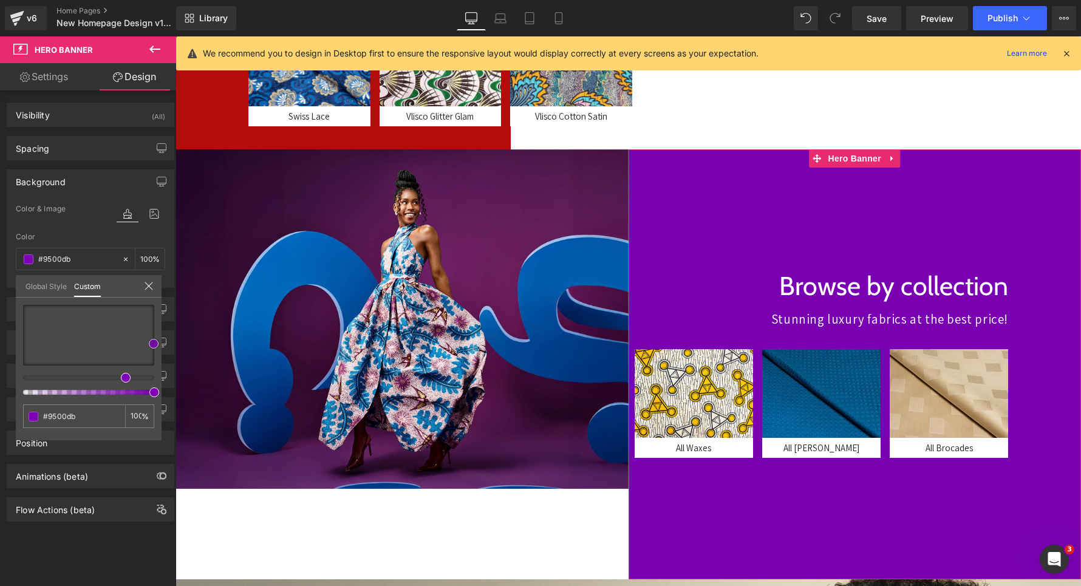
type input "#9900e0"
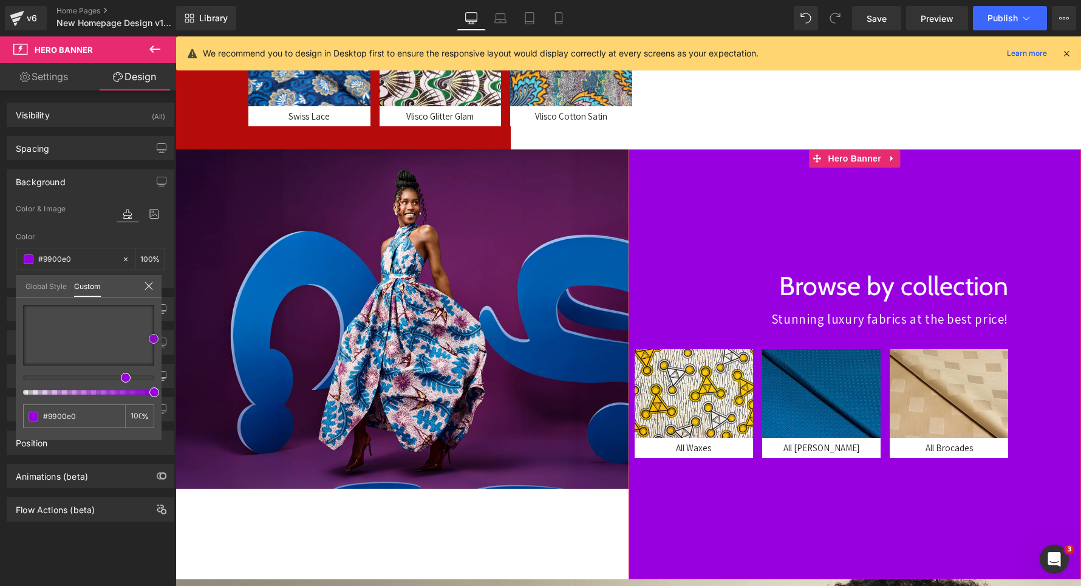
type input "#9500db"
type input "#9200d6"
type input "#8b00cc"
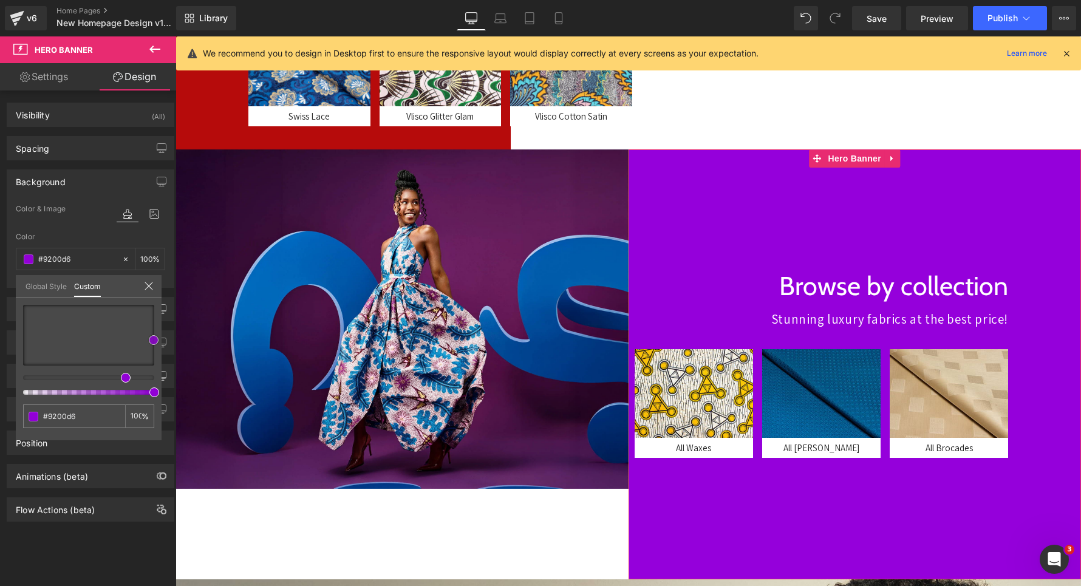
type input "#8b00cc"
type input "#8400c1"
type input "#7d00b7"
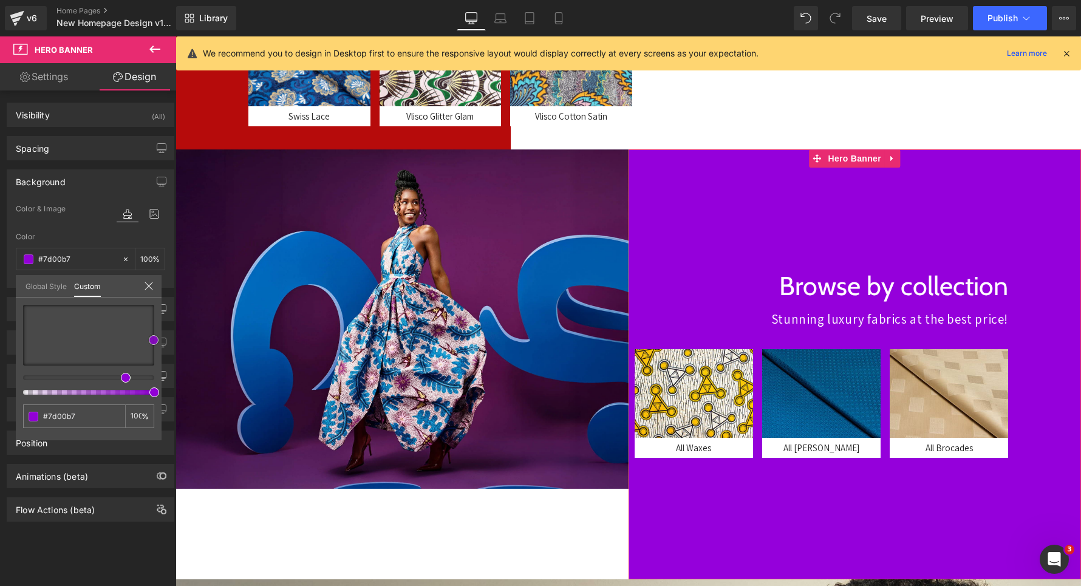
type input "#7900b2"
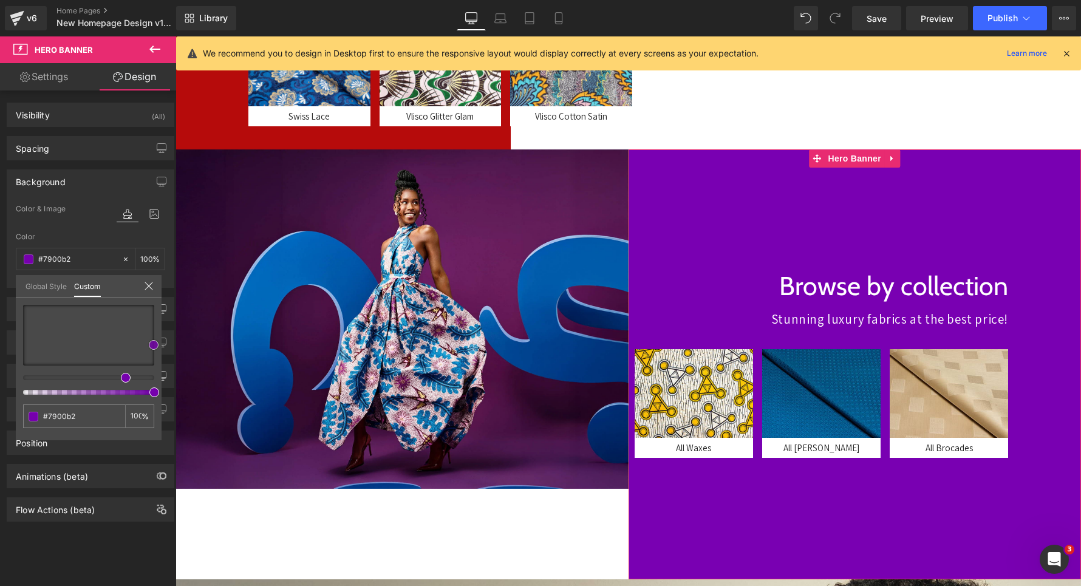
type input "#7600ad"
drag, startPoint x: 137, startPoint y: 339, endPoint x: 154, endPoint y: 345, distance: 18.1
click at [154, 345] on div at bounding box center [88, 335] width 131 height 61
click at [879, 24] on span "Save" at bounding box center [876, 18] width 20 height 13
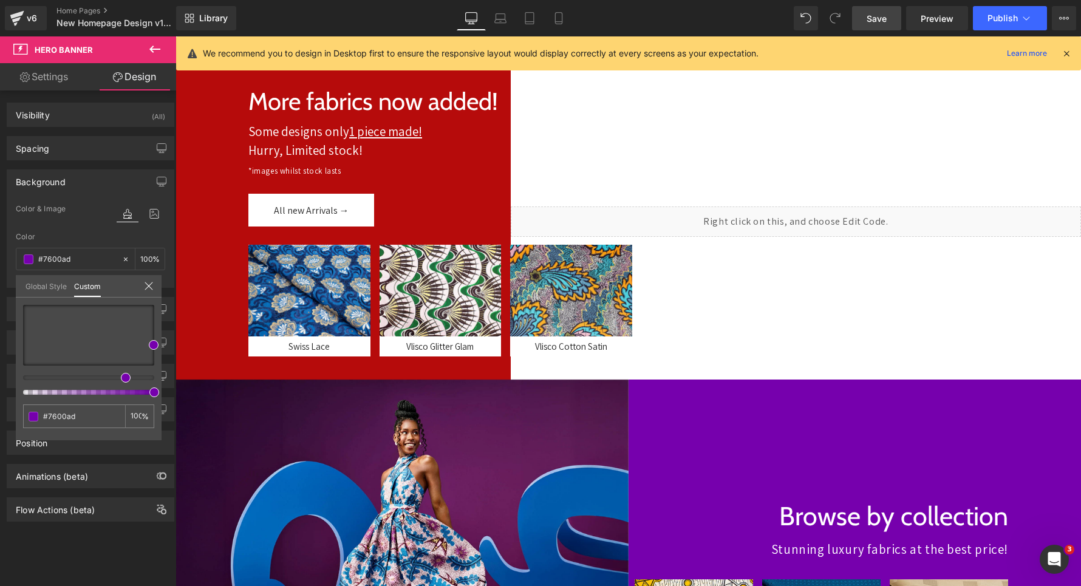
scroll to position [141, 0]
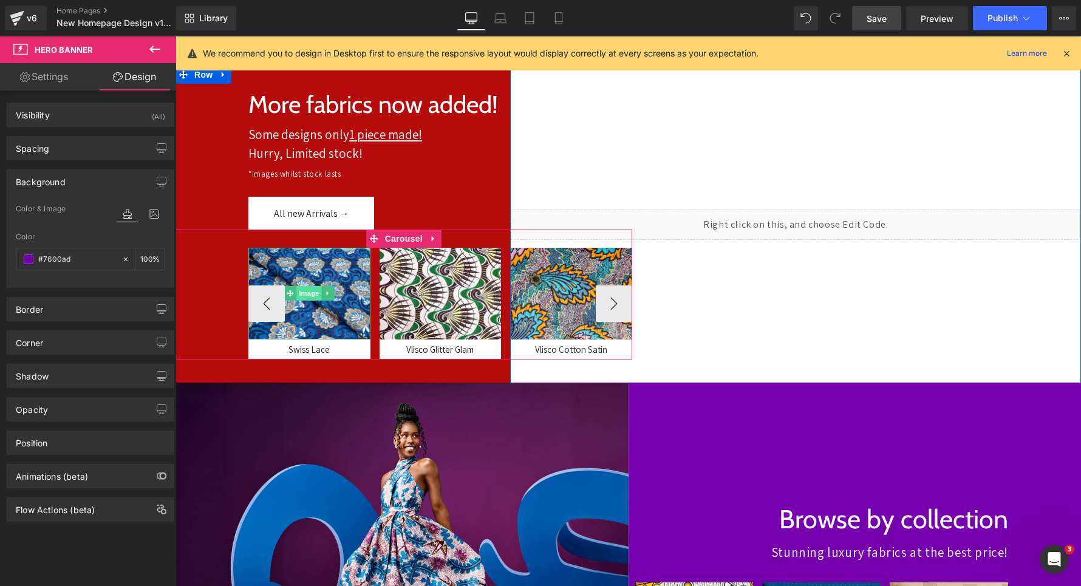
click at [313, 293] on span "Image" at bounding box center [309, 293] width 25 height 15
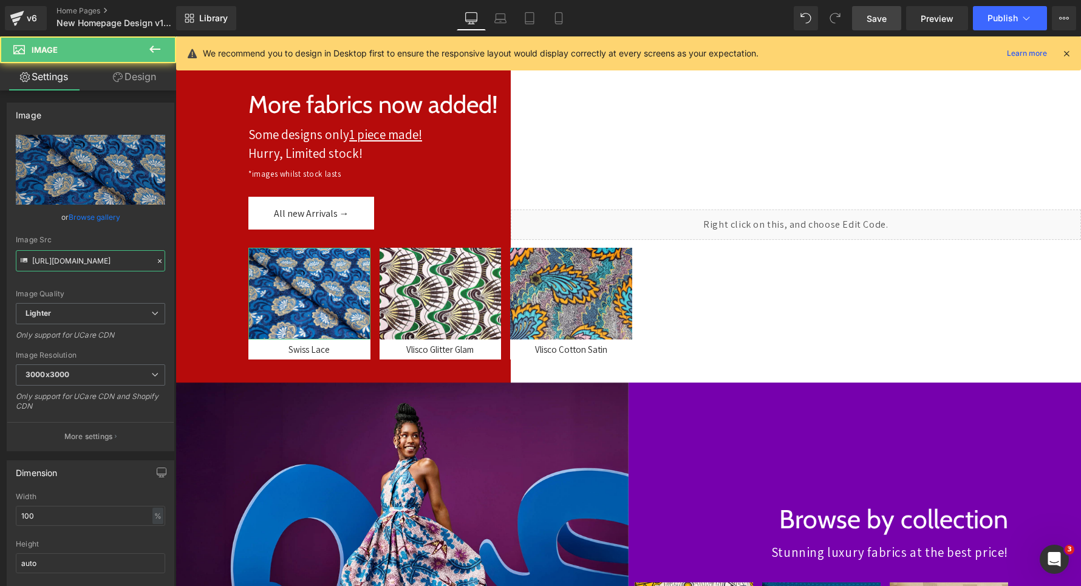
click at [70, 261] on input "[URL][DOMAIN_NAME]" at bounding box center [90, 260] width 149 height 21
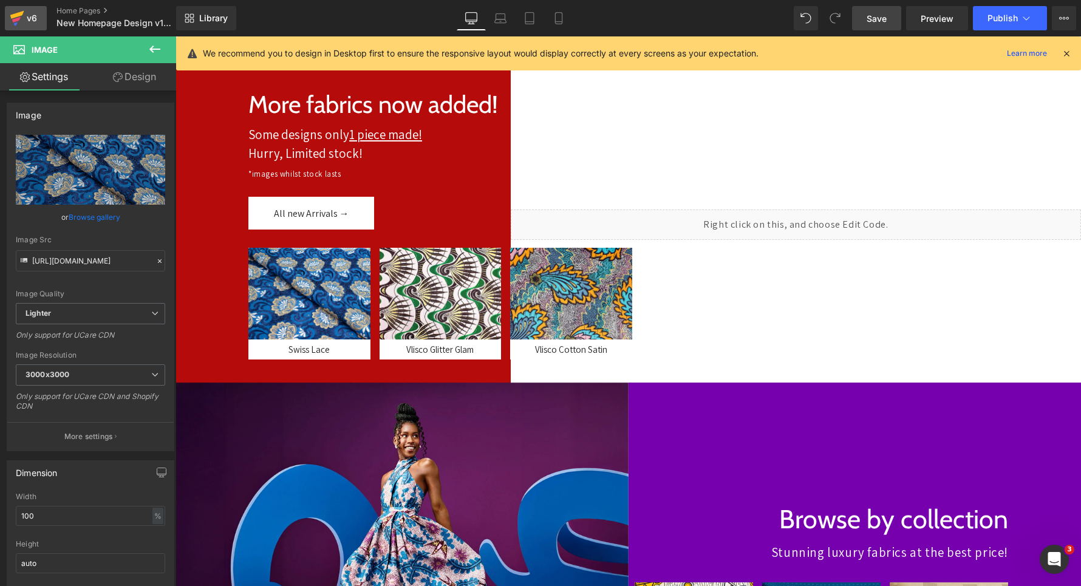
click at [35, 20] on div "v6" at bounding box center [31, 18] width 15 height 16
click at [891, 18] on link "Save" at bounding box center [876, 18] width 49 height 24
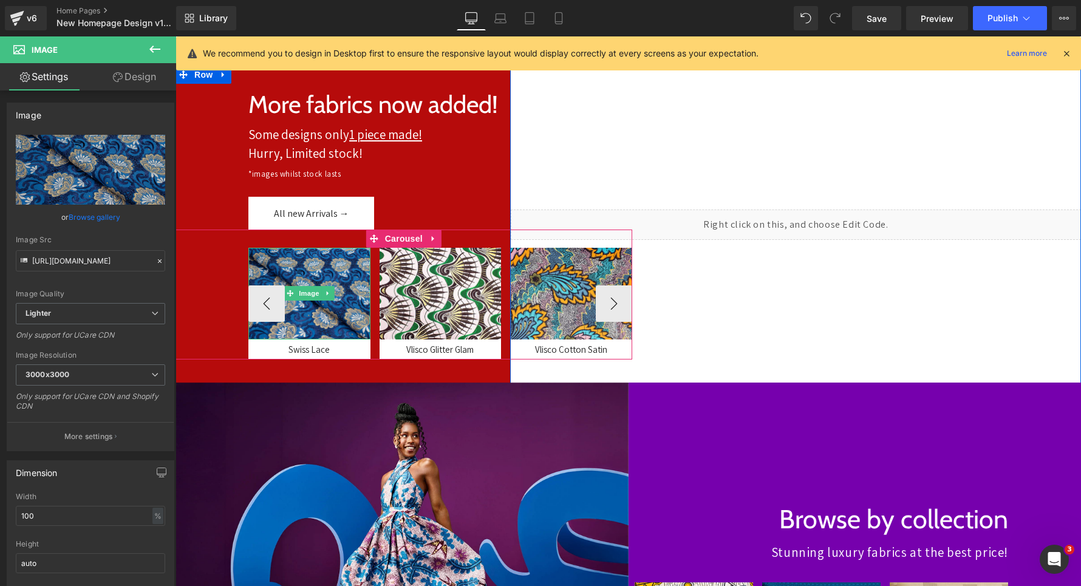
click at [310, 272] on img at bounding box center [309, 293] width 122 height 91
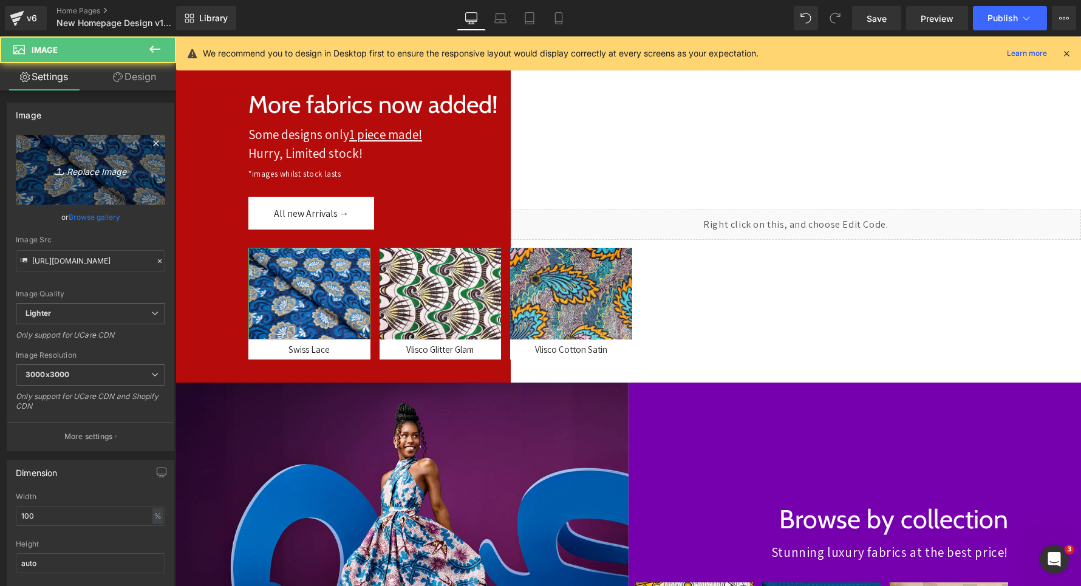
click at [80, 138] on link "Replace Image" at bounding box center [90, 170] width 149 height 70
type input "C:\fakepath\vsfvd.jpg"
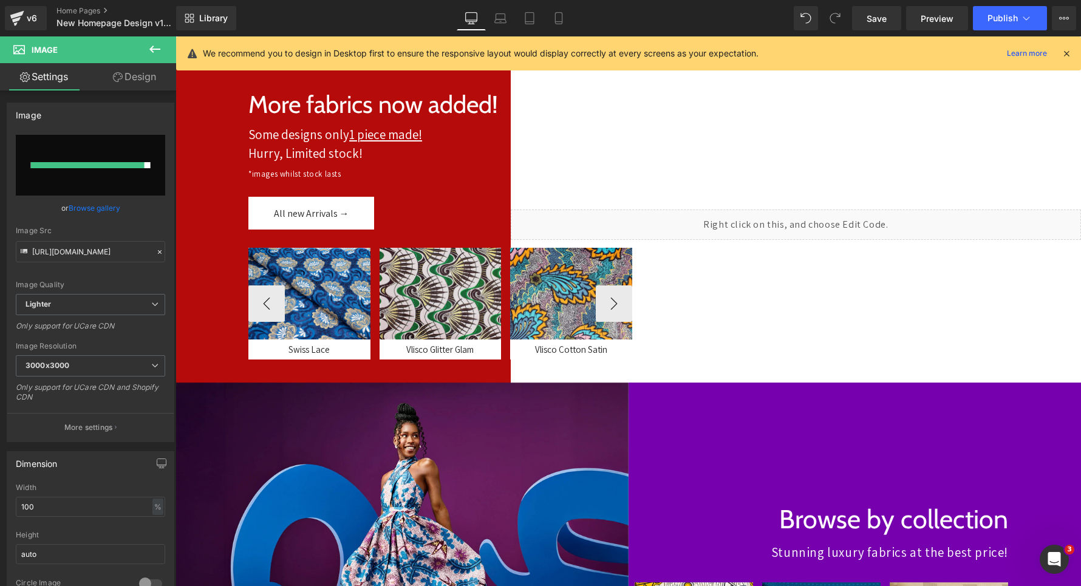
type input "[URL][DOMAIN_NAME]"
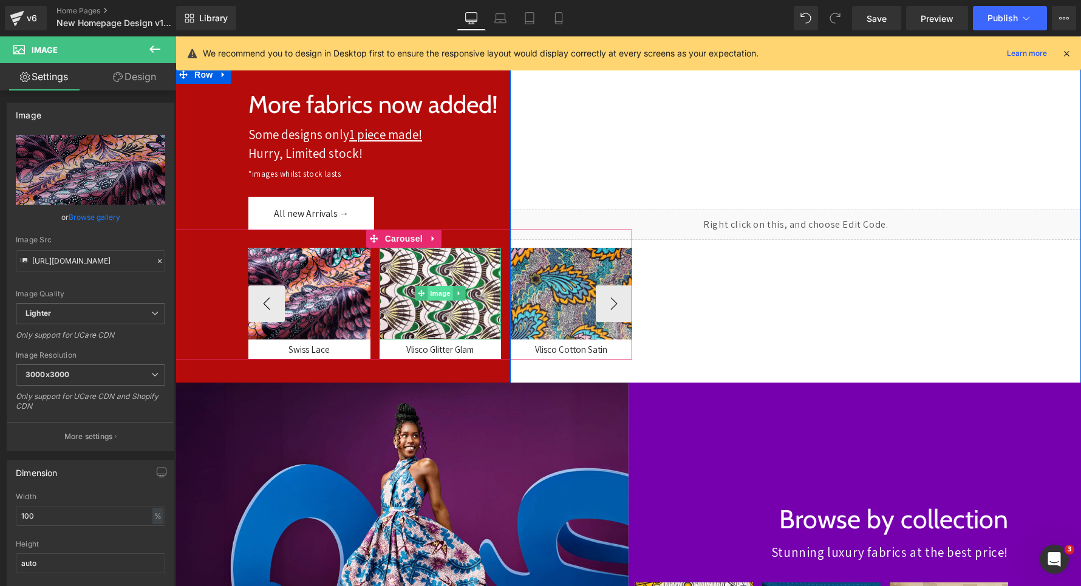
click at [435, 294] on span "Image" at bounding box center [439, 293] width 25 height 15
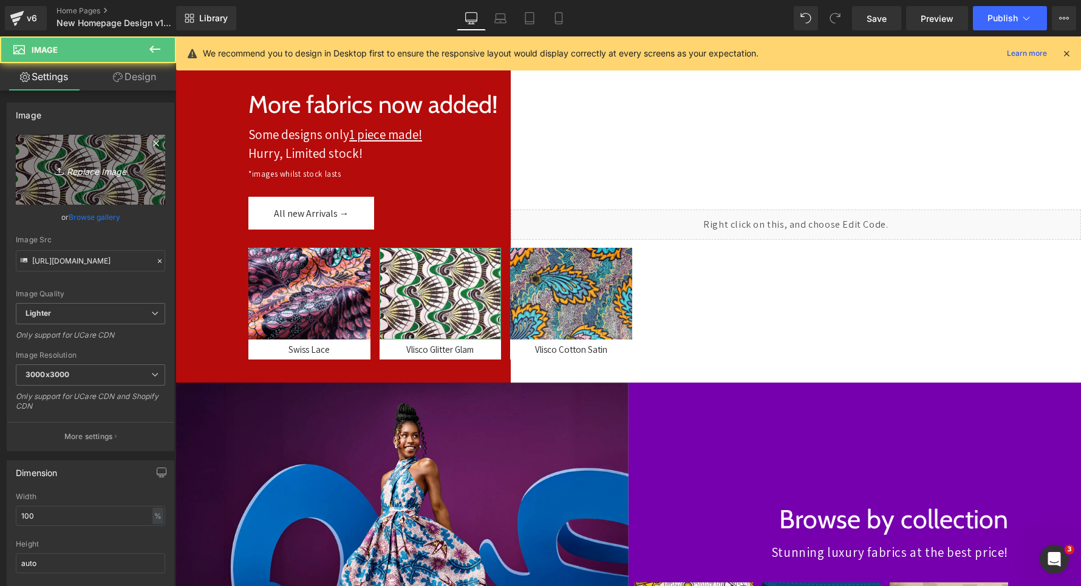
click at [65, 149] on link "Replace Image" at bounding box center [90, 170] width 149 height 70
type input "C:\fakepath\cxzc.jpg"
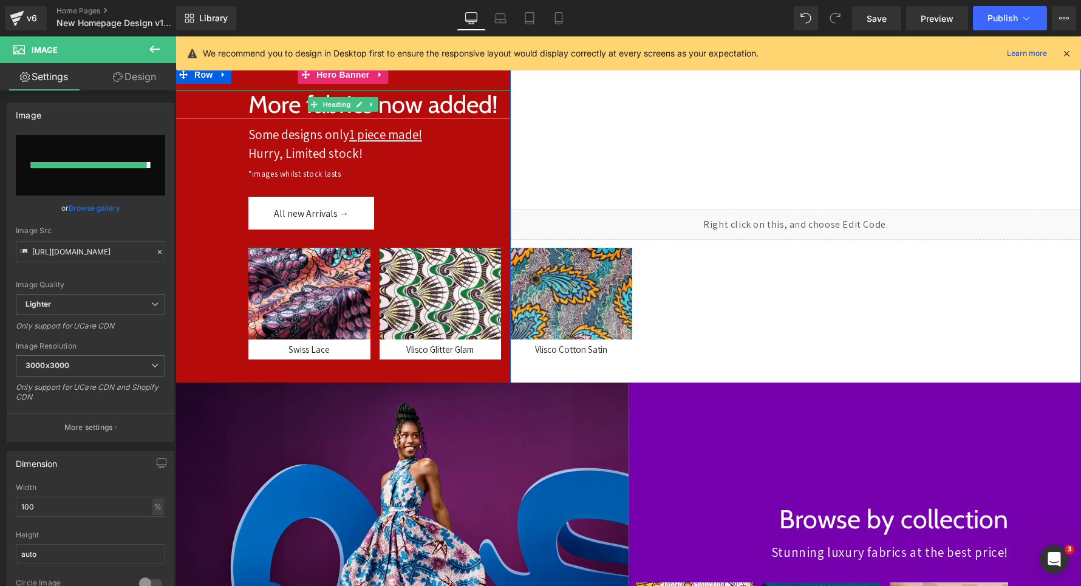
type input "[URL][DOMAIN_NAME]"
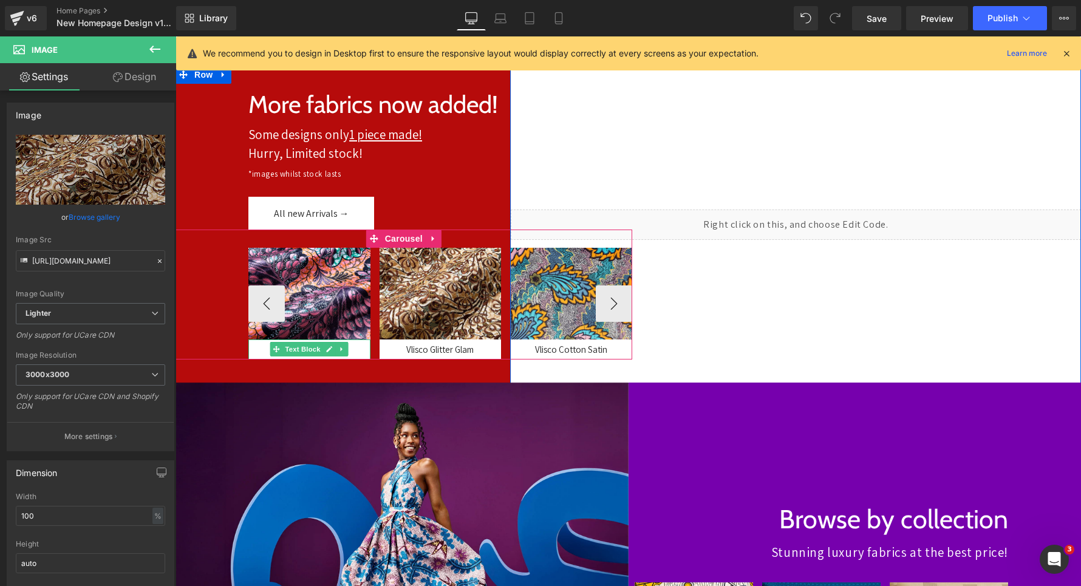
click at [263, 350] on div "Swiss Lace" at bounding box center [309, 349] width 122 height 20
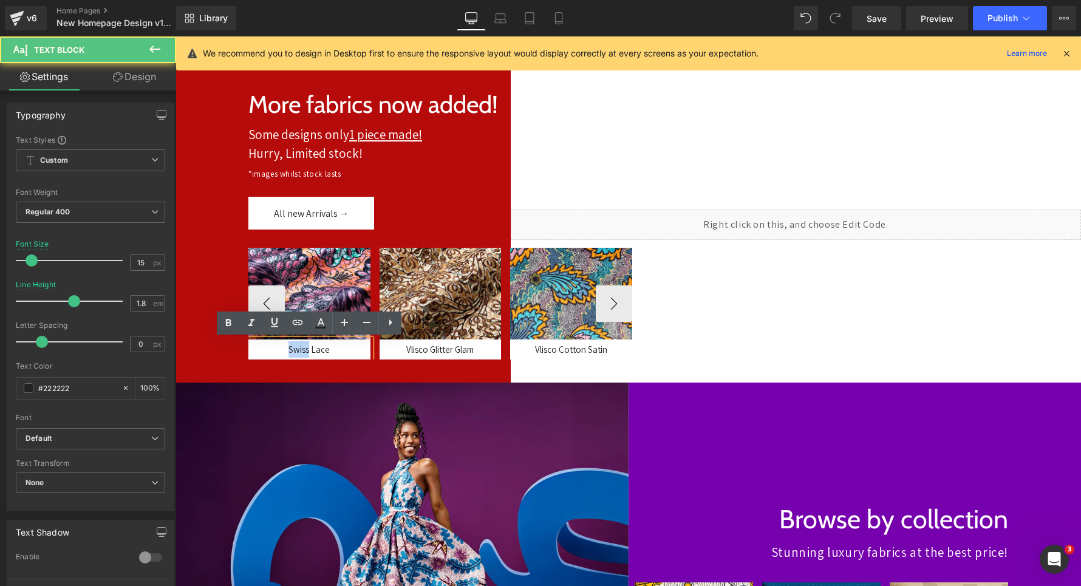
click at [263, 350] on div "Swiss Lace" at bounding box center [309, 349] width 122 height 20
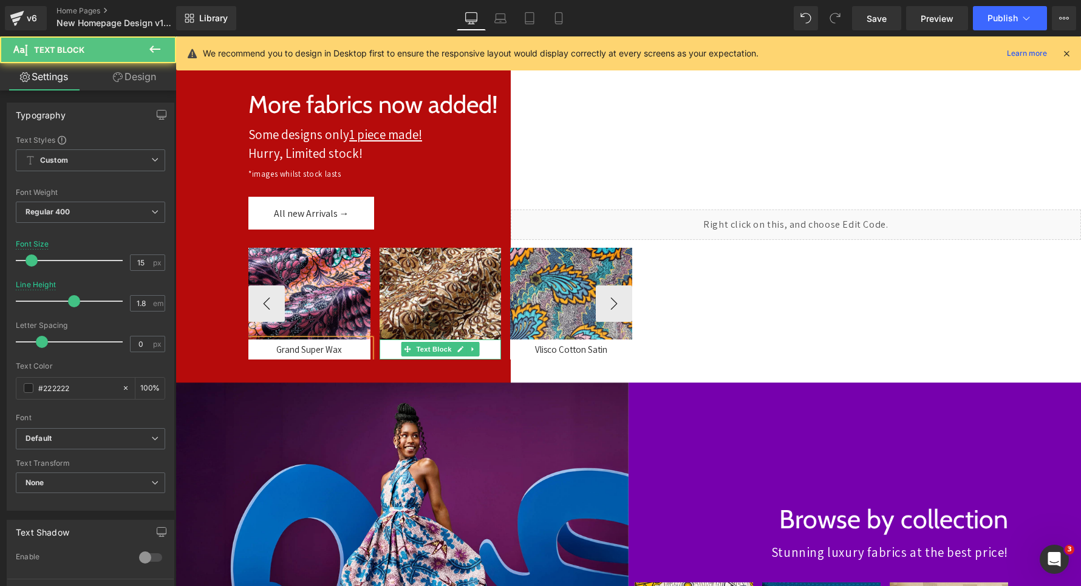
click at [397, 353] on div "Vlisco Glitter Glam" at bounding box center [440, 349] width 122 height 20
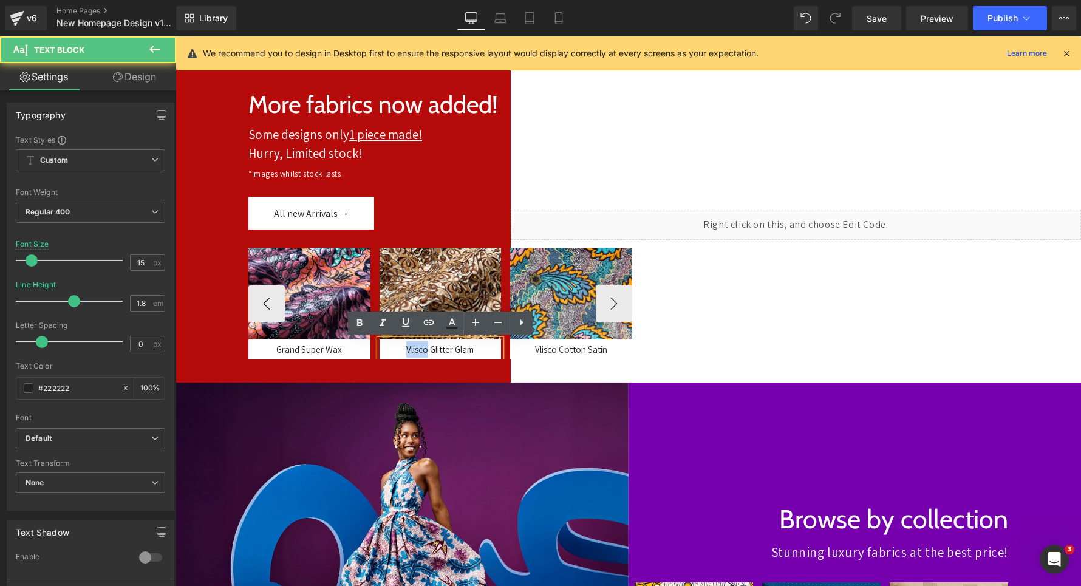
click at [397, 353] on div "Vlisco Glitter Glam" at bounding box center [440, 349] width 122 height 20
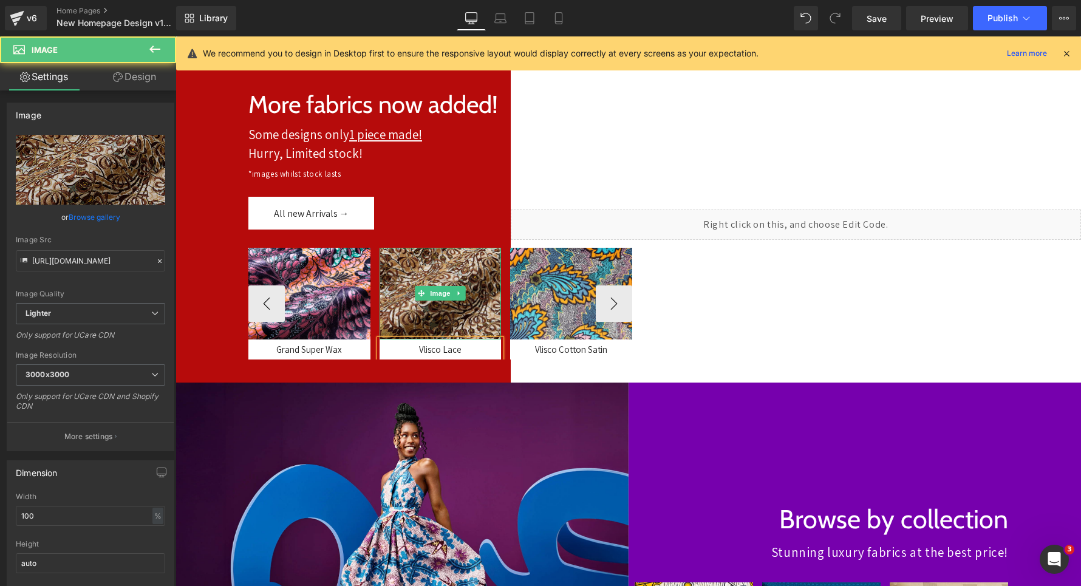
click at [427, 274] on img at bounding box center [440, 293] width 122 height 91
click at [426, 276] on img at bounding box center [440, 293] width 122 height 91
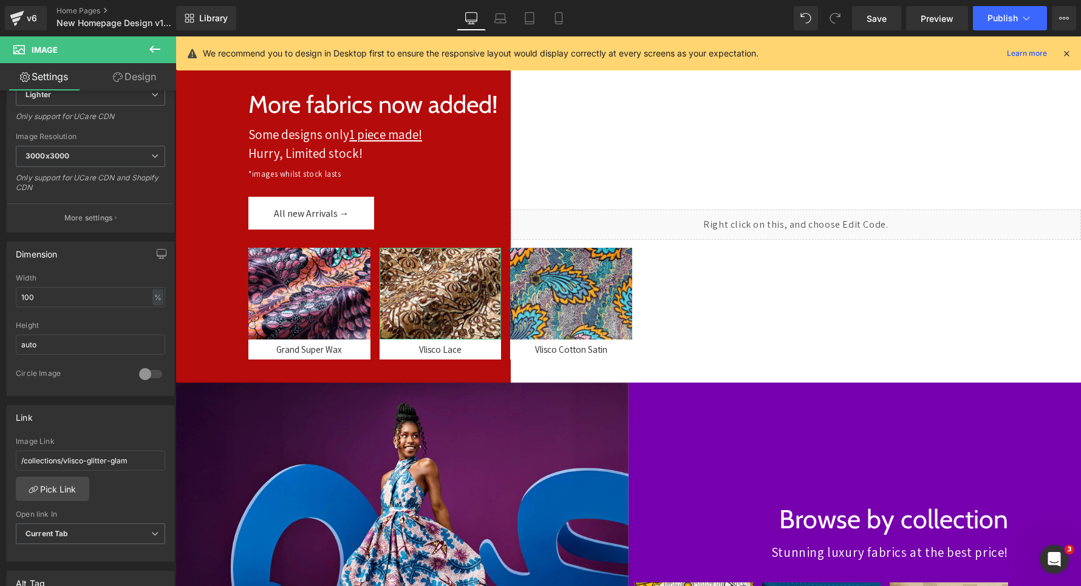
scroll to position [228, 0]
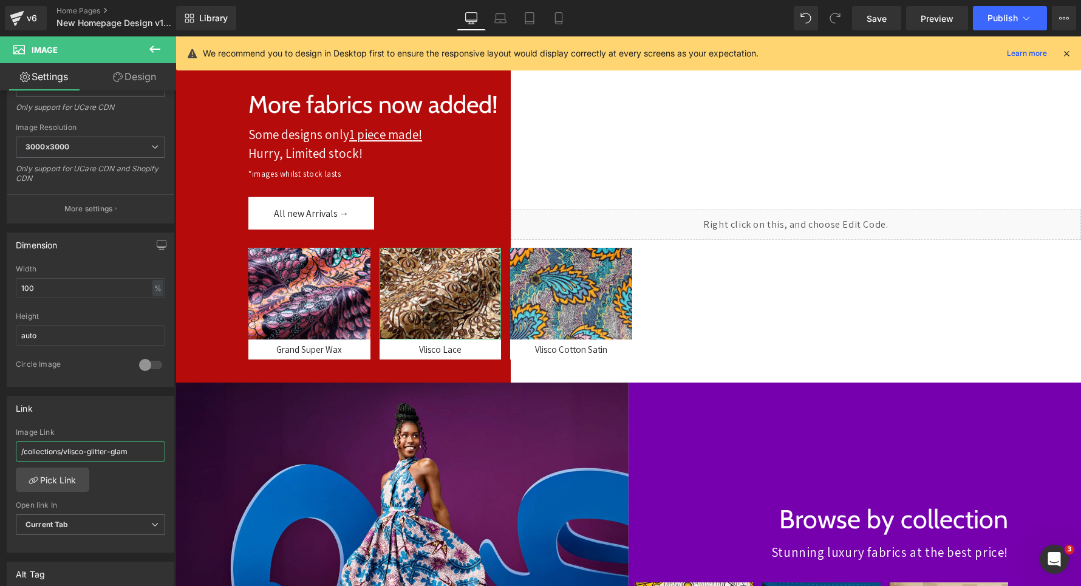
click at [76, 446] on input "/collections/vlisco-glitter-glam" at bounding box center [90, 451] width 149 height 20
click at [54, 487] on link "Pick Link" at bounding box center [52, 479] width 73 height 24
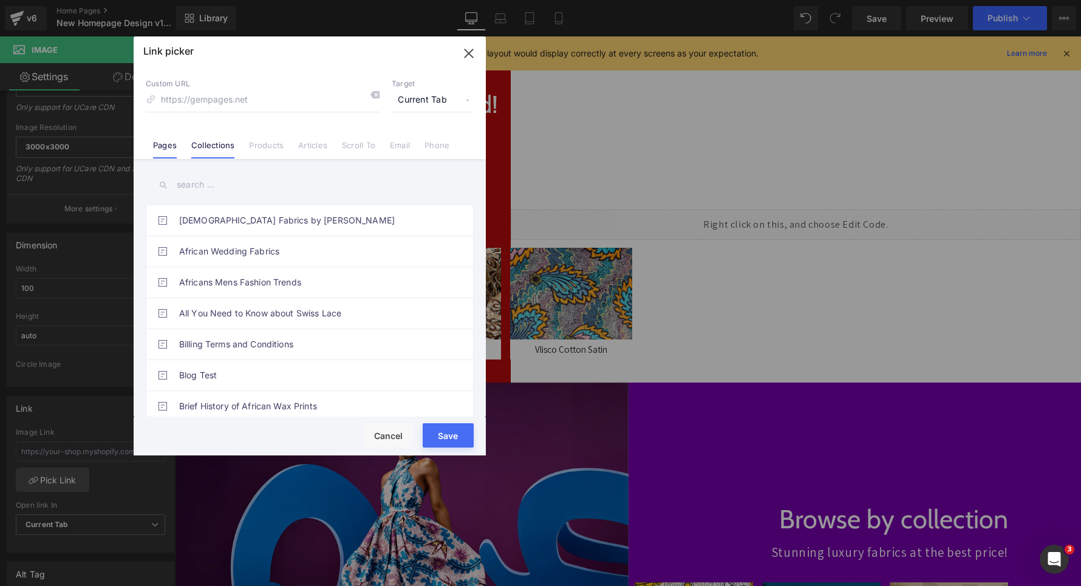
click at [204, 148] on link "Collections" at bounding box center [212, 149] width 43 height 18
click at [464, 49] on icon "button" at bounding box center [468, 53] width 19 height 19
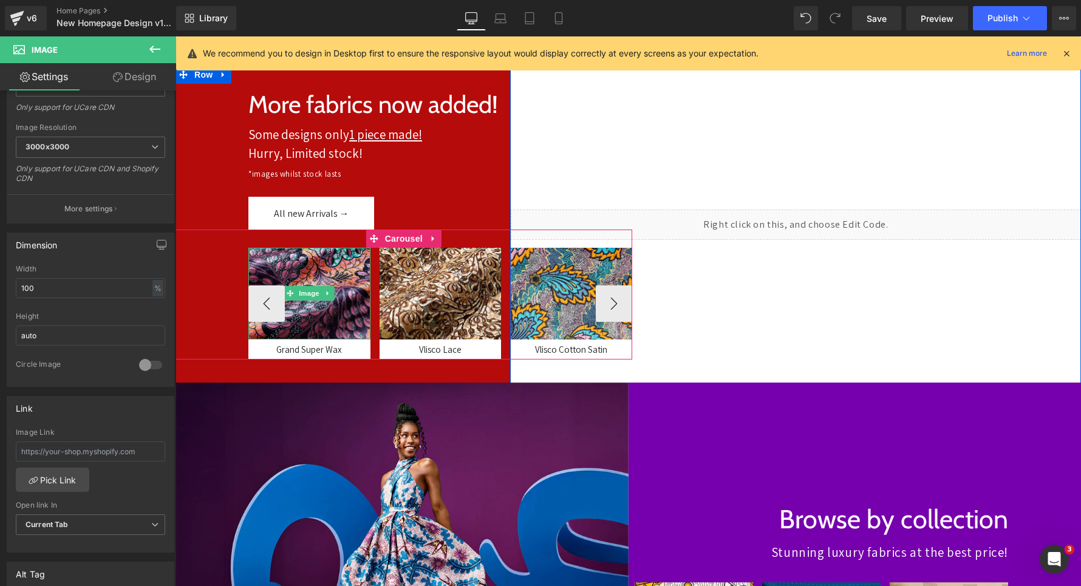
click at [302, 267] on img at bounding box center [309, 293] width 122 height 91
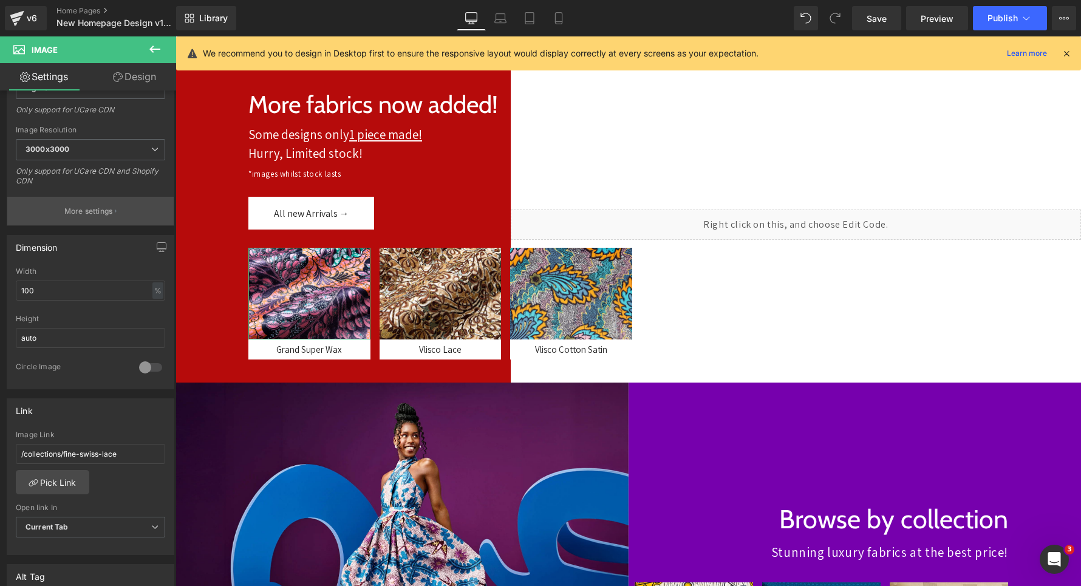
scroll to position [229, 0]
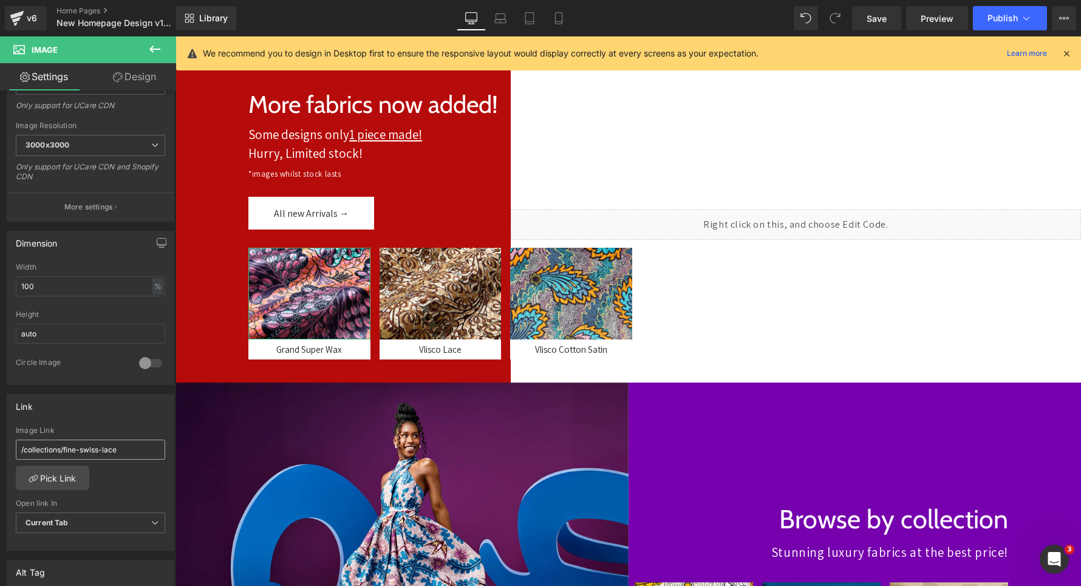
click at [66, 449] on input "/collections/fine-swiss-lace" at bounding box center [90, 450] width 149 height 20
type input "="
click at [66, 478] on link "Pick Link" at bounding box center [52, 478] width 73 height 24
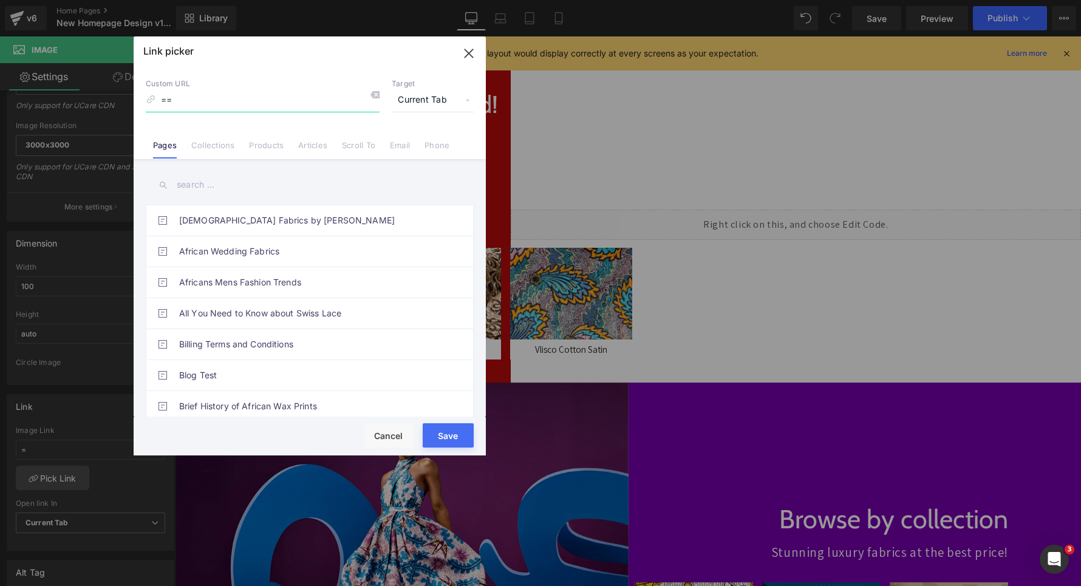
type input "="
click at [216, 144] on link "Collections" at bounding box center [212, 149] width 43 height 18
click at [200, 184] on input "text" at bounding box center [310, 184] width 328 height 27
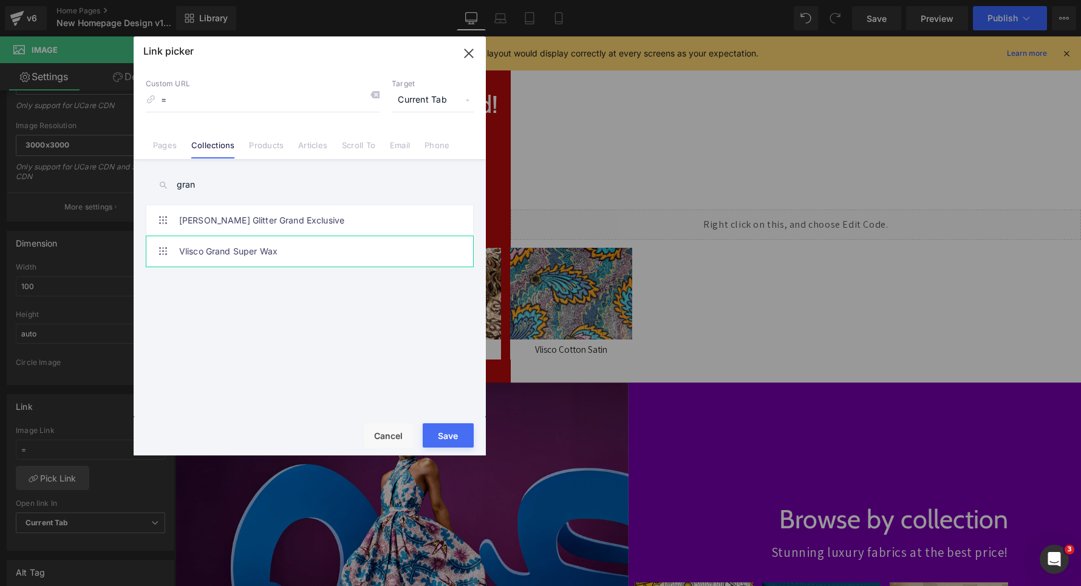
type input "gran"
click at [213, 254] on link "Vlisco Grand Super Wax" at bounding box center [312, 251] width 267 height 30
type input "/collections/vlisco-grand-super-wax"
click at [447, 444] on button "Save" at bounding box center [448, 435] width 51 height 24
type input "/collections/vlisco-grand-super-wax"
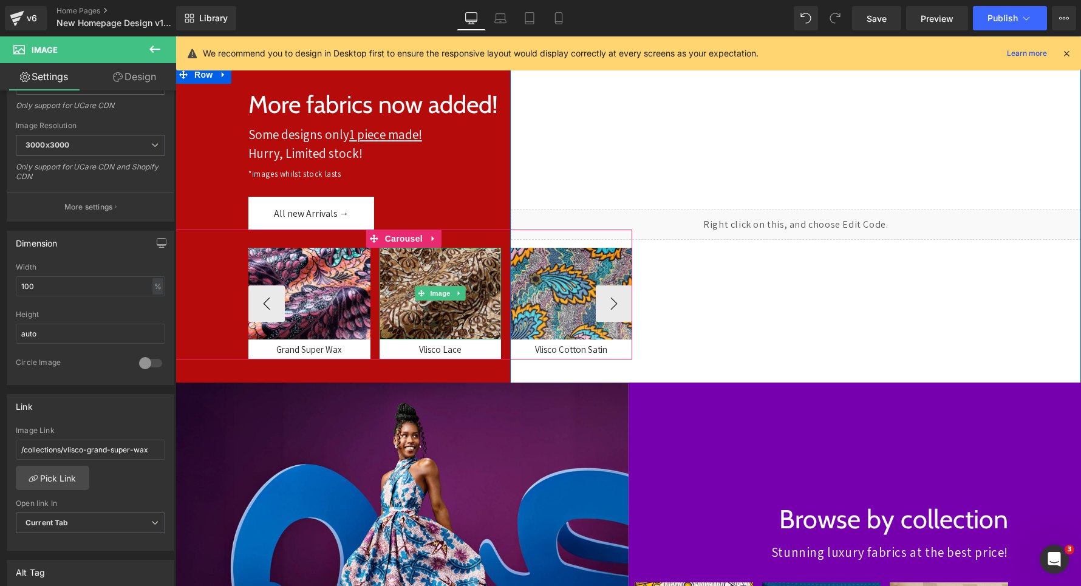
click at [410, 290] on img at bounding box center [440, 293] width 122 height 91
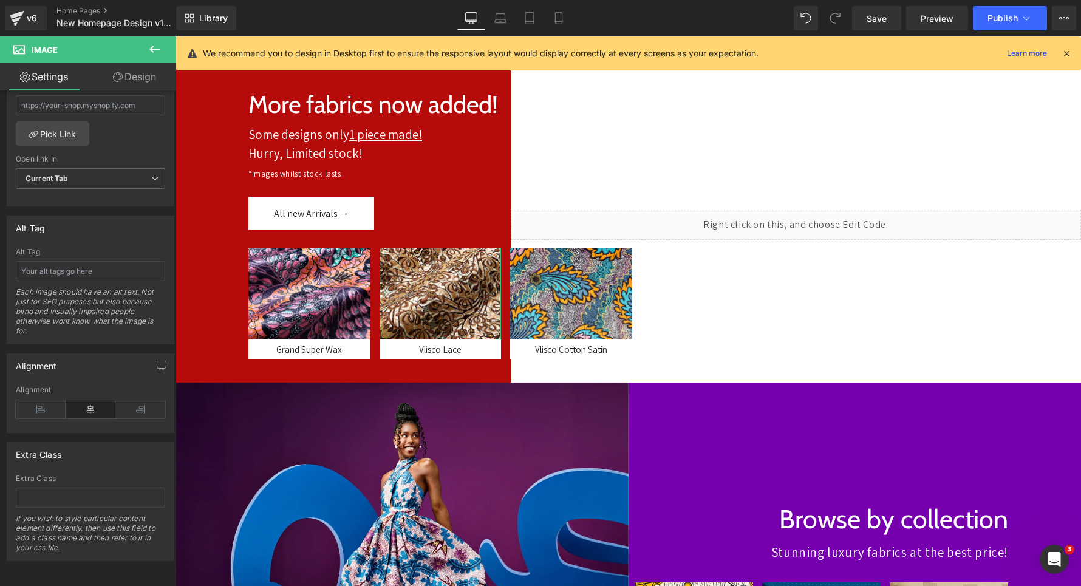
scroll to position [391, 0]
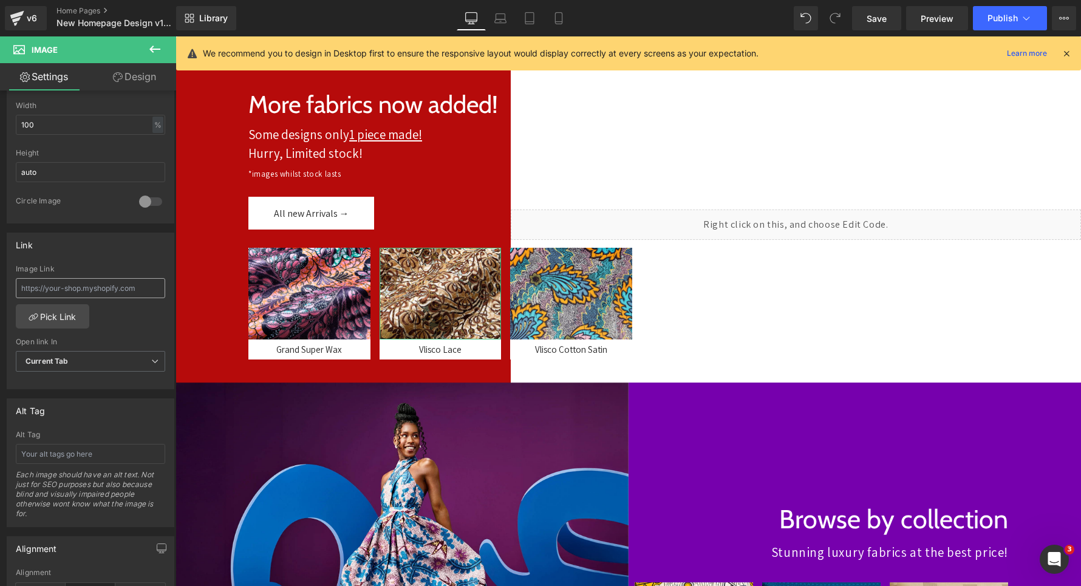
click at [51, 288] on input "text" at bounding box center [90, 288] width 149 height 20
click at [49, 321] on link "Pick Link" at bounding box center [52, 316] width 73 height 24
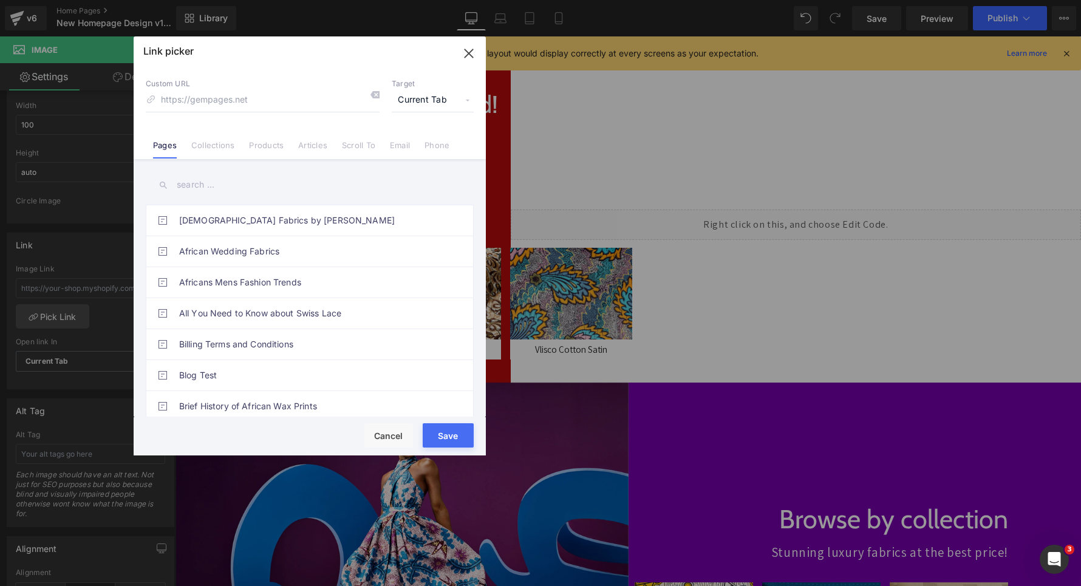
click at [189, 177] on input "text" at bounding box center [310, 184] width 328 height 27
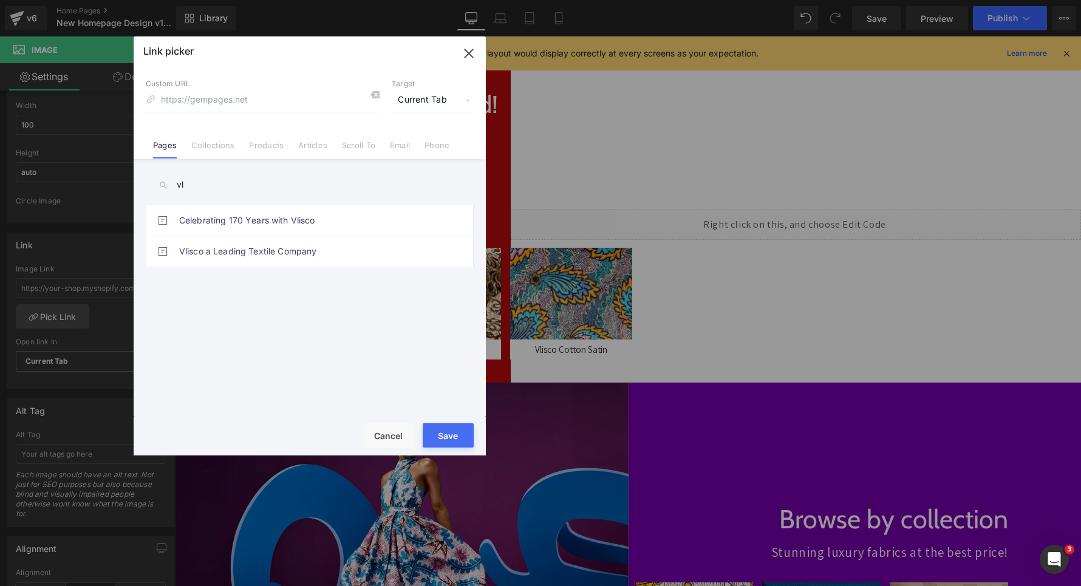
type input "v"
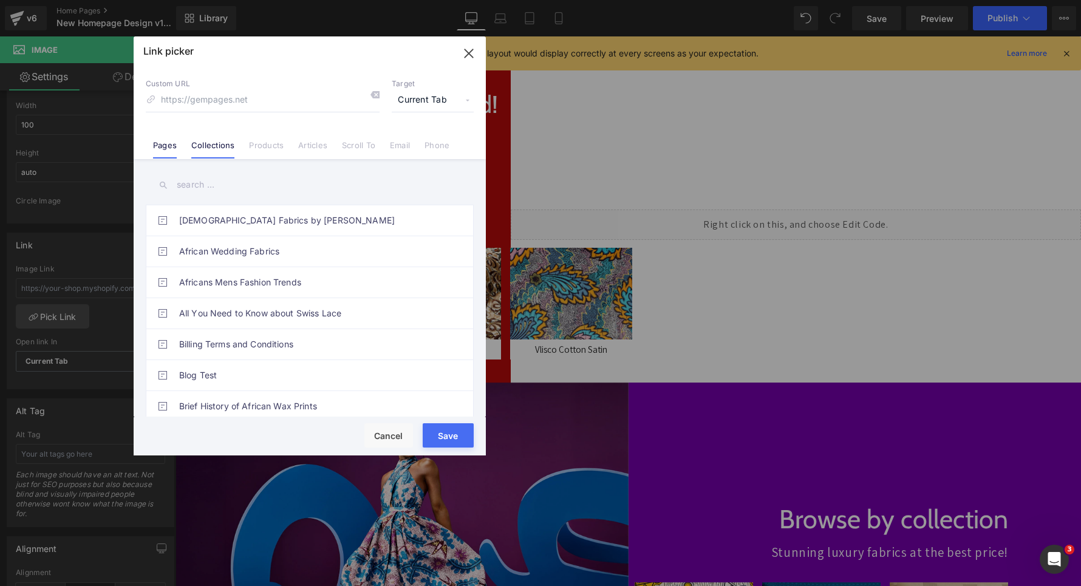
click at [211, 138] on li "Collections" at bounding box center [213, 140] width 58 height 21
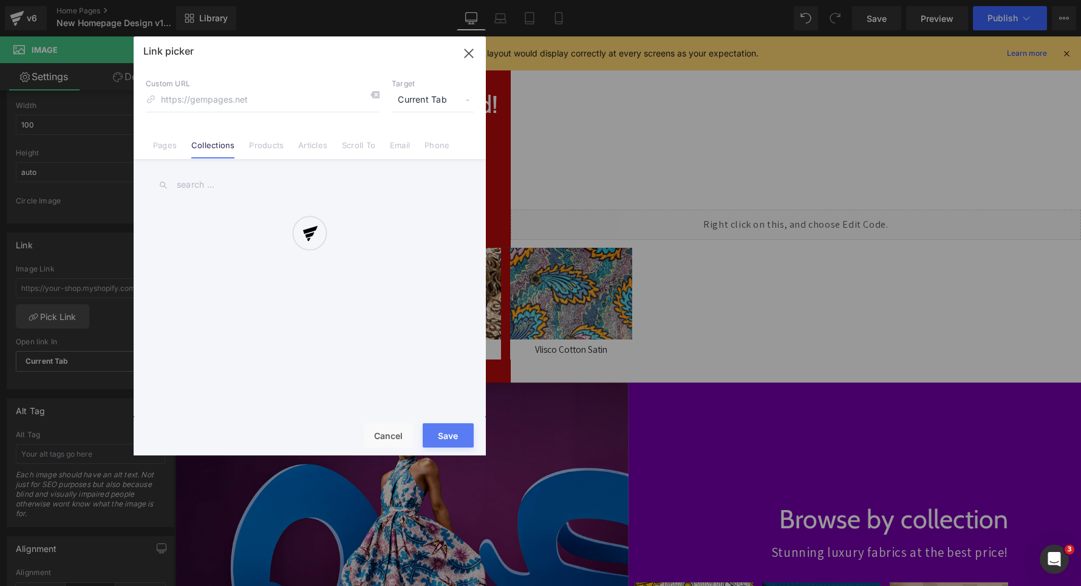
click at [211, 191] on div at bounding box center [310, 245] width 352 height 419
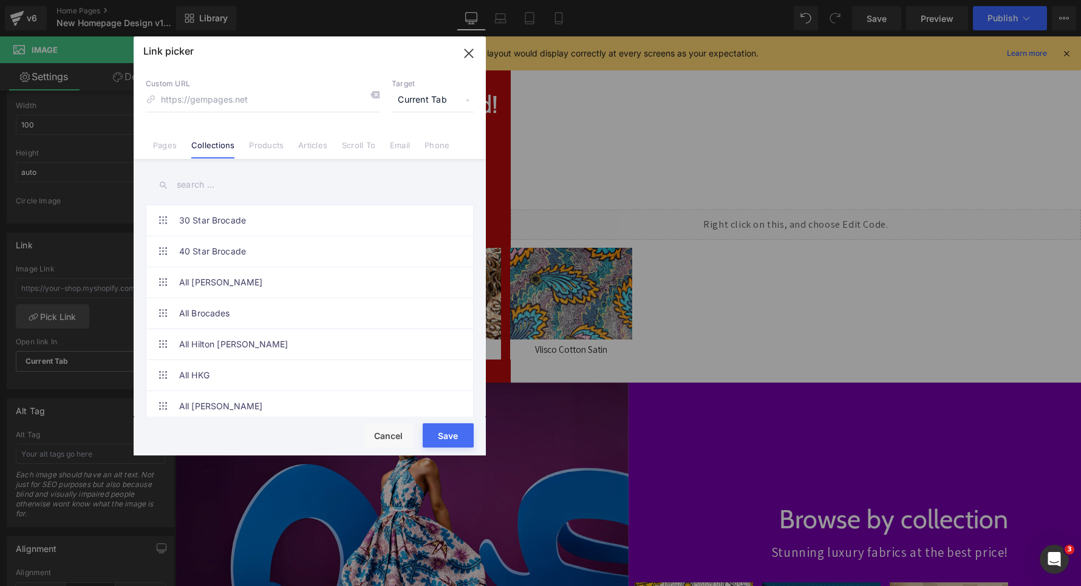
click at [202, 188] on input "text" at bounding box center [310, 184] width 328 height 27
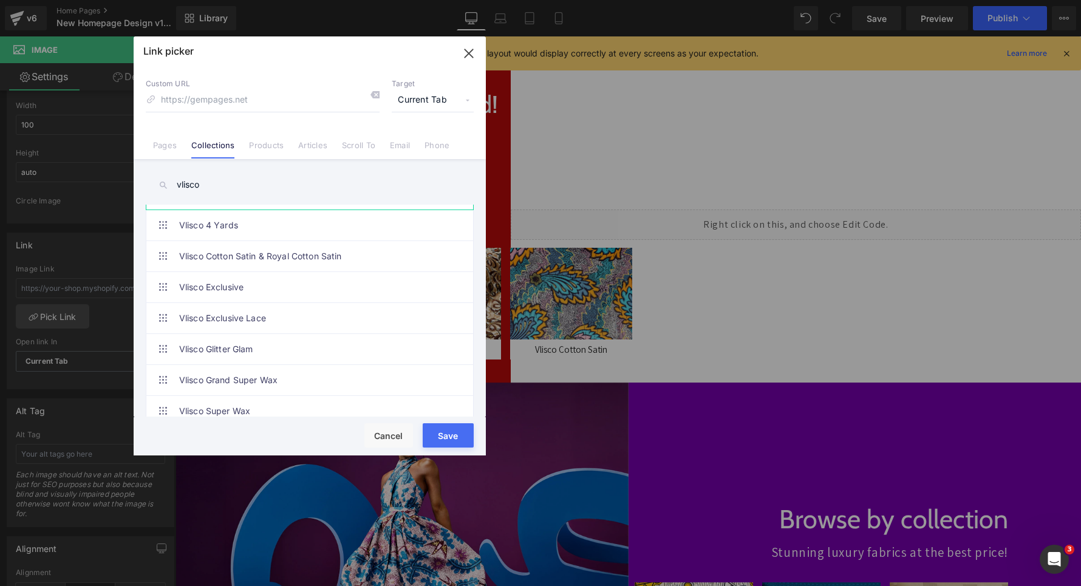
scroll to position [69, 0]
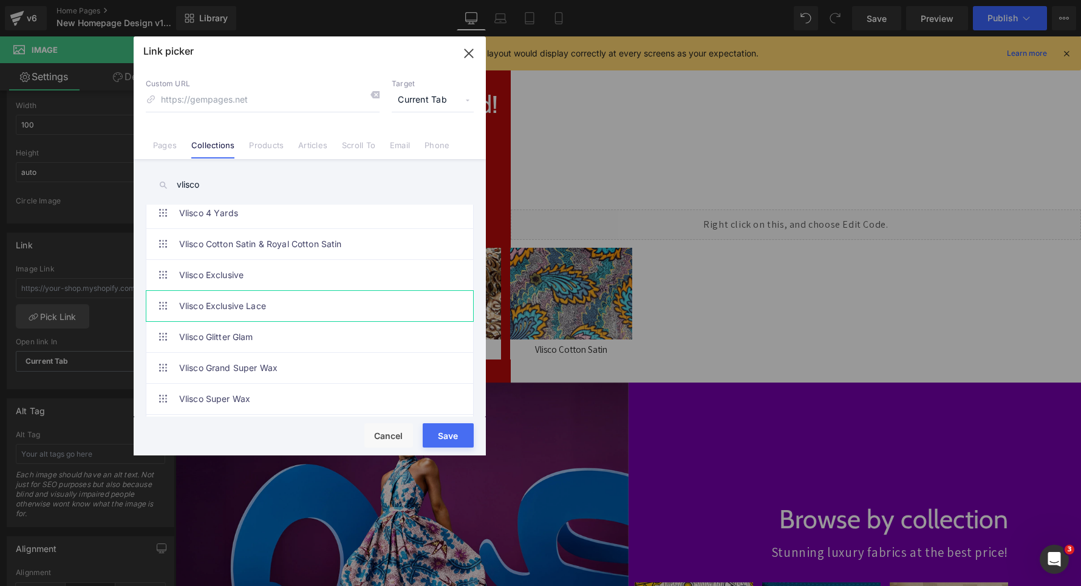
type input "vlisco"
click at [233, 306] on link "Vlisco Exclusive Lace" at bounding box center [312, 306] width 267 height 30
type input "/collections/vlisco-lace"
click at [450, 452] on div "Save Cancel" at bounding box center [310, 436] width 352 height 38
click at [446, 441] on button "Save" at bounding box center [448, 435] width 51 height 24
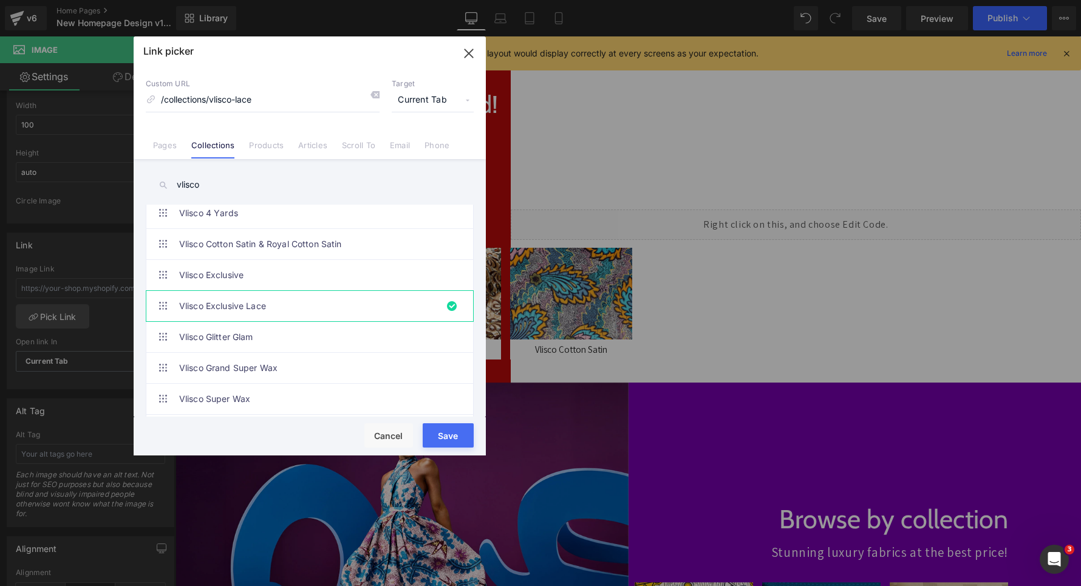
type input "/collections/vlisco-lace"
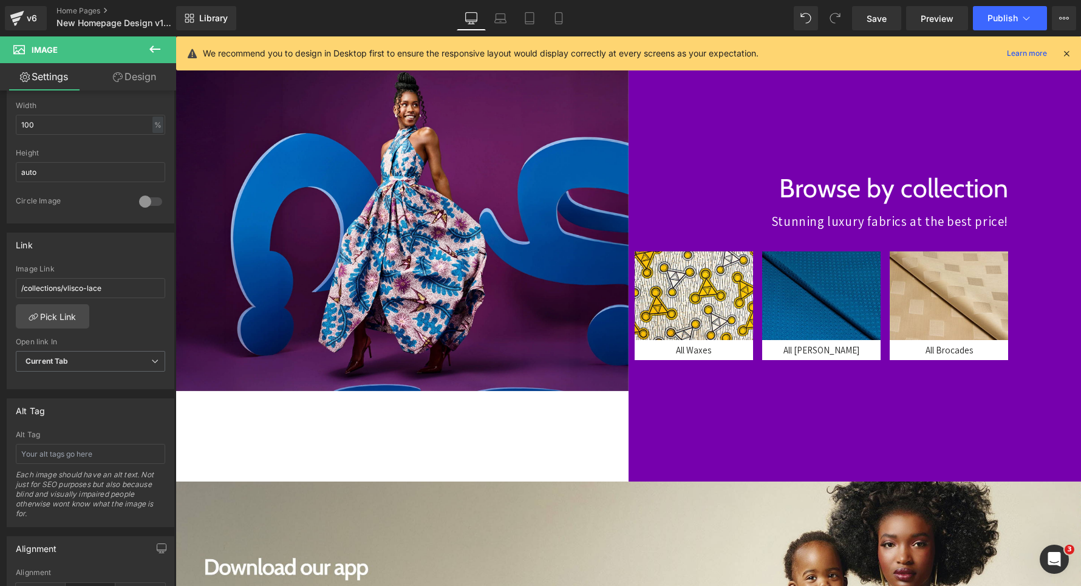
scroll to position [486, 0]
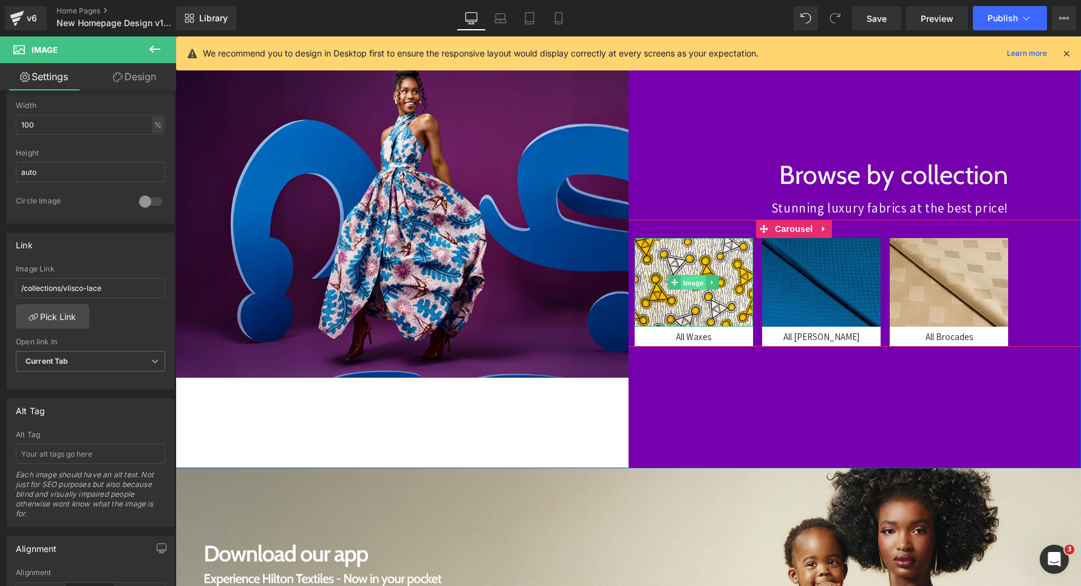
click at [689, 284] on span "Image" at bounding box center [693, 283] width 25 height 15
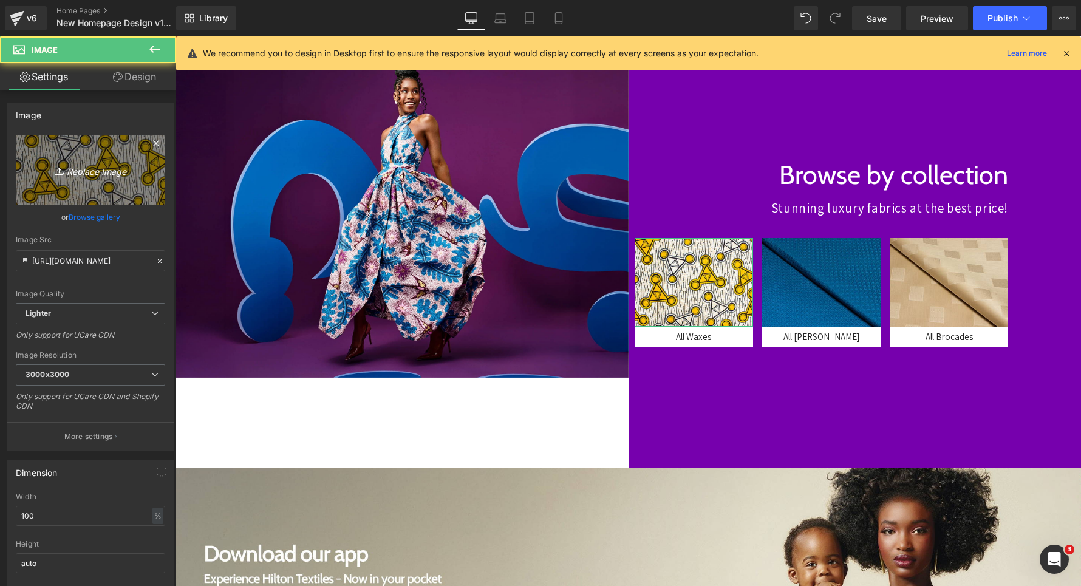
click at [130, 180] on link "Replace Image" at bounding box center [90, 170] width 149 height 70
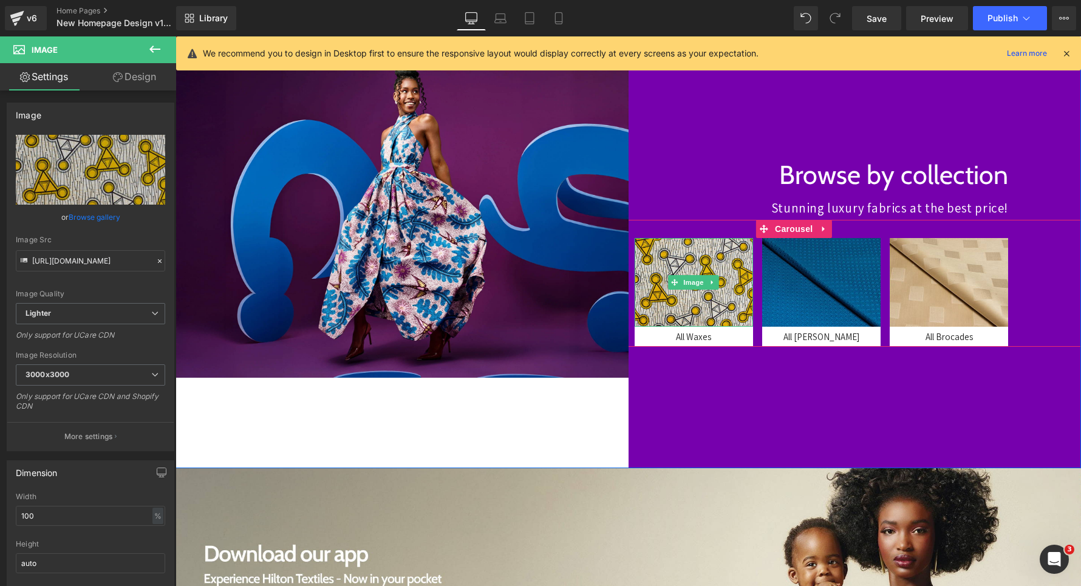
click at [671, 273] on img at bounding box center [693, 282] width 118 height 89
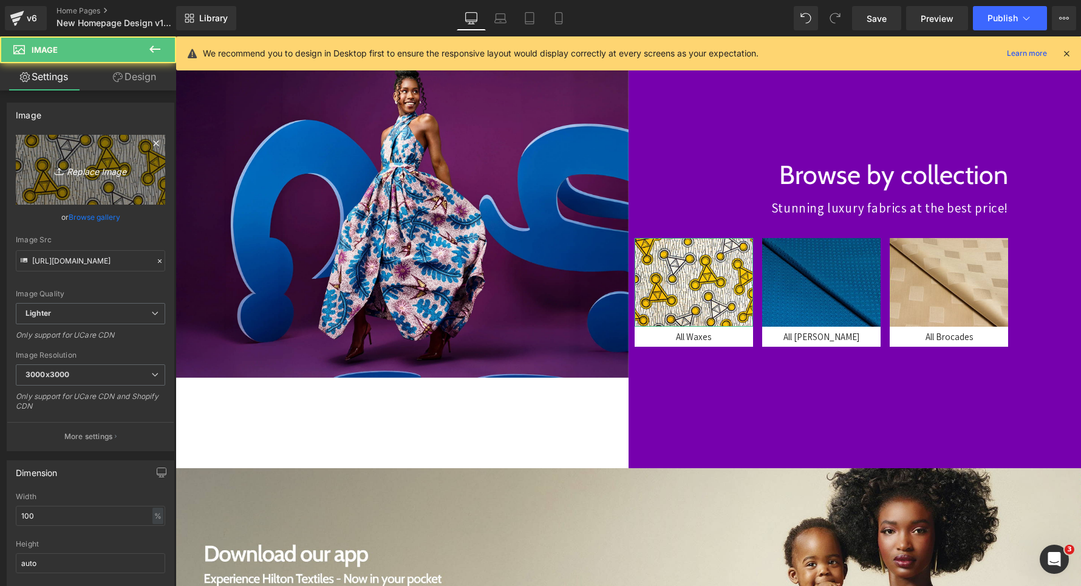
click at [51, 166] on icon "Replace Image" at bounding box center [90, 169] width 97 height 15
type input "C:\fakepath\csaasa.jpg"
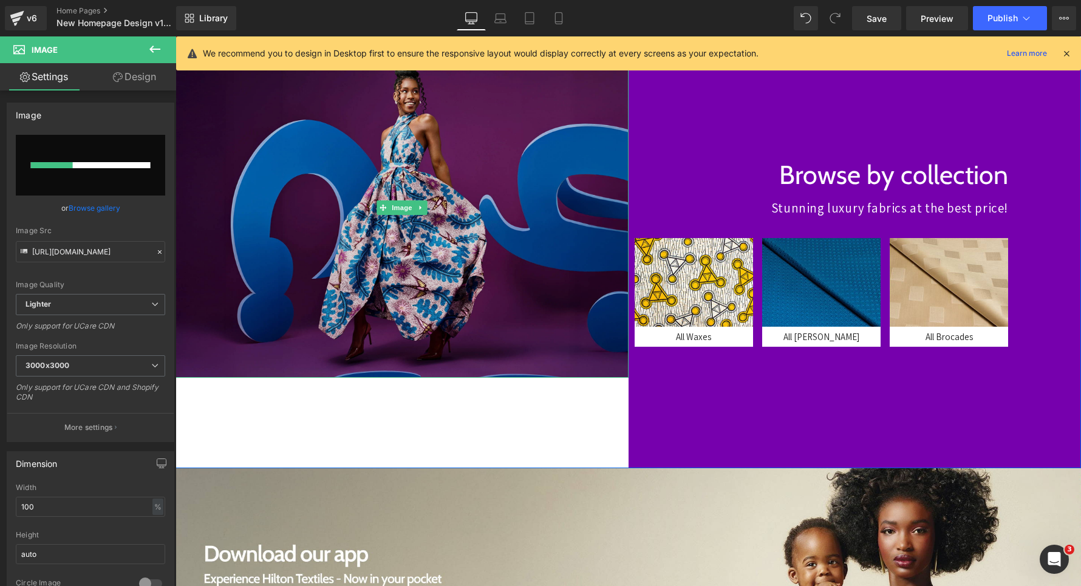
scroll to position [0, 0]
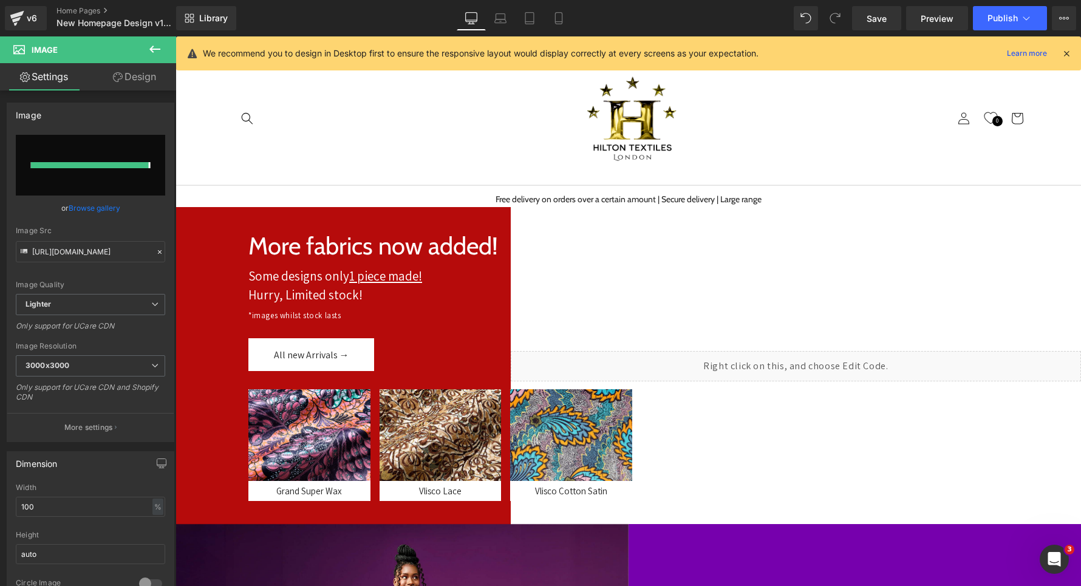
type input "[URL][DOMAIN_NAME]"
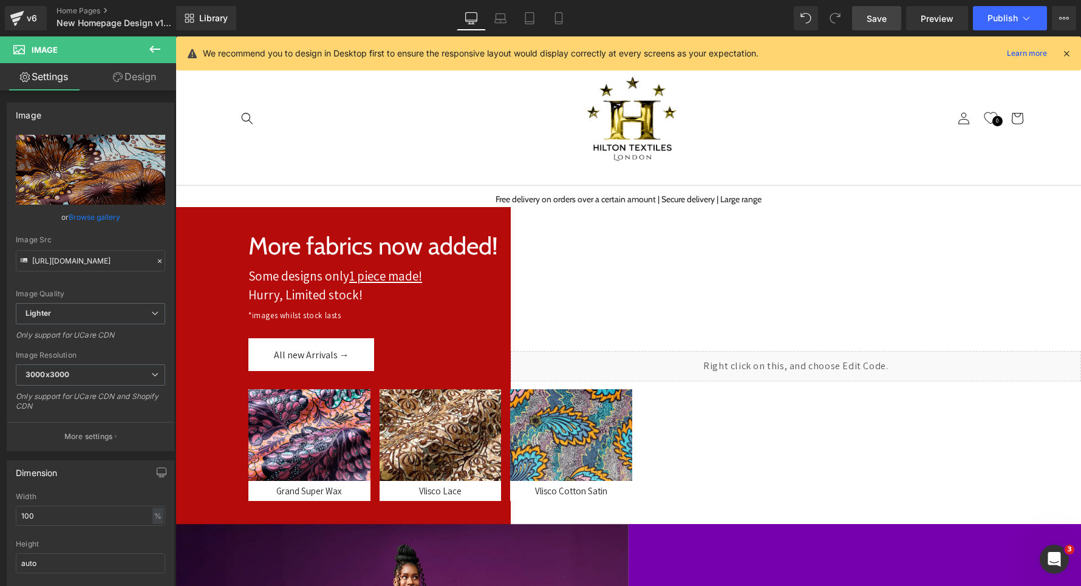
click at [866, 13] on link "Save" at bounding box center [876, 18] width 49 height 24
click at [27, 27] on link "v6" at bounding box center [26, 18] width 42 height 24
